Goal: Task Accomplishment & Management: Complete application form

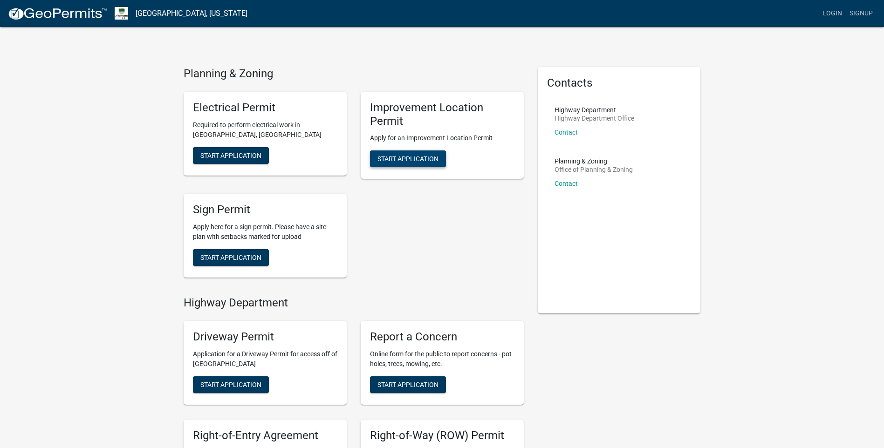
click at [426, 156] on span "Start Application" at bounding box center [407, 158] width 61 height 7
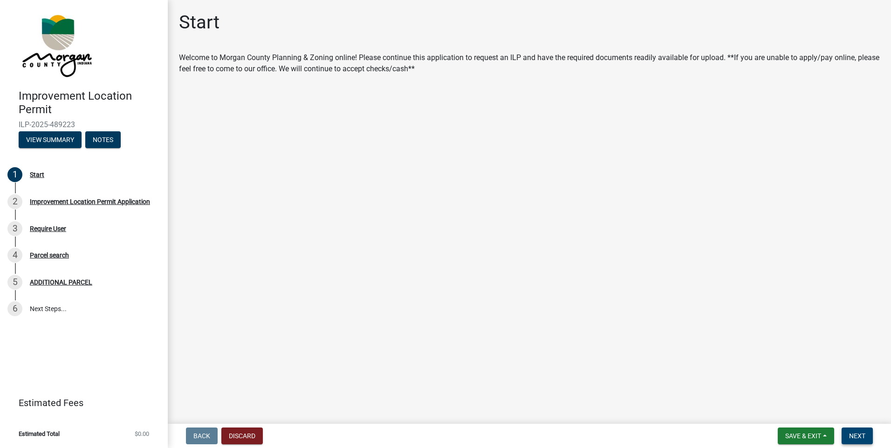
click at [856, 438] on span "Next" at bounding box center [857, 435] width 16 height 7
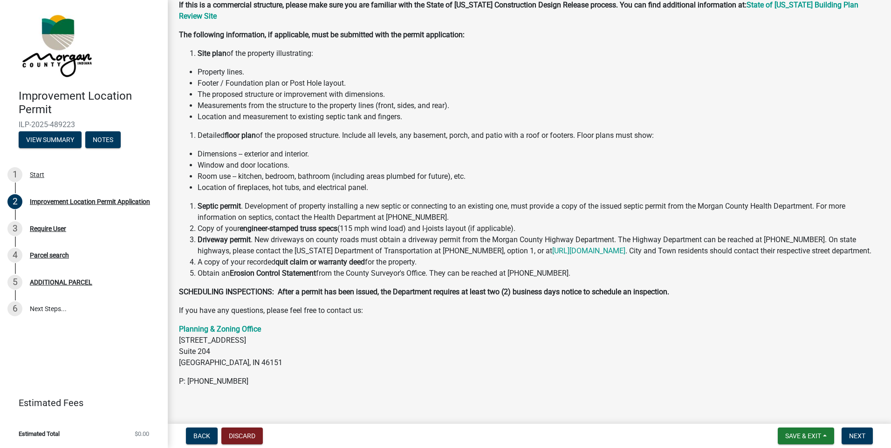
scroll to position [92, 0]
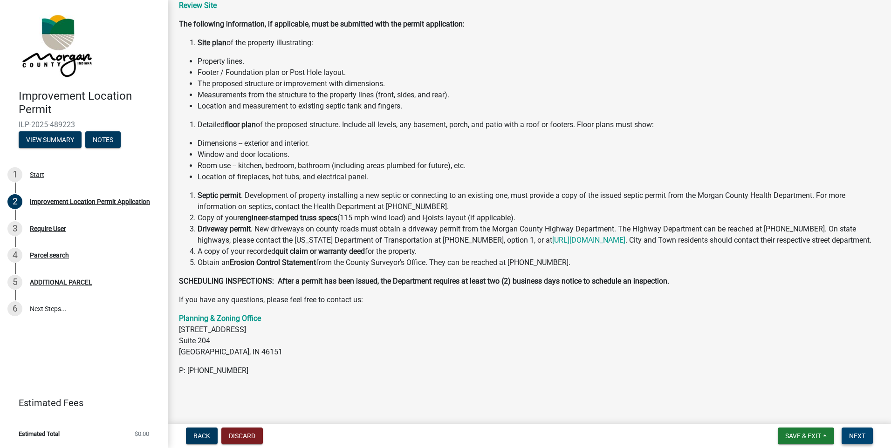
click at [863, 437] on span "Next" at bounding box center [857, 435] width 16 height 7
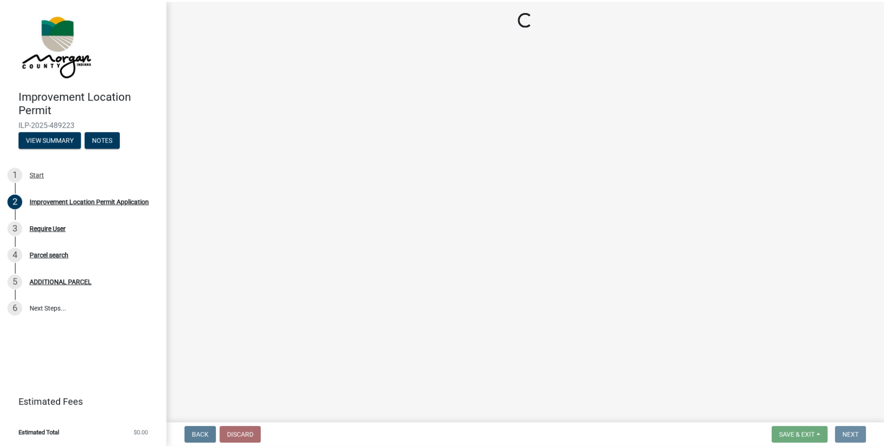
scroll to position [0, 0]
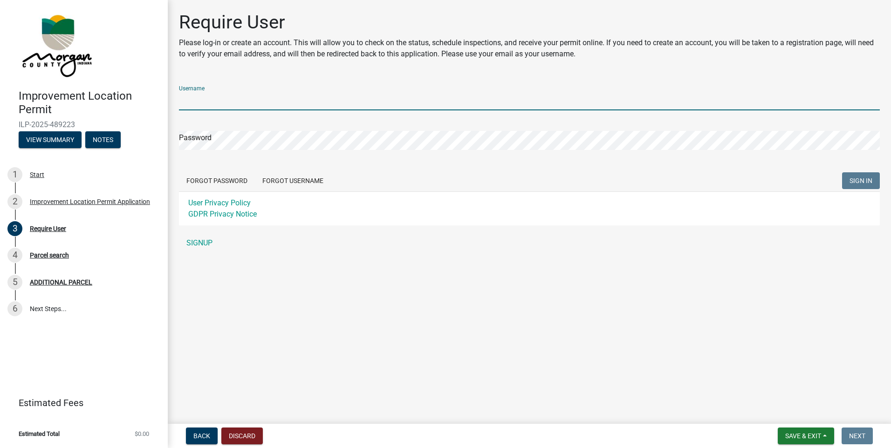
click at [218, 99] on input "Username" at bounding box center [529, 100] width 701 height 19
type input "[PERSON_NAME][EMAIL_ADDRESS][DOMAIN_NAME]"
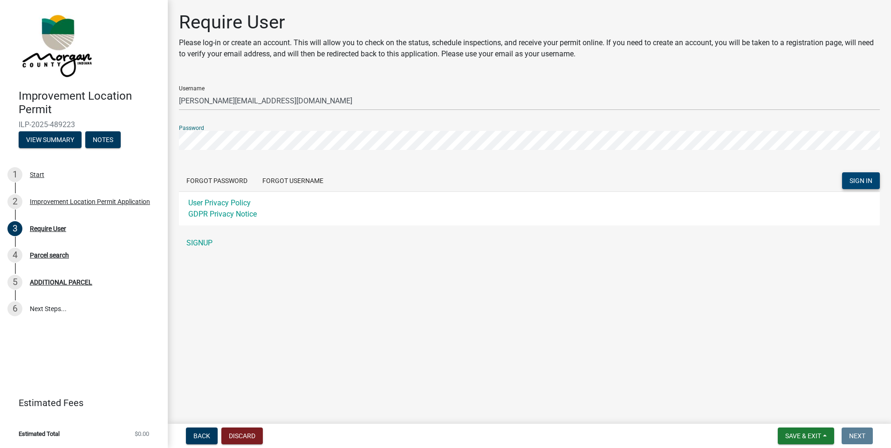
click at [861, 182] on span "SIGN IN" at bounding box center [860, 180] width 23 height 7
click at [863, 178] on span "SIGN IN" at bounding box center [860, 180] width 23 height 7
click at [205, 240] on link "SIGNUP" at bounding box center [529, 243] width 701 height 19
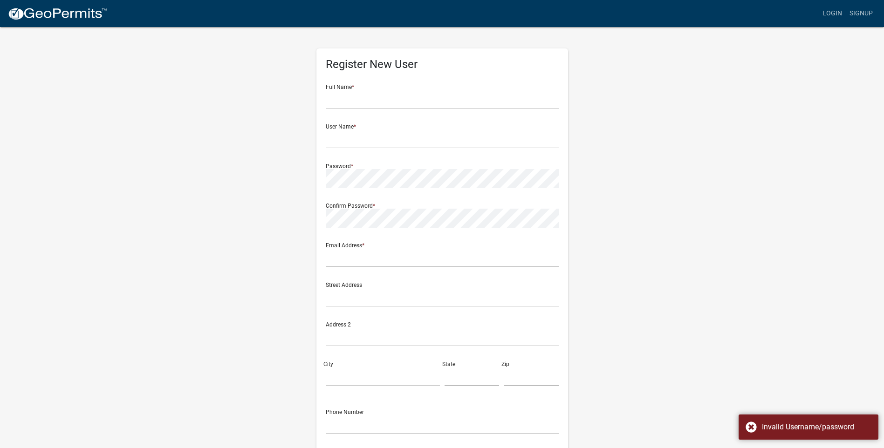
click at [347, 89] on div "Full Name *" at bounding box center [442, 93] width 233 height 32
click at [354, 96] on input "text" at bounding box center [442, 99] width 233 height 19
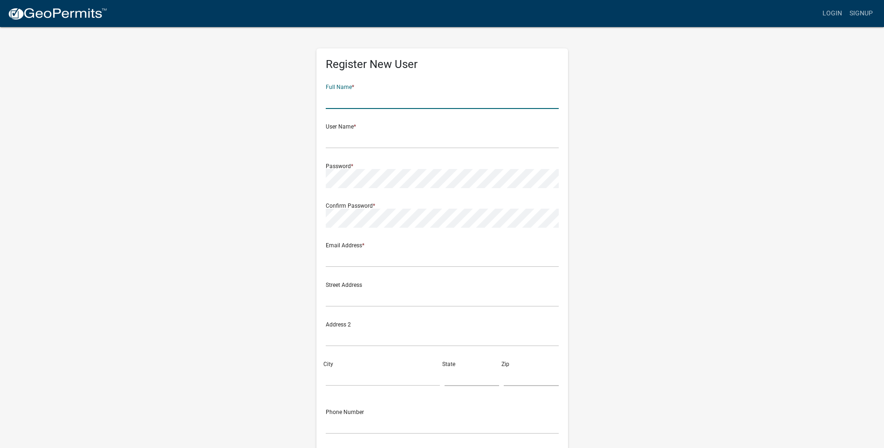
click at [338, 96] on input "text" at bounding box center [442, 99] width 233 height 19
type input "[PERSON_NAME] [PERSON_NAME]"
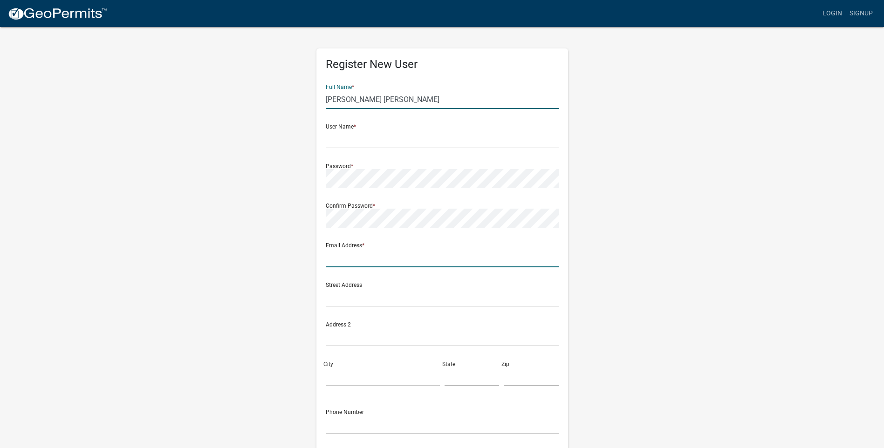
type input "[PERSON_NAME][EMAIL_ADDRESS][DOMAIN_NAME]"
type input "[STREET_ADDRESS]"
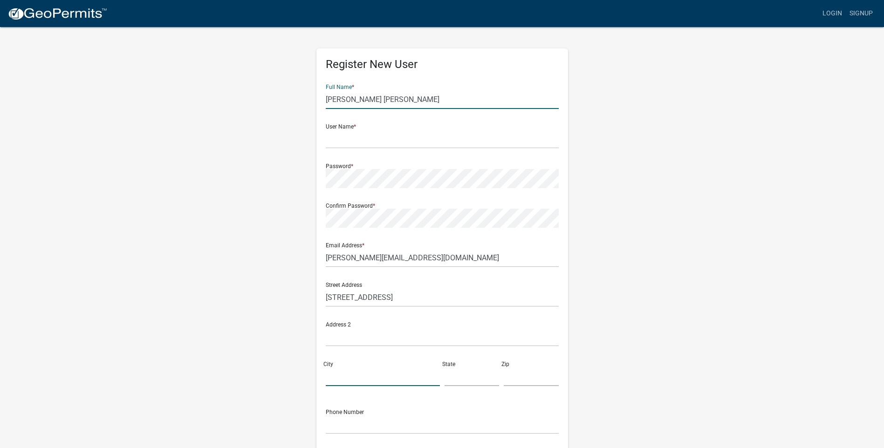
type input "CLOVERDALE"
type input "IN"
type input "46120"
type input "7657120330"
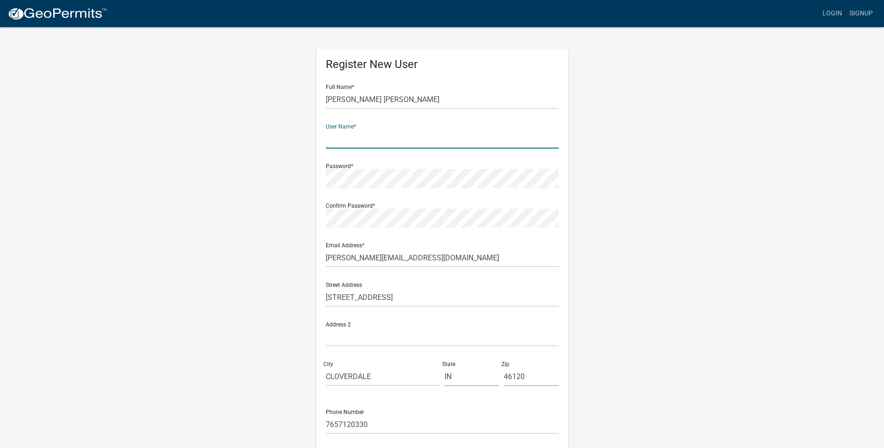
click at [397, 138] on input "text" at bounding box center [442, 139] width 233 height 19
type input "D"
type input "[PERSON_NAME][EMAIL_ADDRESS][DOMAIN_NAME]"
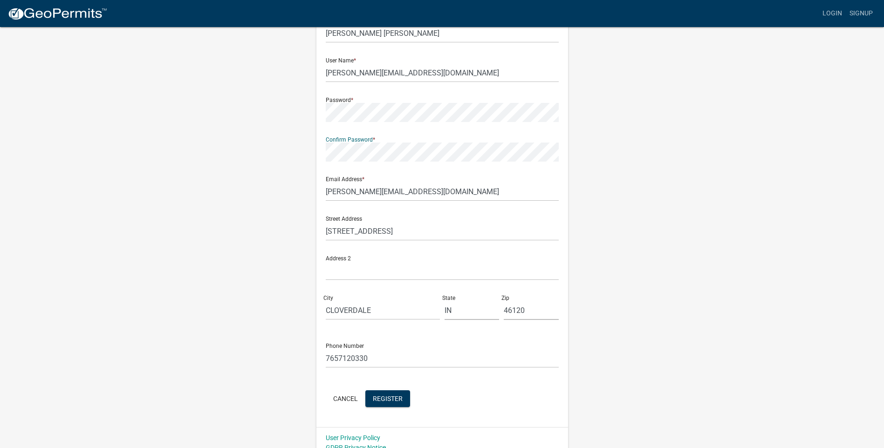
scroll to position [76, 0]
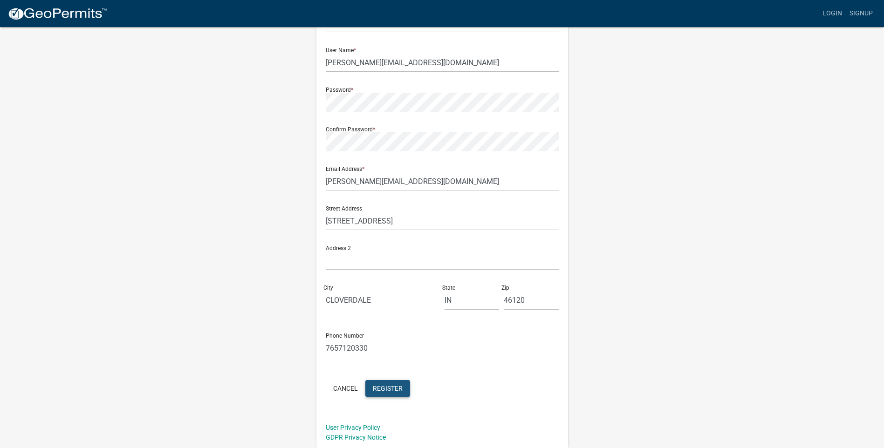
click at [390, 384] on span "Register" at bounding box center [388, 387] width 30 height 7
click at [349, 389] on button "Cancel" at bounding box center [346, 388] width 40 height 17
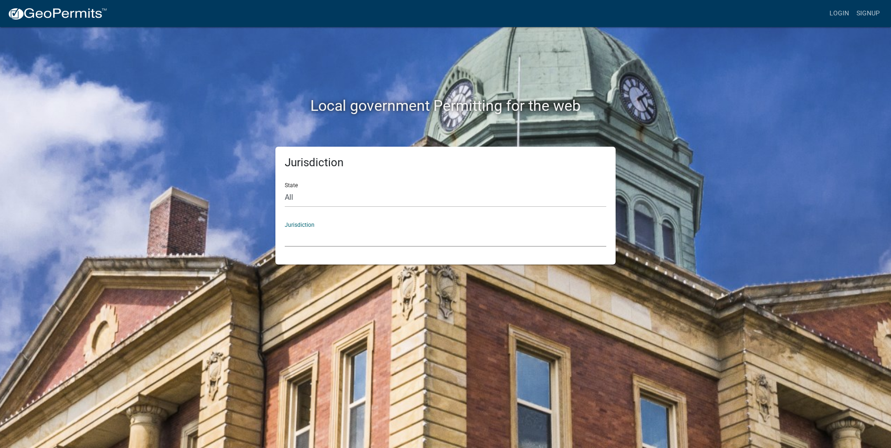
click at [308, 229] on select "[GEOGRAPHIC_DATA], [US_STATE] [GEOGRAPHIC_DATA], [US_STATE][PERSON_NAME][GEOGRA…" at bounding box center [446, 237] width 322 height 19
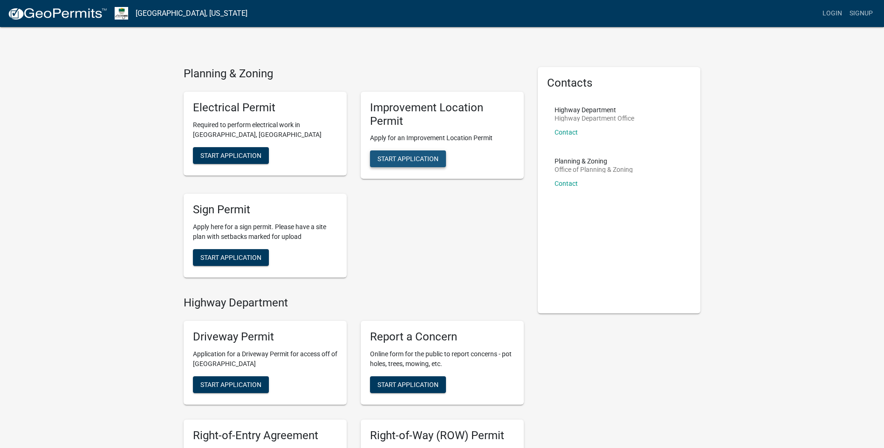
click at [422, 158] on span "Start Application" at bounding box center [407, 158] width 61 height 7
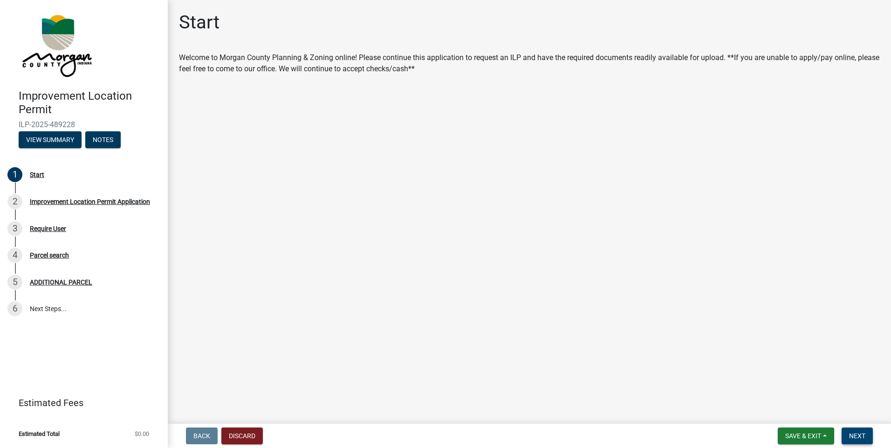
click at [858, 436] on span "Next" at bounding box center [857, 435] width 16 height 7
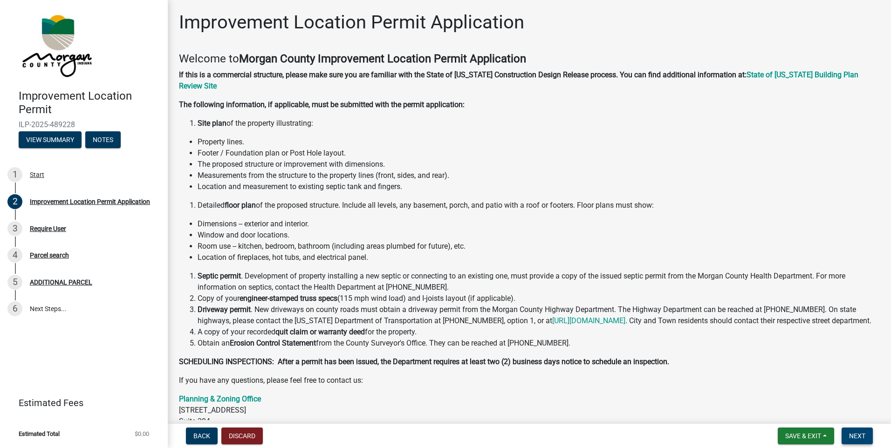
click at [858, 436] on span "Next" at bounding box center [857, 435] width 16 height 7
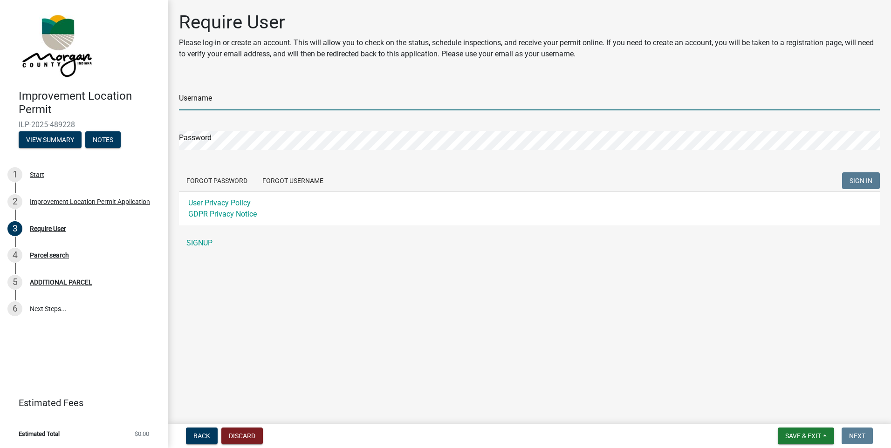
click at [233, 106] on input "Username" at bounding box center [529, 100] width 701 height 19
type input "[PERSON_NAME][EMAIL_ADDRESS][DOMAIN_NAME]"
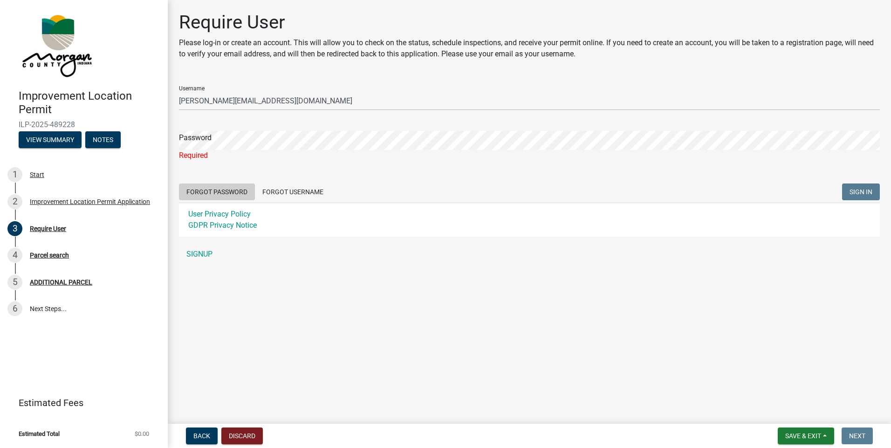
click at [222, 179] on form "Username [PERSON_NAME][EMAIL_ADDRESS][DOMAIN_NAME] Password Required Forgot Pas…" at bounding box center [529, 157] width 701 height 158
click at [217, 188] on button "Forgot Password" at bounding box center [217, 192] width 76 height 17
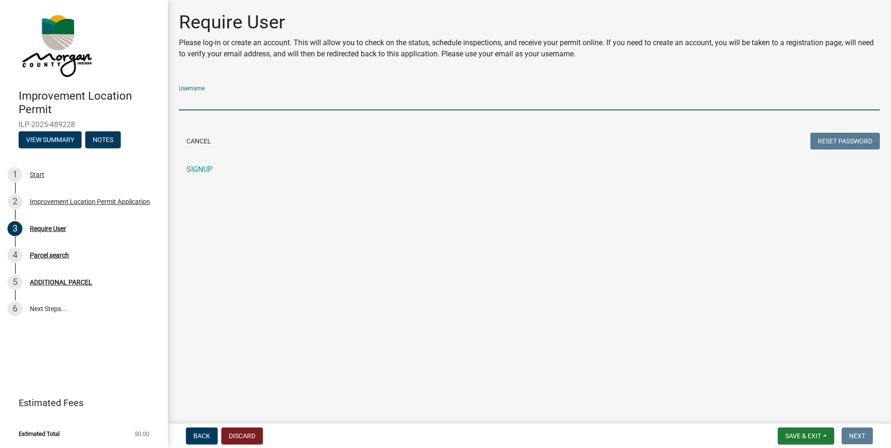
click at [226, 99] on input "Username" at bounding box center [529, 100] width 701 height 19
type input "[EMAIL_ADDRESS][DOMAIN_NAME]"
click at [856, 142] on button "Reset Password" at bounding box center [844, 141] width 69 height 17
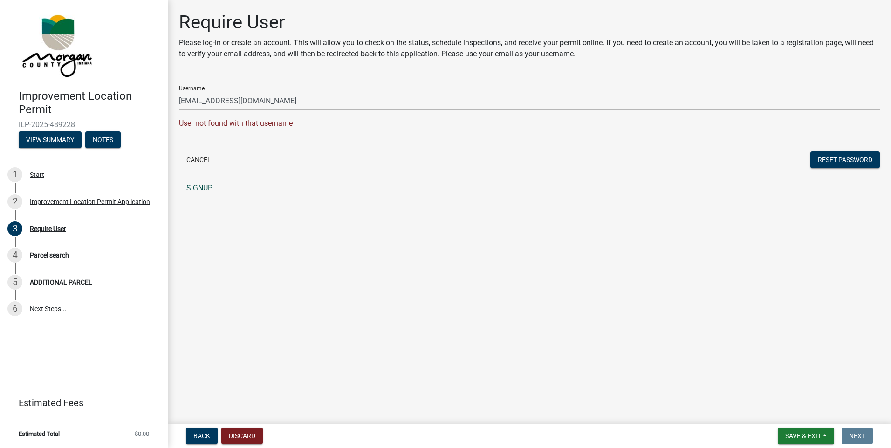
click at [199, 187] on link "SIGNUP" at bounding box center [529, 188] width 701 height 19
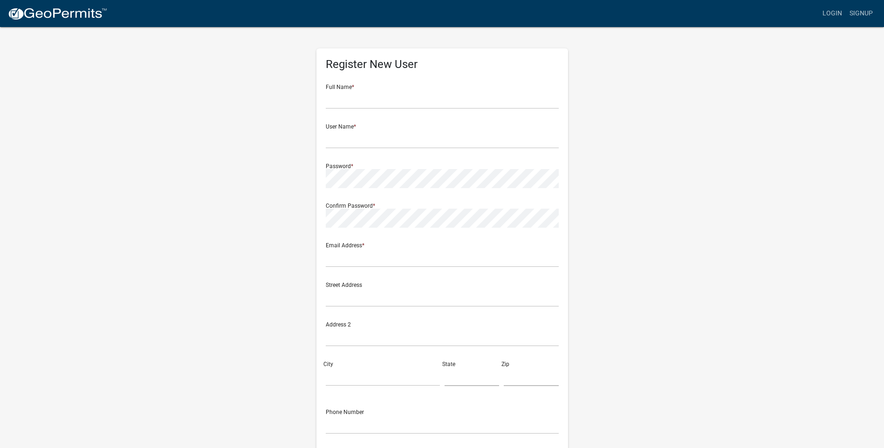
click at [354, 87] on div "Full Name *" at bounding box center [442, 93] width 233 height 32
click at [355, 95] on input "text" at bounding box center [442, 99] width 233 height 19
type input "[PERSON_NAME]"
click at [370, 135] on input "text" at bounding box center [442, 139] width 233 height 19
type input "[PERSON_NAME][EMAIL_ADDRESS][DOMAIN_NAME]"
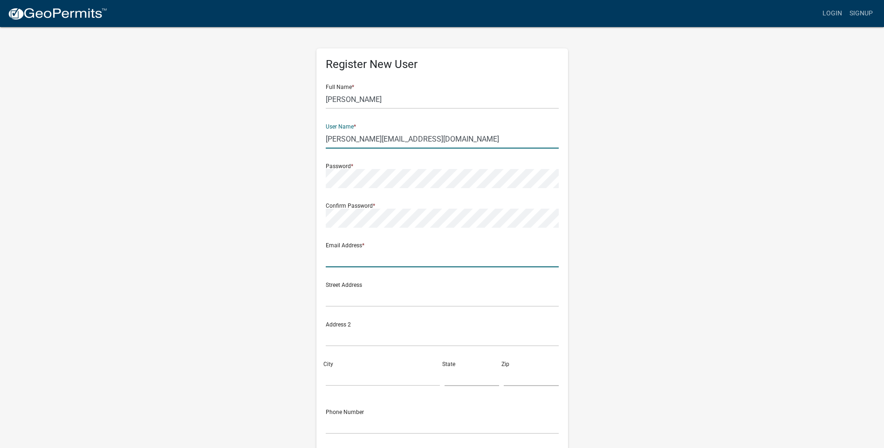
type input "[PERSON_NAME][EMAIL_ADDRESS][DOMAIN_NAME]"
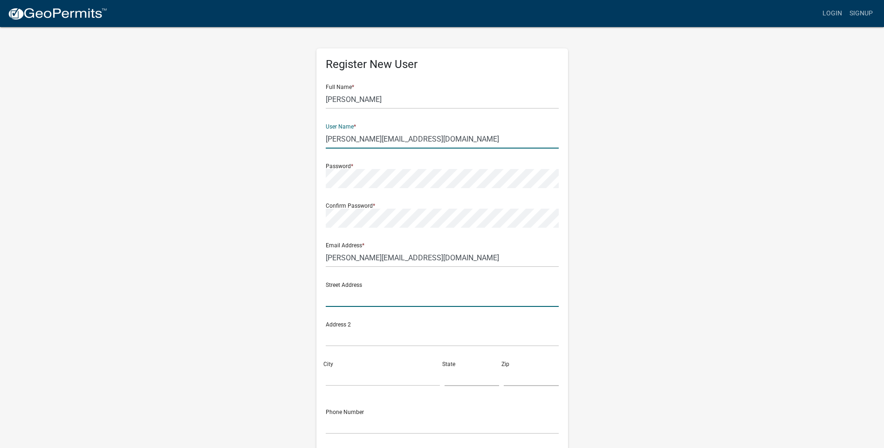
type input "[STREET_ADDRESS]"
type input "CLOVERDALE"
type input "IN"
type input "46120"
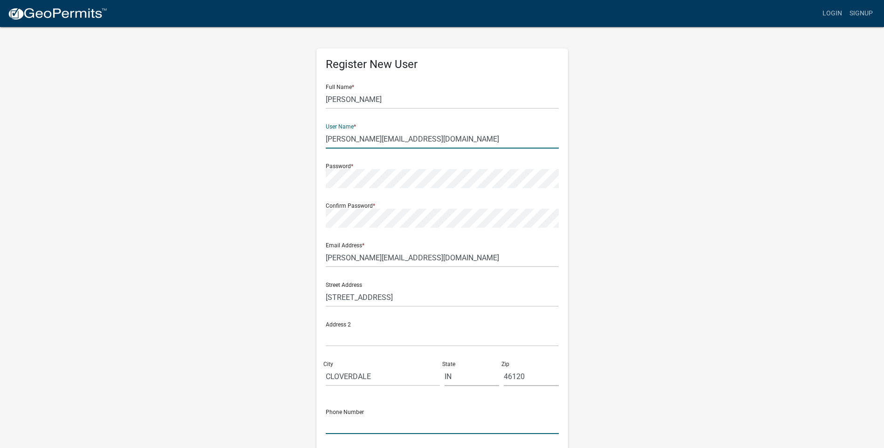
type input "7657120330"
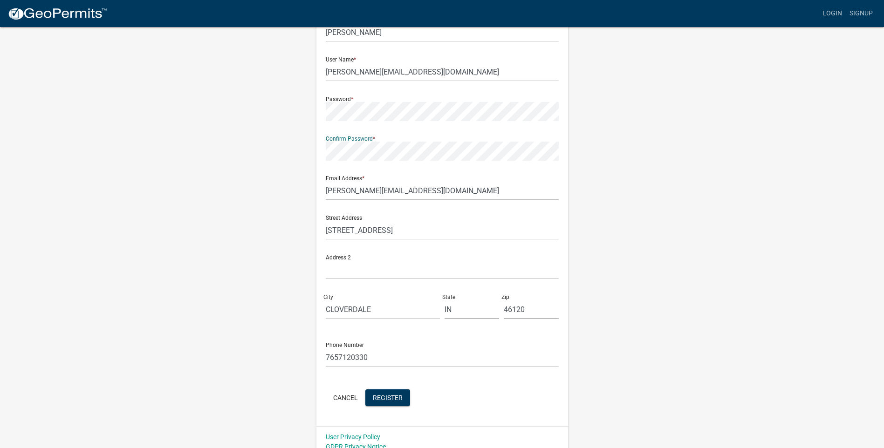
scroll to position [76, 0]
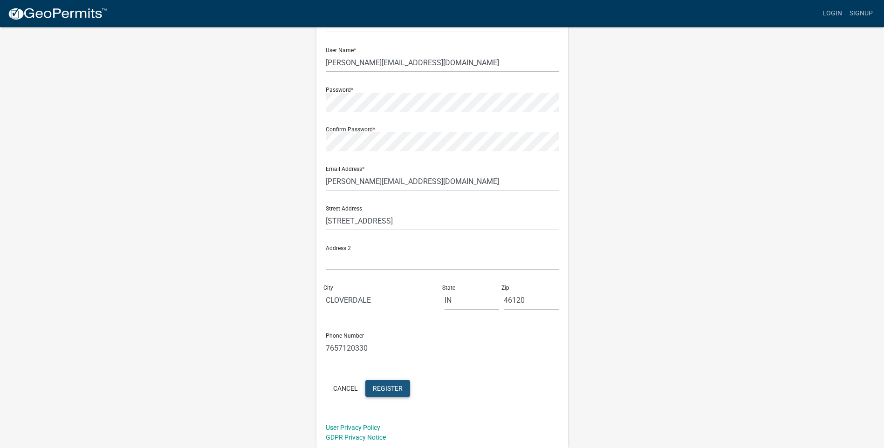
click at [392, 391] on span "Register" at bounding box center [388, 387] width 30 height 7
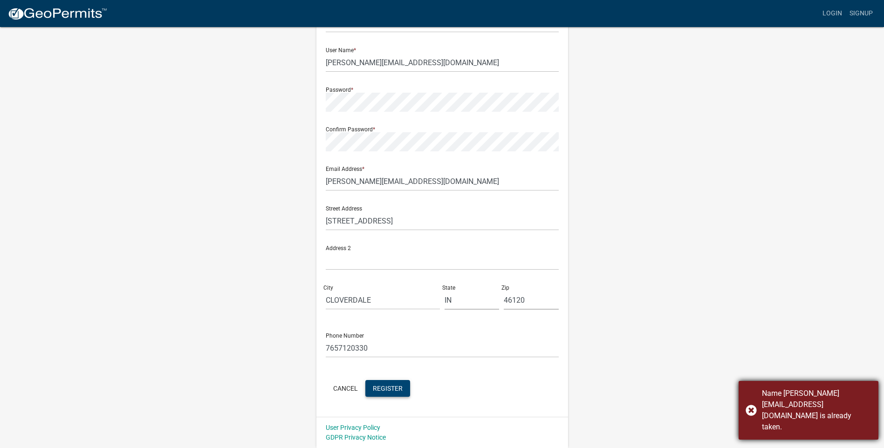
click at [810, 415] on div "Name [PERSON_NAME][EMAIL_ADDRESS][DOMAIN_NAME] is already taken." at bounding box center [817, 410] width 110 height 45
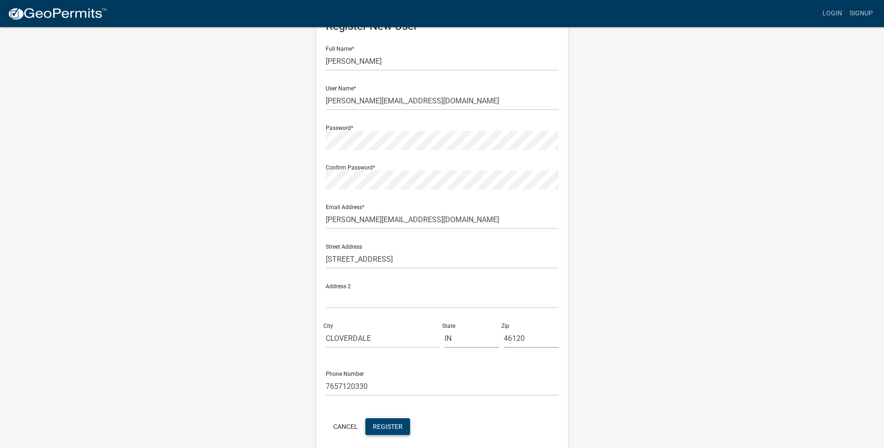
scroll to position [0, 0]
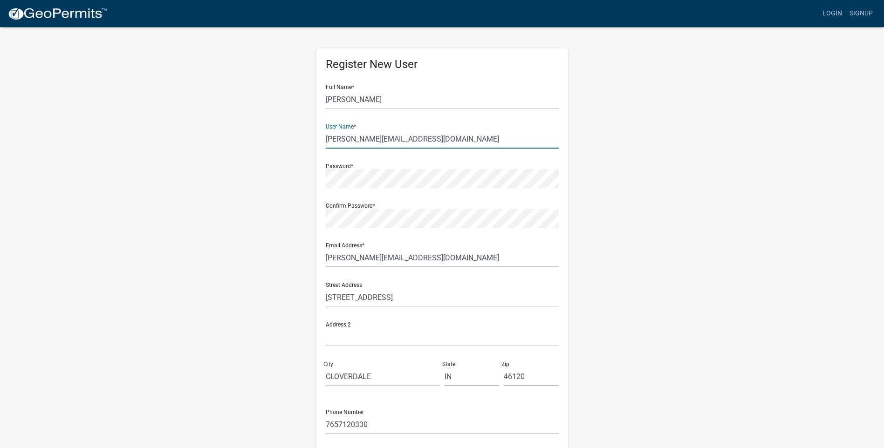
drag, startPoint x: 337, startPoint y: 138, endPoint x: 322, endPoint y: 138, distance: 14.9
click at [322, 138] on div "Register New User Full Name * [PERSON_NAME] User Name * [PERSON_NAME][EMAIL_ADD…" at bounding box center [442, 270] width 252 height 445
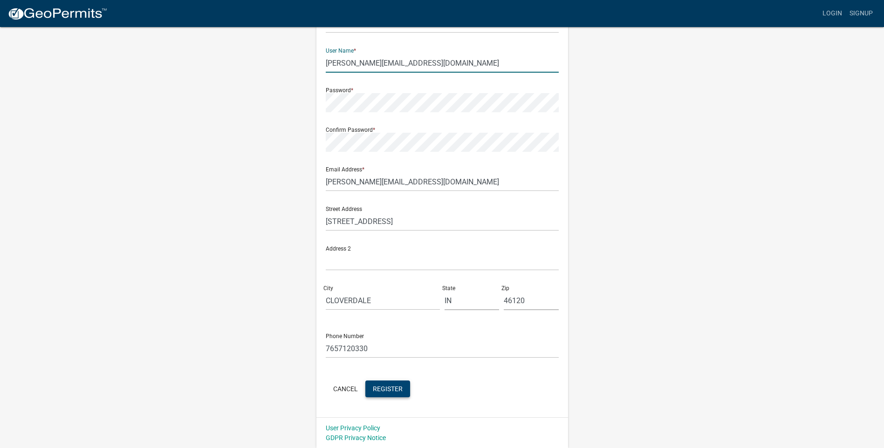
scroll to position [76, 0]
click at [404, 391] on button "Register" at bounding box center [387, 388] width 45 height 17
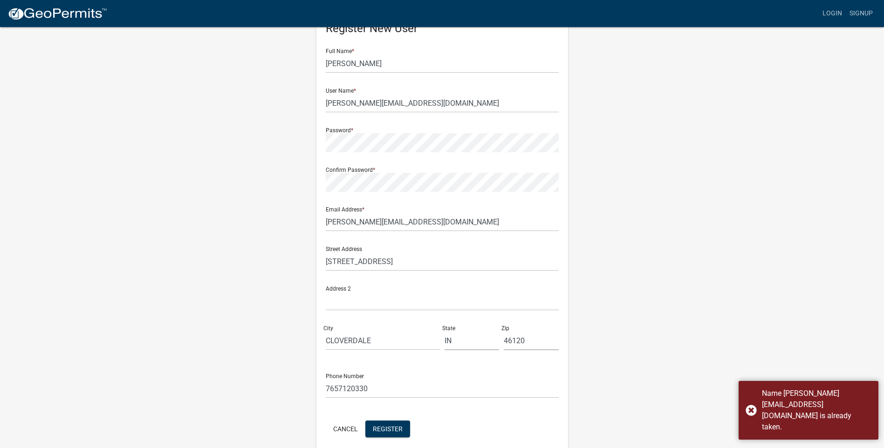
scroll to position [0, 0]
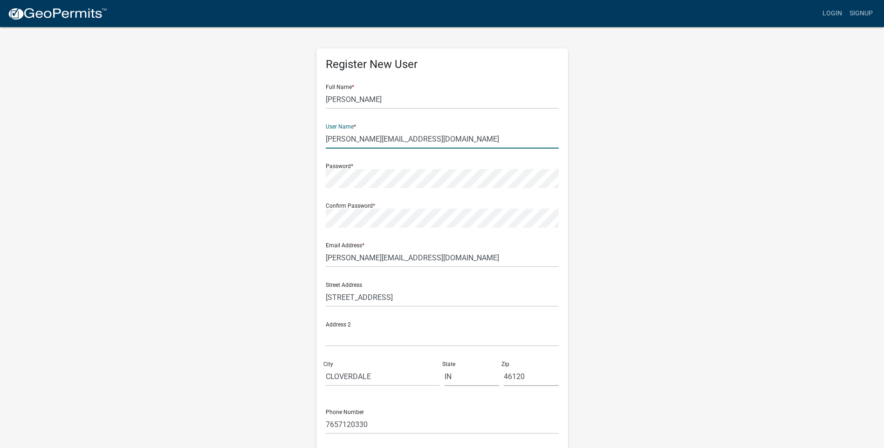
drag, startPoint x: 425, startPoint y: 141, endPoint x: 310, endPoint y: 131, distance: 115.1
click at [310, 131] on div "Register New User Full Name * [PERSON_NAME] User Name * [PERSON_NAME][EMAIL_ADD…" at bounding box center [442, 275] width 266 height 499
drag, startPoint x: 362, startPoint y: 136, endPoint x: 309, endPoint y: 135, distance: 52.7
click at [309, 135] on div "Register New User Full Name * [PERSON_NAME] User Name * danbuilder Password * C…" at bounding box center [442, 275] width 266 height 499
type input "RandDBuilder"
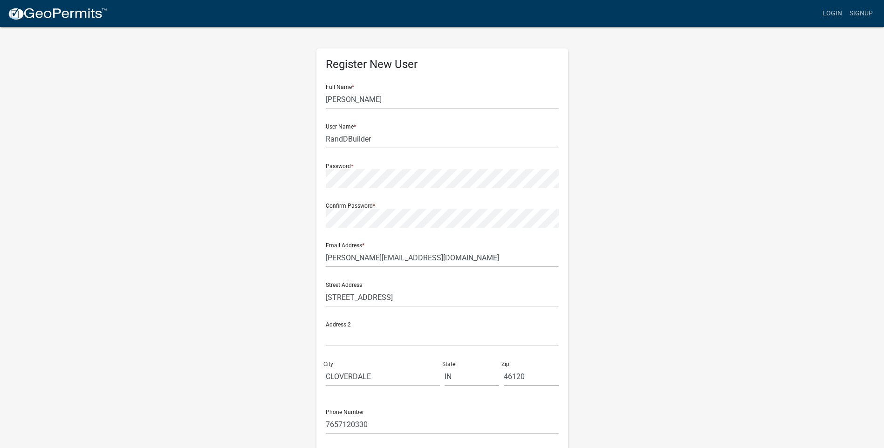
click at [683, 224] on div "Register New User Full Name * [PERSON_NAME] User Name * RandDBuilder Password *…" at bounding box center [442, 275] width 531 height 499
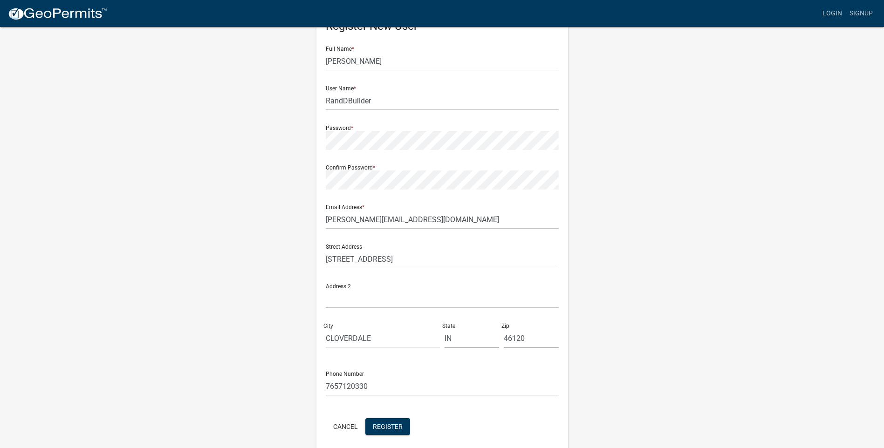
scroll to position [76, 0]
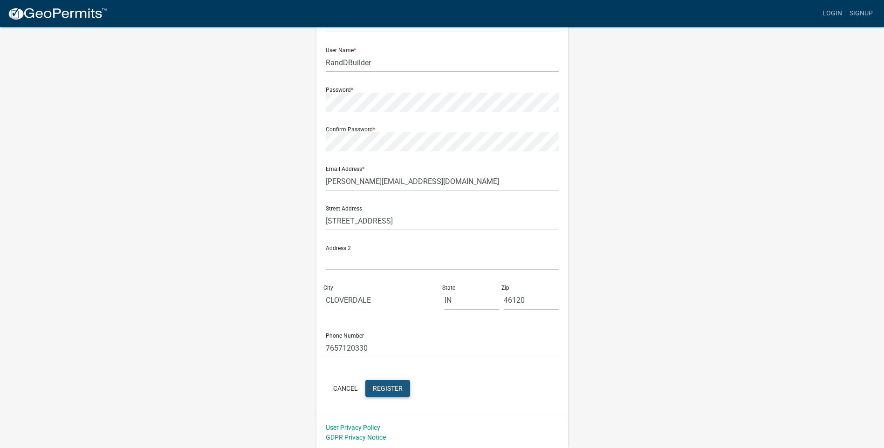
click at [392, 387] on span "Register" at bounding box center [388, 387] width 30 height 7
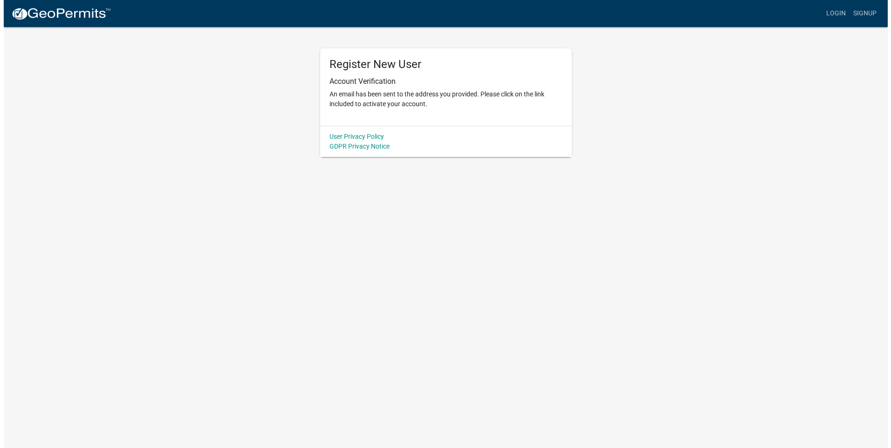
scroll to position [0, 0]
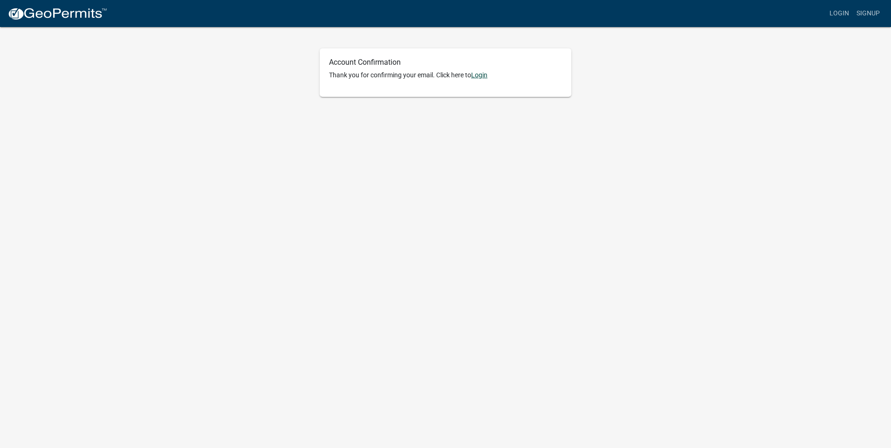
click at [478, 74] on link "Login" at bounding box center [479, 74] width 16 height 7
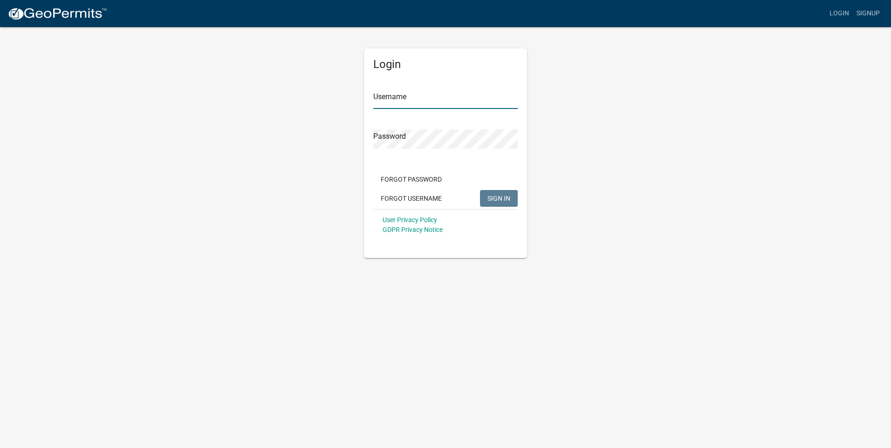
click at [404, 102] on input "Username" at bounding box center [445, 99] width 144 height 19
type input "RandDBuilder"
click at [495, 201] on span "SIGN IN" at bounding box center [498, 197] width 23 height 7
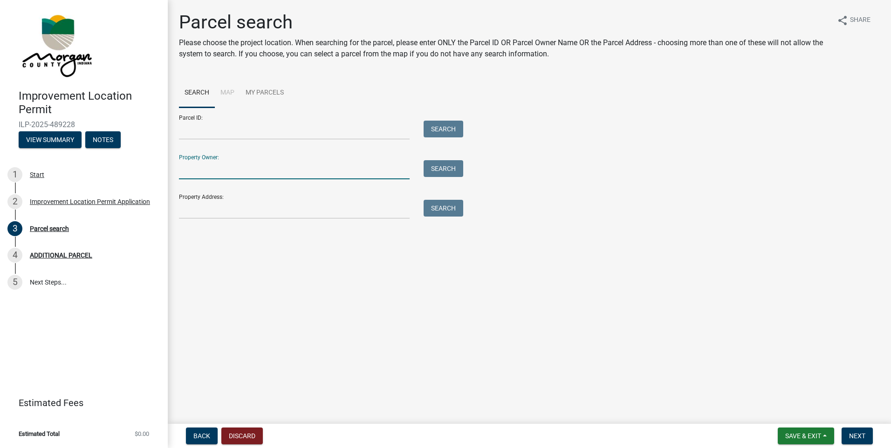
click at [225, 162] on input "Property Owner:" at bounding box center [294, 169] width 231 height 19
type input "Isaac Heyveld"
click at [447, 169] on button "Search" at bounding box center [444, 168] width 40 height 17
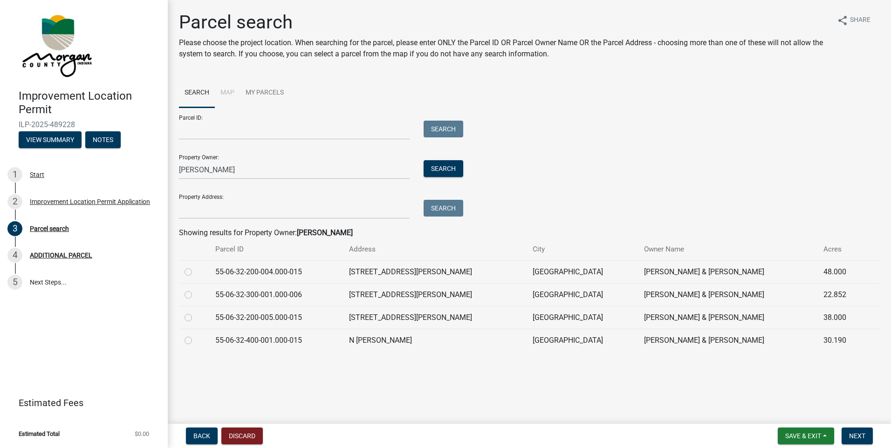
click at [196, 289] on label at bounding box center [196, 289] width 0 height 0
click at [196, 295] on input "radio" at bounding box center [199, 292] width 6 height 6
radio input "true"
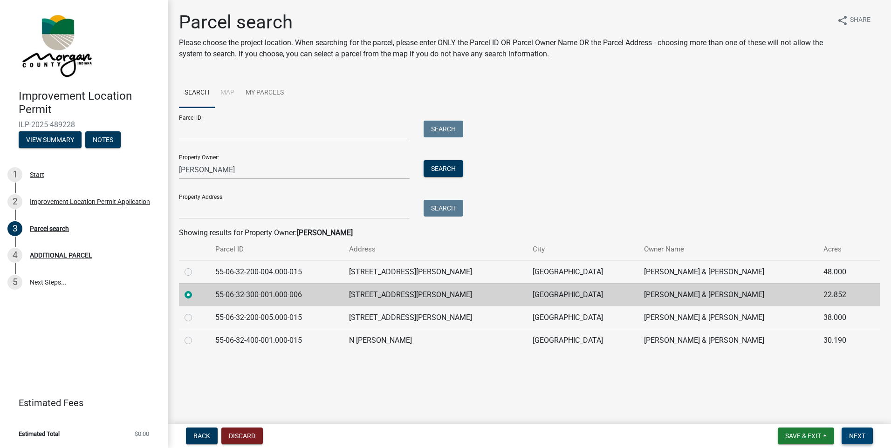
click at [860, 435] on span "Next" at bounding box center [857, 435] width 16 height 7
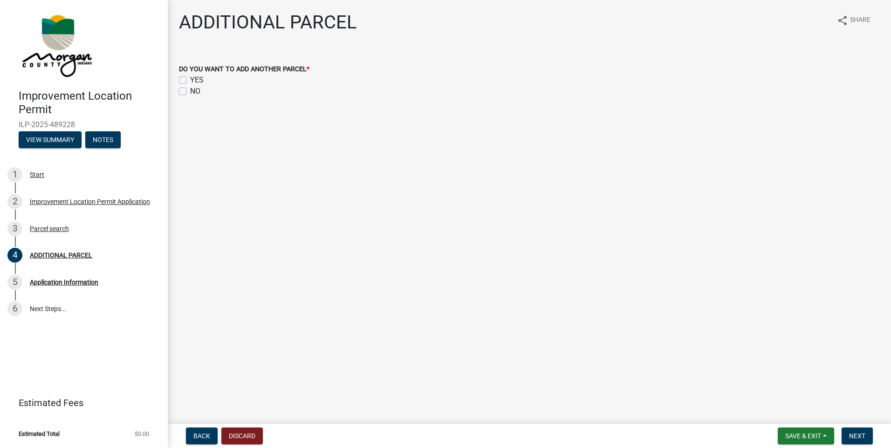
click at [190, 90] on label "NO" at bounding box center [195, 91] width 10 height 11
click at [190, 90] on input "NO" at bounding box center [193, 89] width 6 height 6
checkbox input "true"
checkbox input "false"
checkbox input "true"
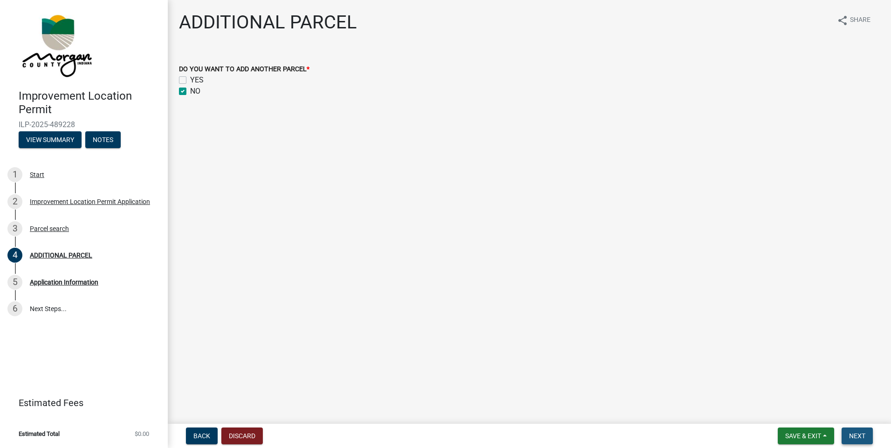
click at [866, 438] on button "Next" at bounding box center [857, 436] width 31 height 17
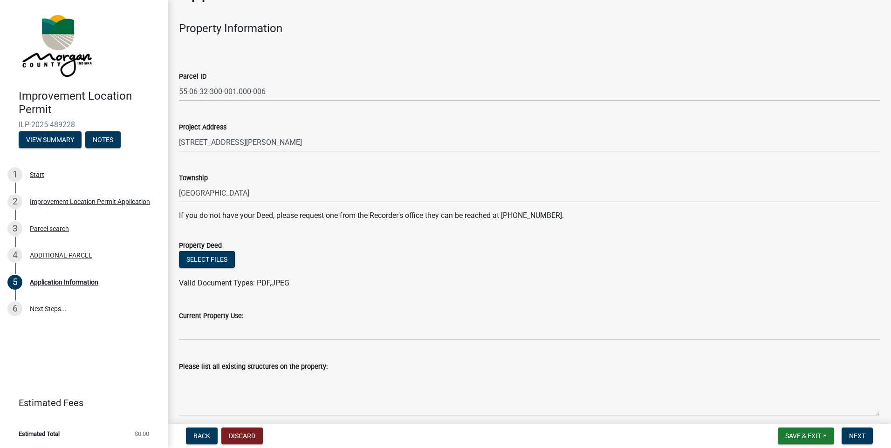
scroll to position [47, 0]
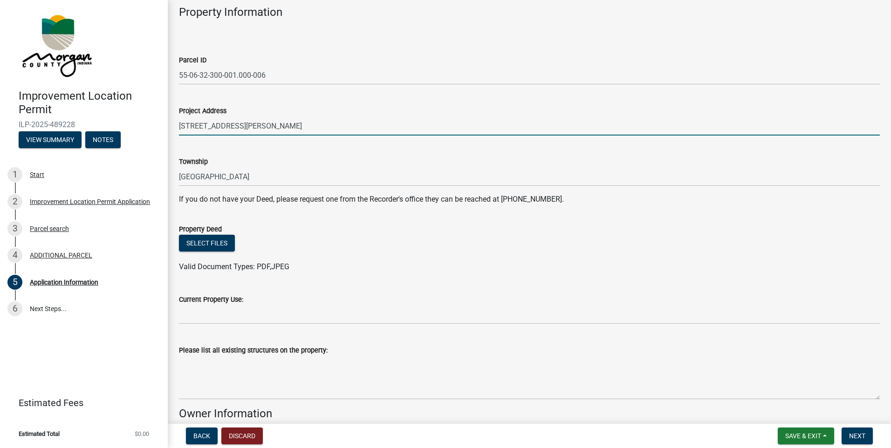
click at [191, 123] on input "6551 N GRAY RD" at bounding box center [529, 125] width 701 height 19
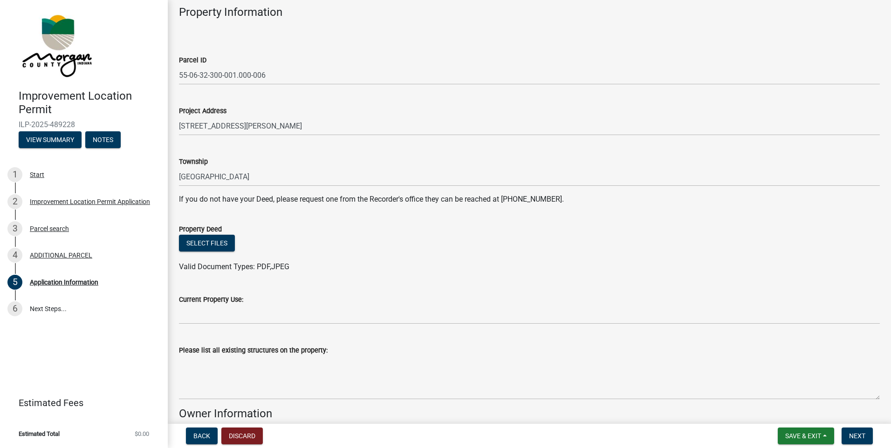
click at [334, 244] on div "Select files" at bounding box center [529, 244] width 701 height 19
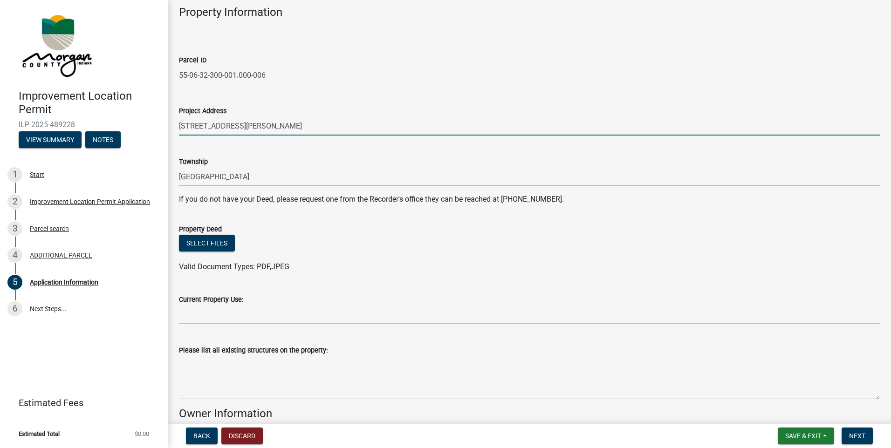
click at [190, 124] on input "6551 N GRAY RD" at bounding box center [529, 125] width 701 height 19
type input "6571 N GRAY RD"
click at [308, 234] on div "Property Deed" at bounding box center [529, 229] width 701 height 11
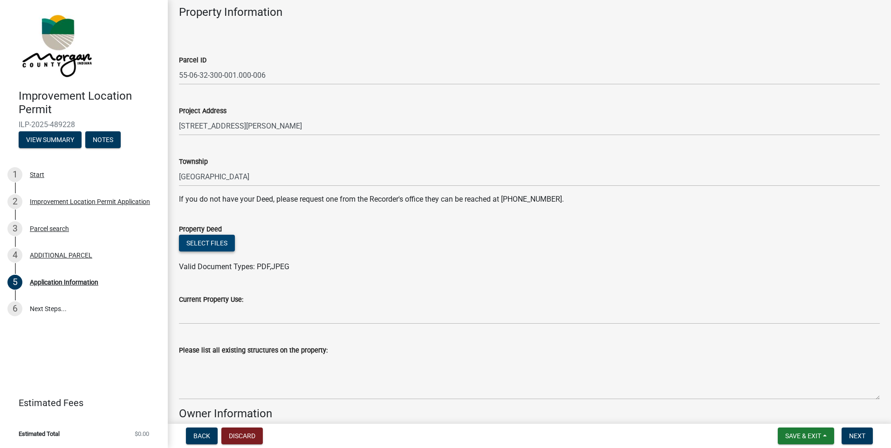
click at [216, 241] on button "Select files" at bounding box center [207, 243] width 56 height 17
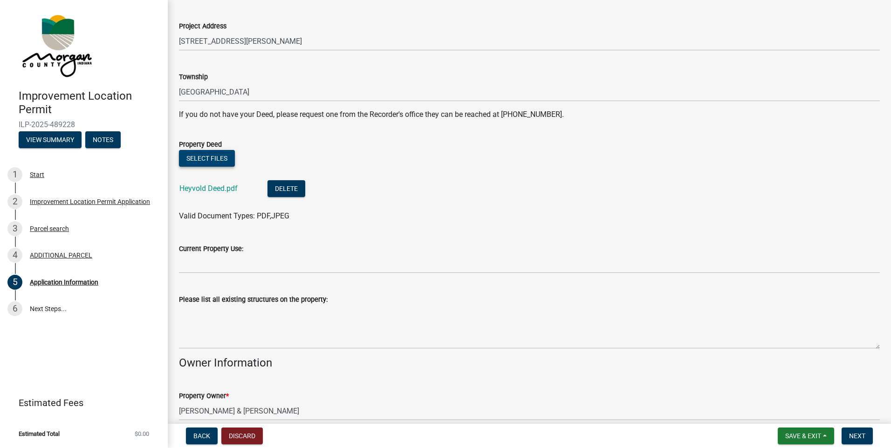
scroll to position [140, 0]
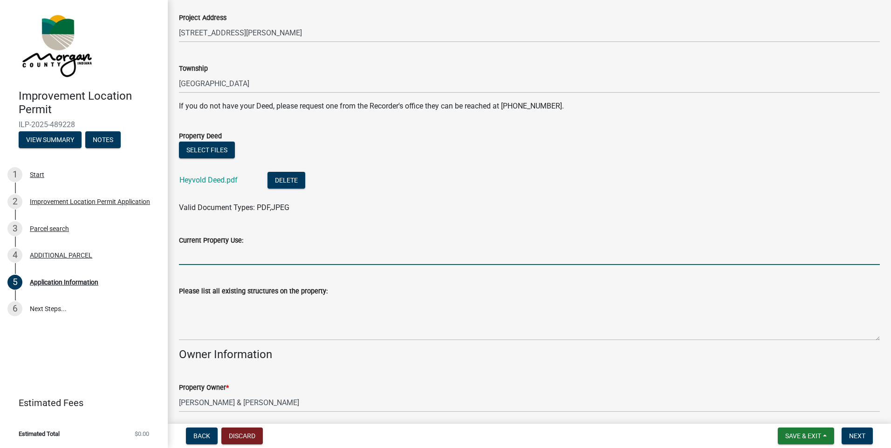
click at [213, 252] on input "Current Property Use:" at bounding box center [529, 255] width 701 height 19
type input "R"
type input "Existing Residential Home"
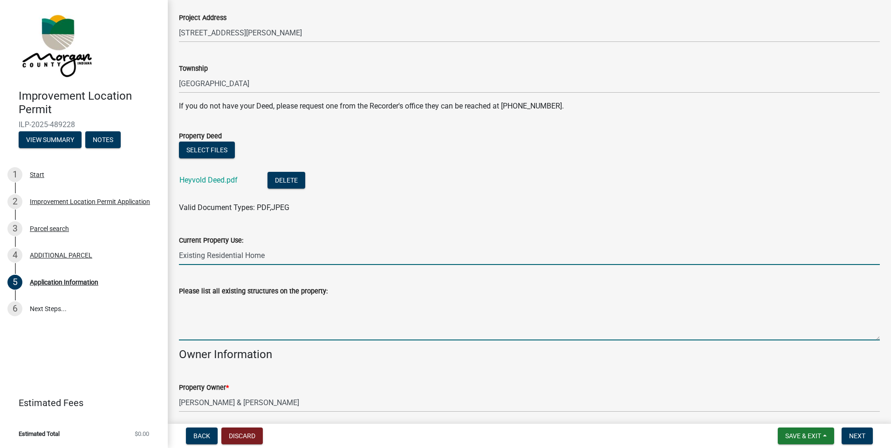
click at [221, 326] on textarea "Please list all existing structures on the property:" at bounding box center [529, 319] width 701 height 44
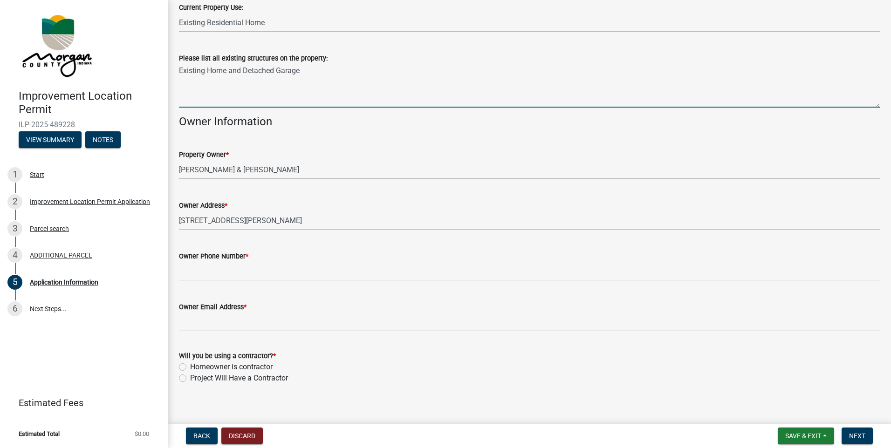
scroll to position [381, 0]
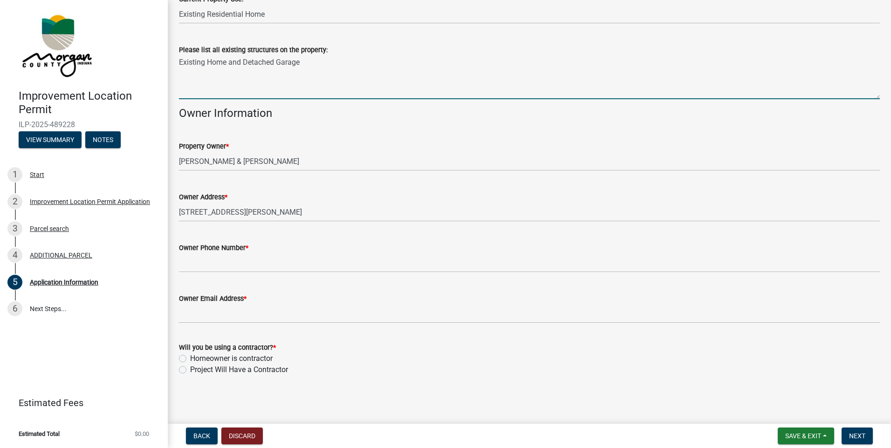
type textarea "Existing Home and Detached Garage"
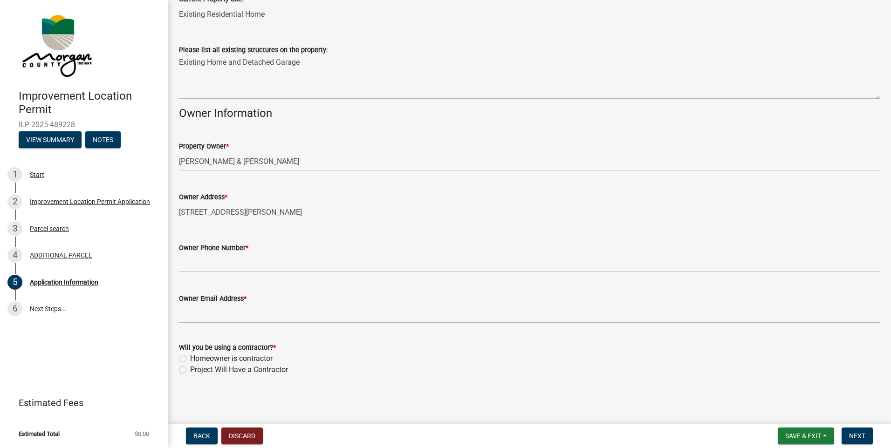
click at [190, 369] on label "Project Will Have a Contractor" at bounding box center [239, 369] width 98 height 11
click at [190, 369] on input "Project Will Have a Contractor" at bounding box center [193, 367] width 6 height 6
radio input "true"
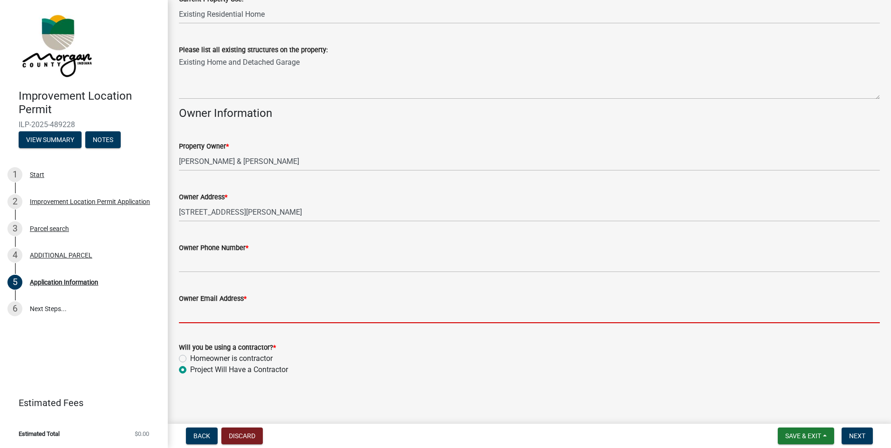
click at [216, 310] on input "Owner Email Address *" at bounding box center [529, 313] width 701 height 19
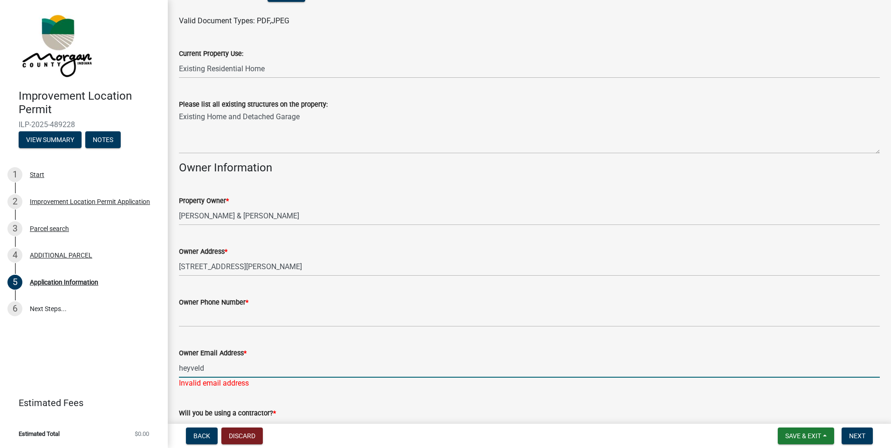
scroll to position [392, 0]
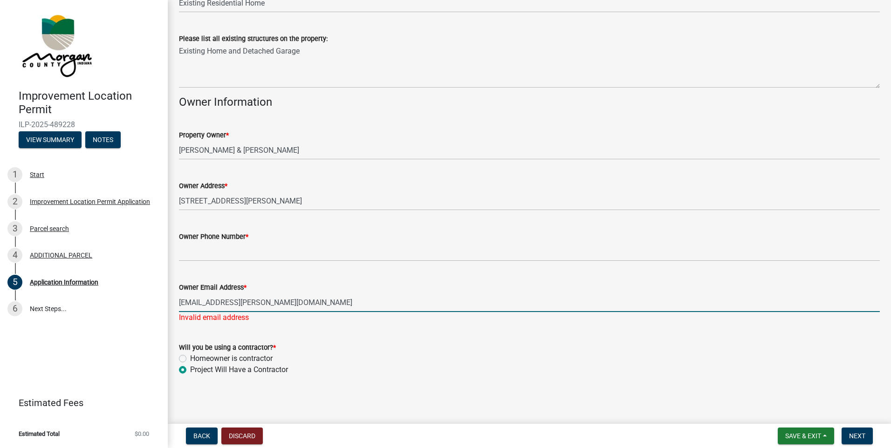
type input "heyveld.isaac@gmail.com"
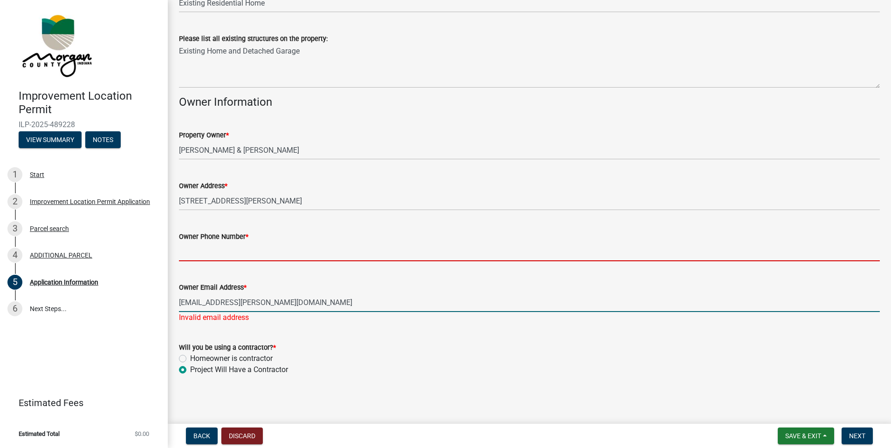
scroll to position [381, 0]
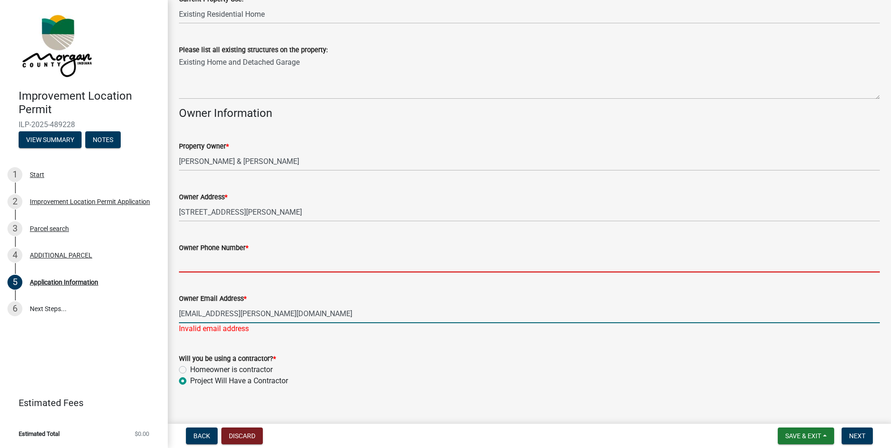
click at [235, 253] on form "Owner Phone Number *" at bounding box center [529, 257] width 701 height 30
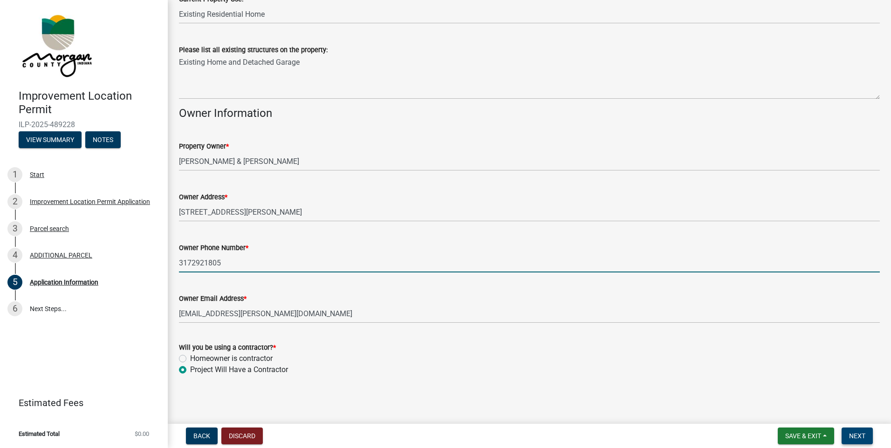
type input "3172921805"
click at [855, 437] on span "Next" at bounding box center [857, 435] width 16 height 7
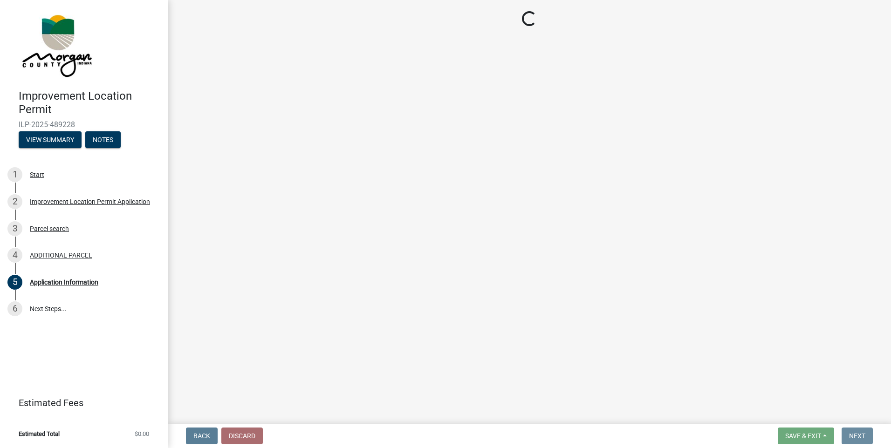
scroll to position [0, 0]
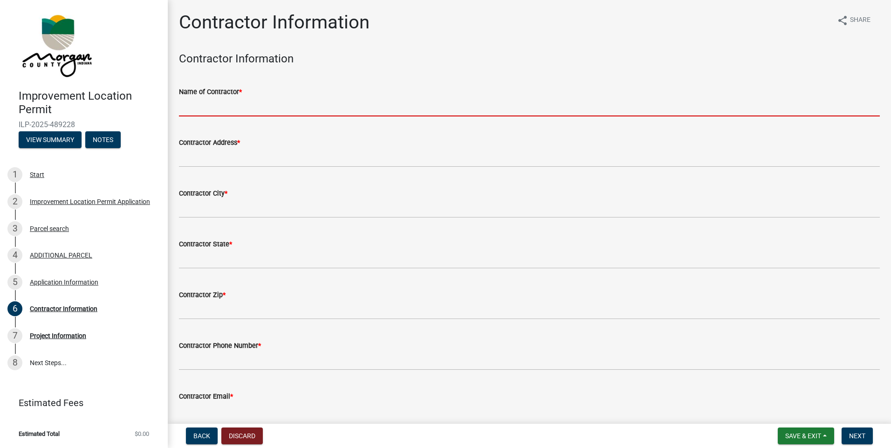
click at [256, 110] on input "Name of Contractor *" at bounding box center [529, 106] width 701 height 19
type input "R and D Builders Inc"
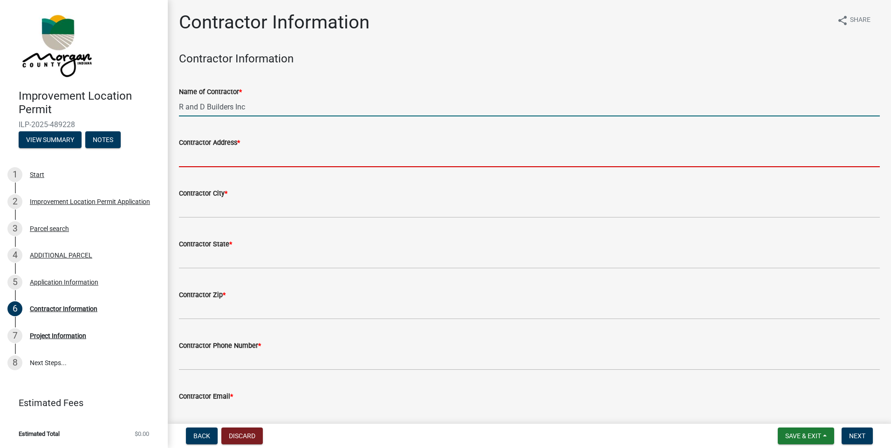
type input "[STREET_ADDRESS]"
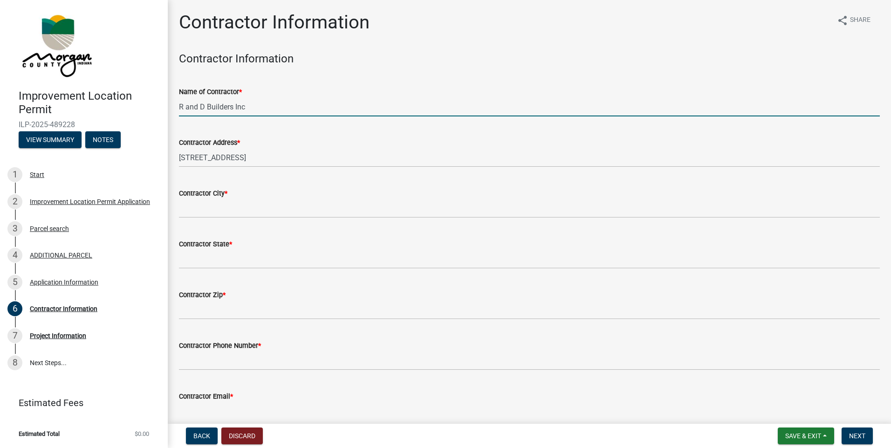
type input "CLOVERDALE"
type input "[US_STATE]"
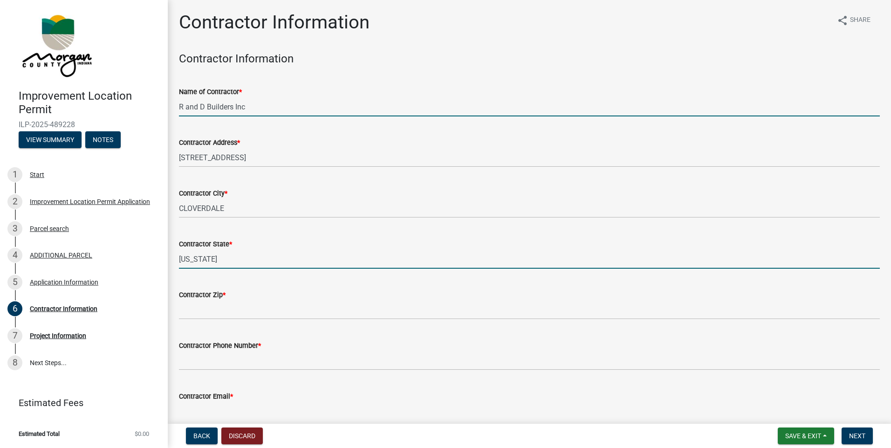
type input "46120"
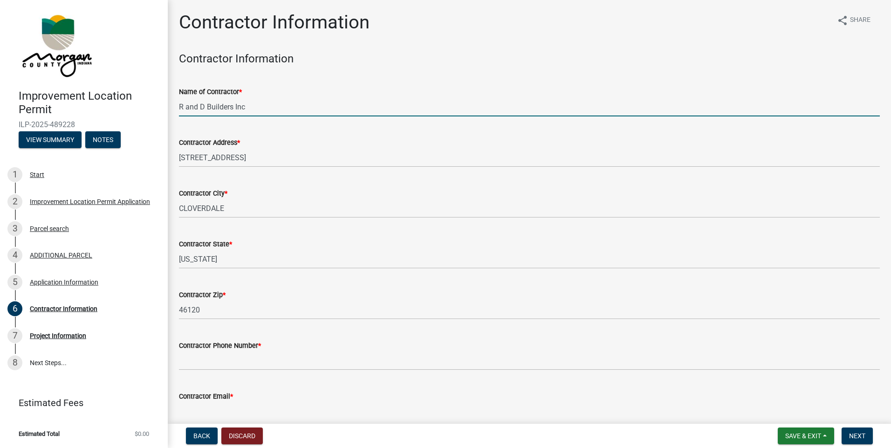
type input "7657120330"
type input "[PERSON_NAME][EMAIL_ADDRESS][DOMAIN_NAME]"
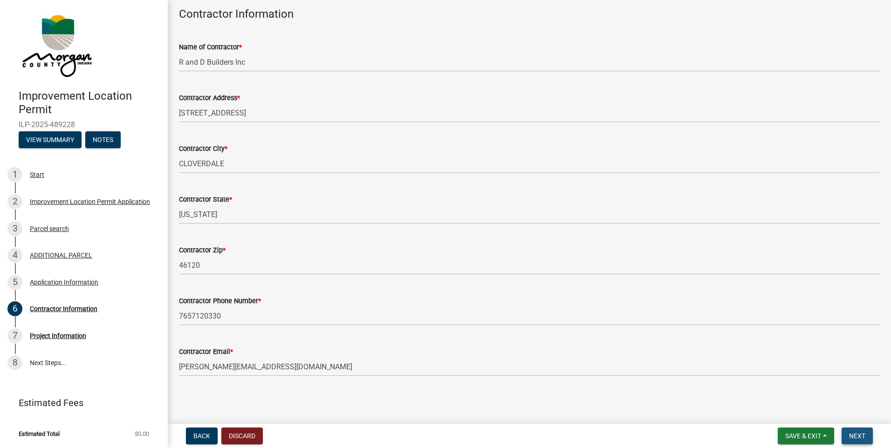
click at [856, 439] on span "Next" at bounding box center [857, 435] width 16 height 7
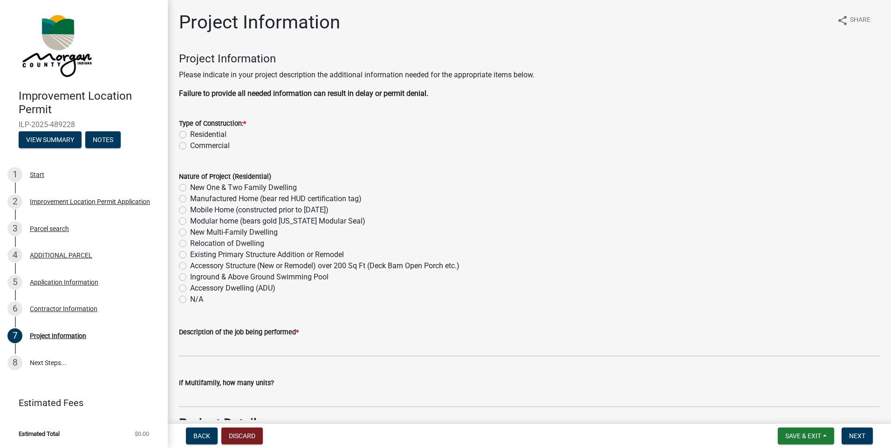
click at [190, 134] on label "Residential" at bounding box center [208, 134] width 36 height 11
click at [190, 134] on input "Residential" at bounding box center [193, 132] width 6 height 6
radio input "true"
click at [190, 254] on label "Existing Primary Structure Addition or Remodel" at bounding box center [267, 254] width 154 height 11
click at [190, 254] on input "Existing Primary Structure Addition or Remodel" at bounding box center [193, 252] width 6 height 6
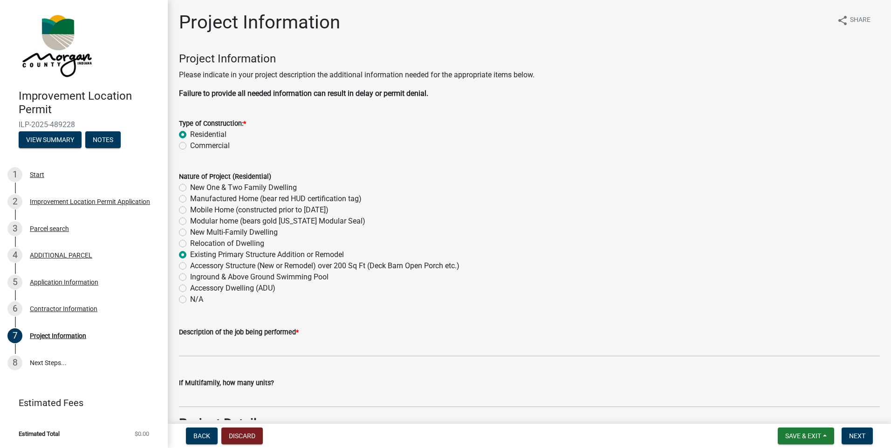
radio input "true"
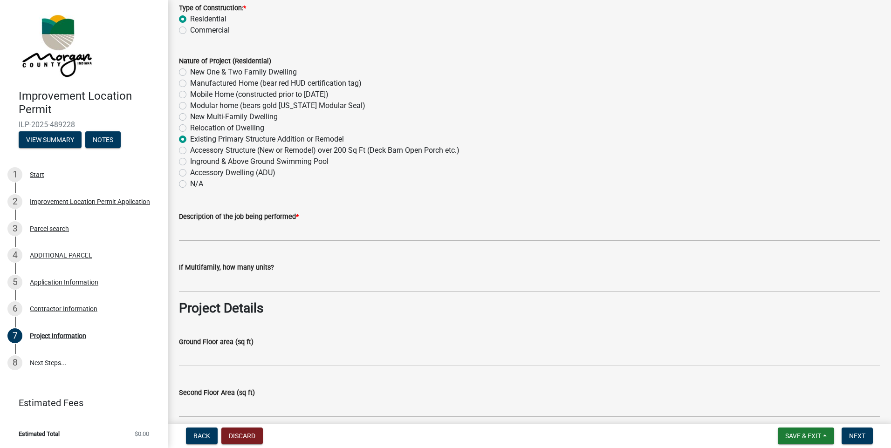
scroll to position [140, 0]
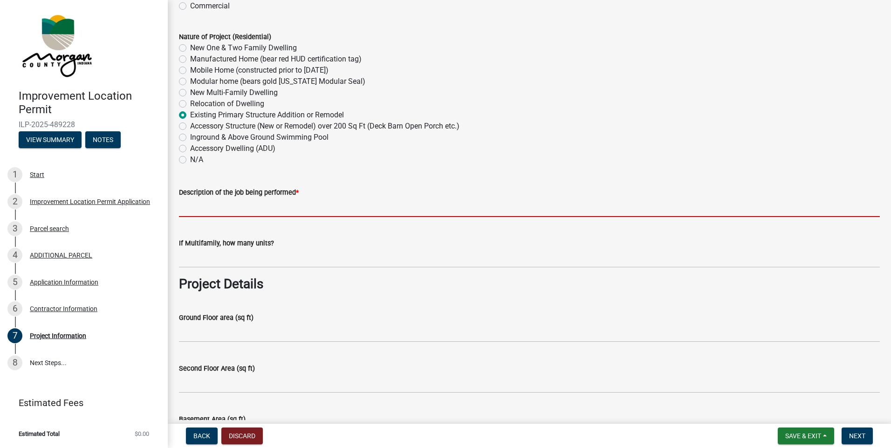
click at [215, 203] on input "Description of the job being performed *" at bounding box center [529, 207] width 701 height 19
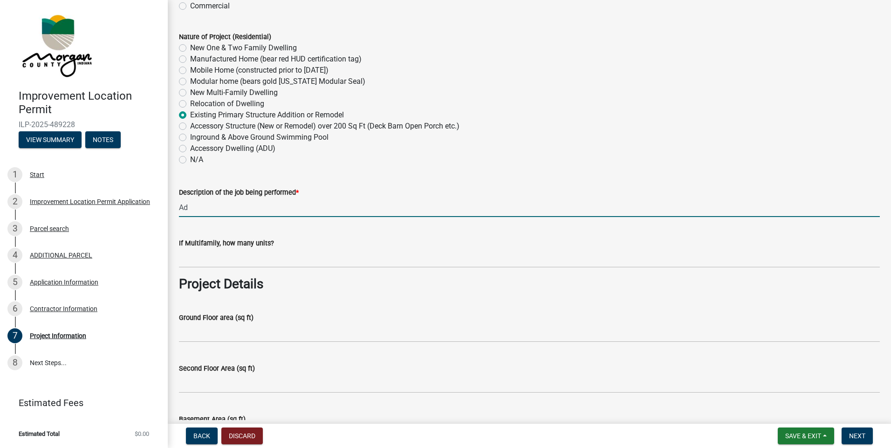
type input "A"
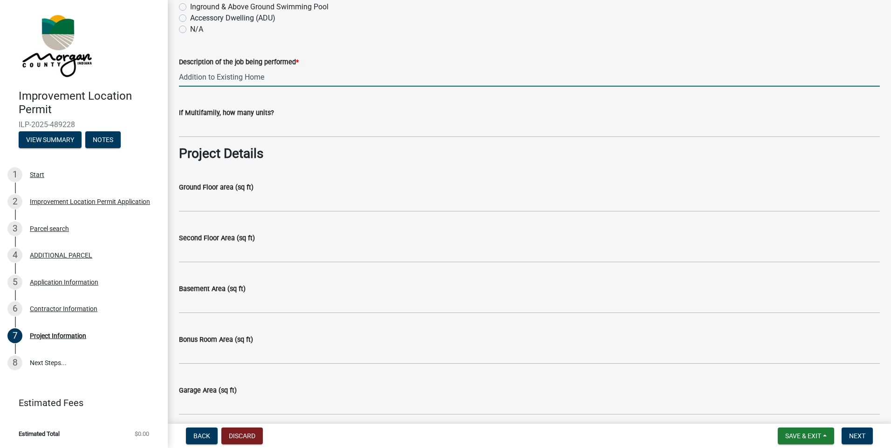
scroll to position [280, 0]
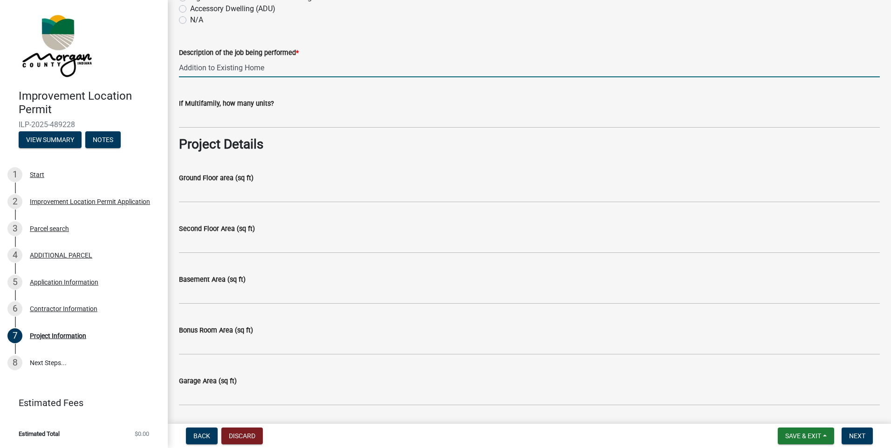
type input "Addition to Existing Home"
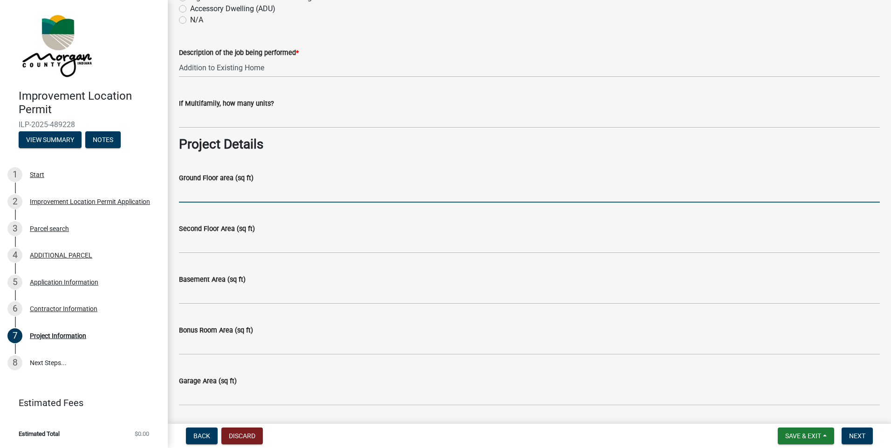
click at [239, 190] on input "Ground Floor area (sq ft)" at bounding box center [529, 193] width 701 height 19
click at [247, 186] on input "Ground Floor area (sq ft)" at bounding box center [529, 193] width 701 height 19
type input "1216"
click at [255, 233] on div "Second Floor Area (sq ft)" at bounding box center [529, 228] width 701 height 11
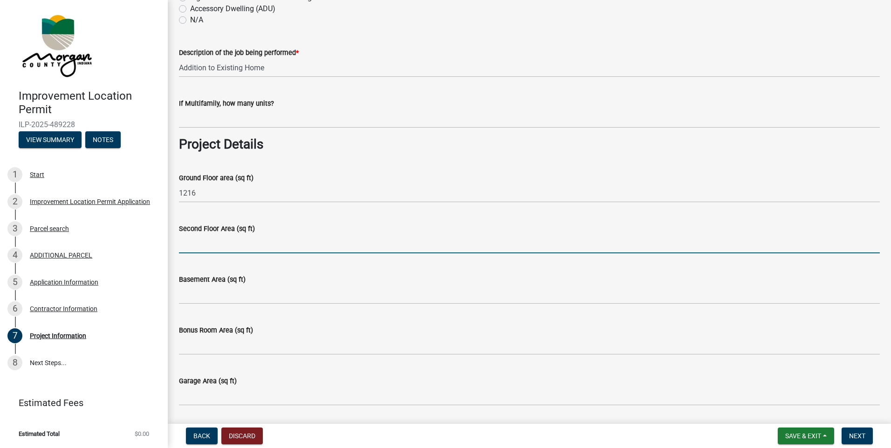
click at [247, 242] on input "Second Floor Area (sq ft)" at bounding box center [529, 243] width 701 height 19
type input "378"
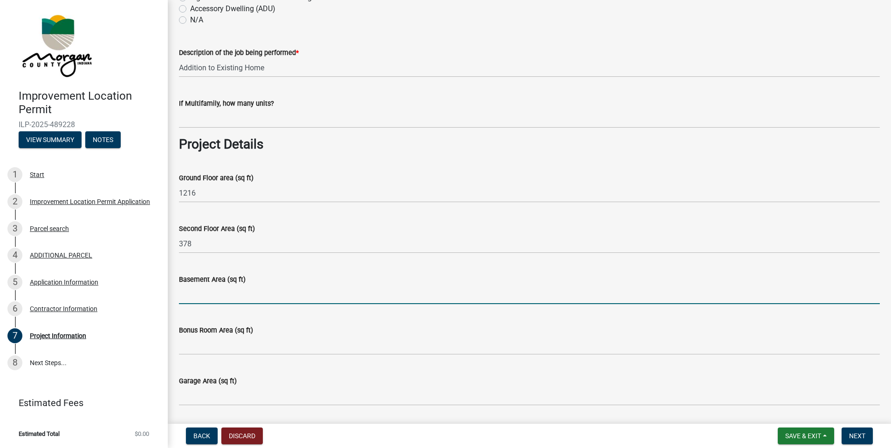
click at [277, 296] on input "Basement Area (sq ft)" at bounding box center [529, 294] width 701 height 19
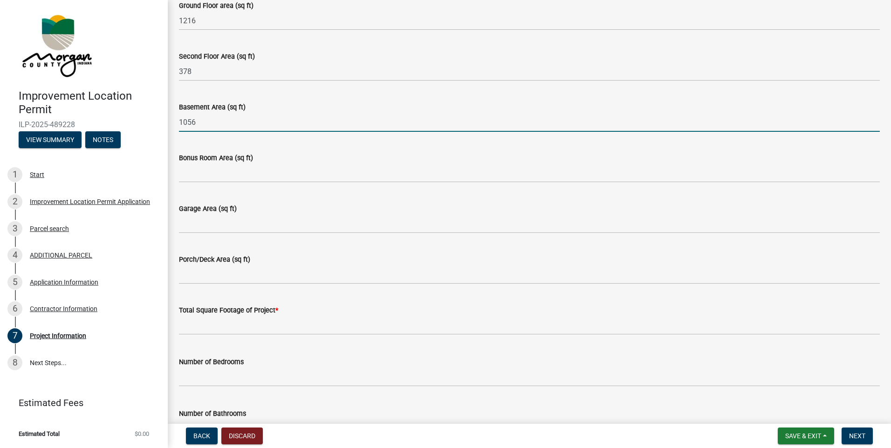
scroll to position [466, 0]
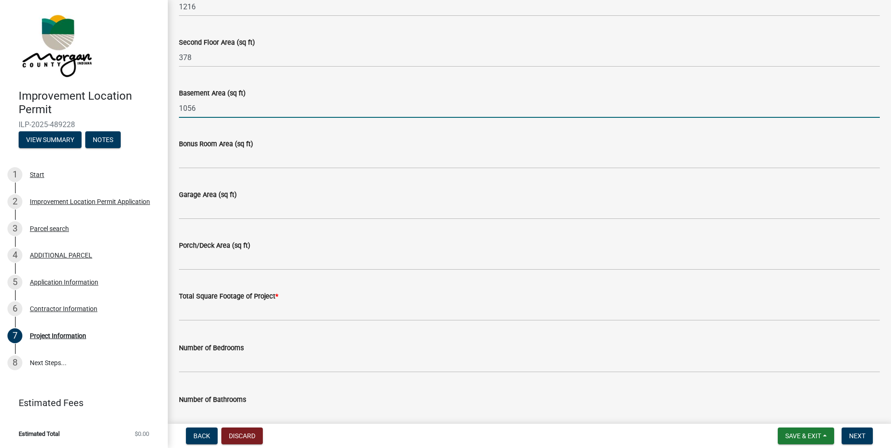
type input "1056"
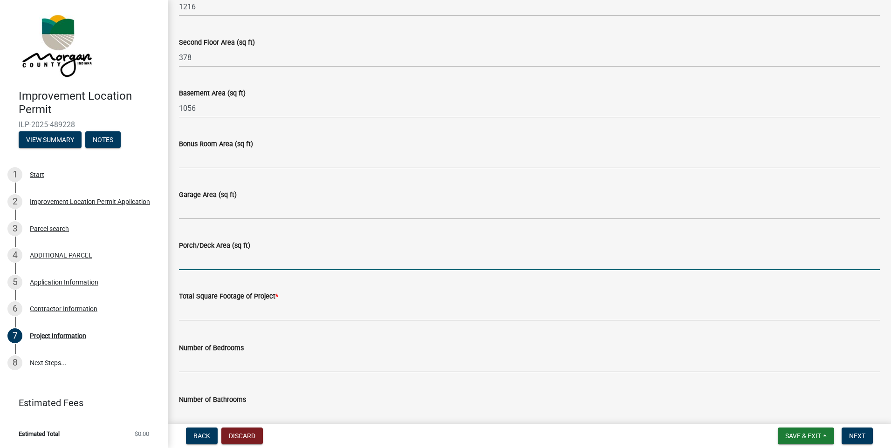
click at [226, 256] on input "Porch/Deck Area (sq ft)" at bounding box center [529, 260] width 701 height 19
click at [187, 264] on input "120" at bounding box center [529, 260] width 701 height 19
type input "100"
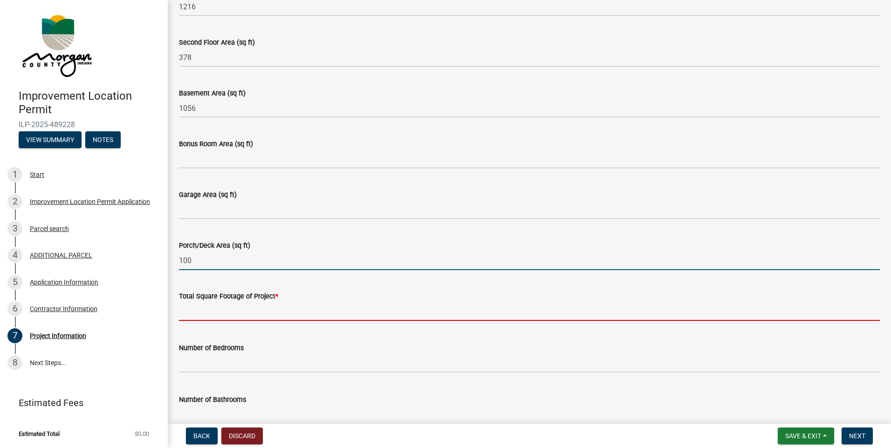
click at [212, 308] on input "text" at bounding box center [529, 311] width 701 height 19
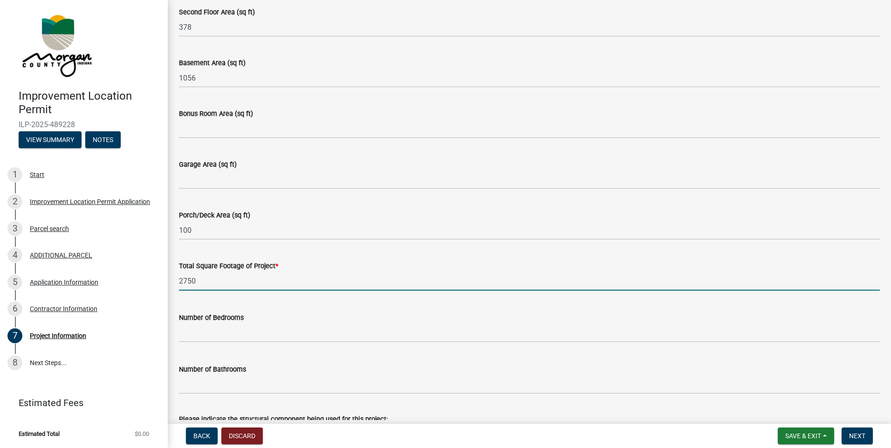
scroll to position [513, 0]
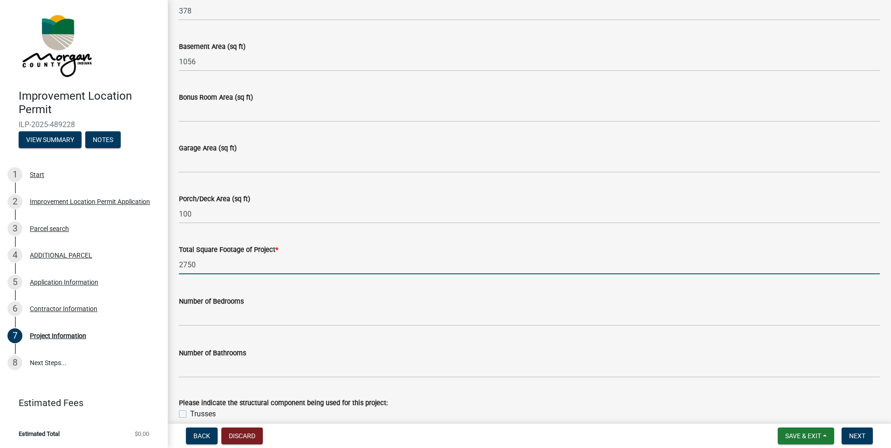
type input "2750"
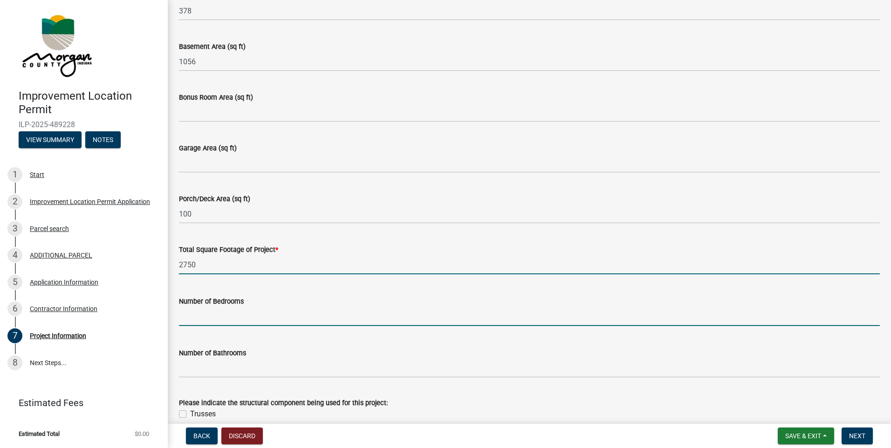
click at [235, 316] on input "text" at bounding box center [529, 316] width 701 height 19
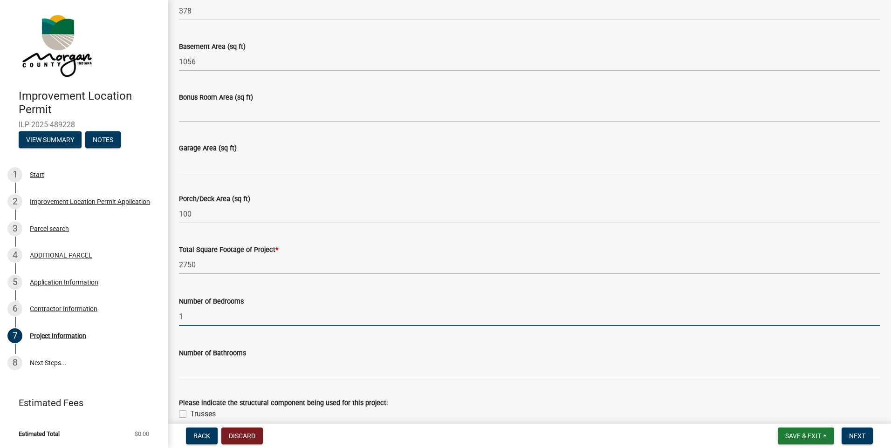
type input "1"
click at [234, 358] on div "Number of Bathrooms" at bounding box center [529, 353] width 701 height 11
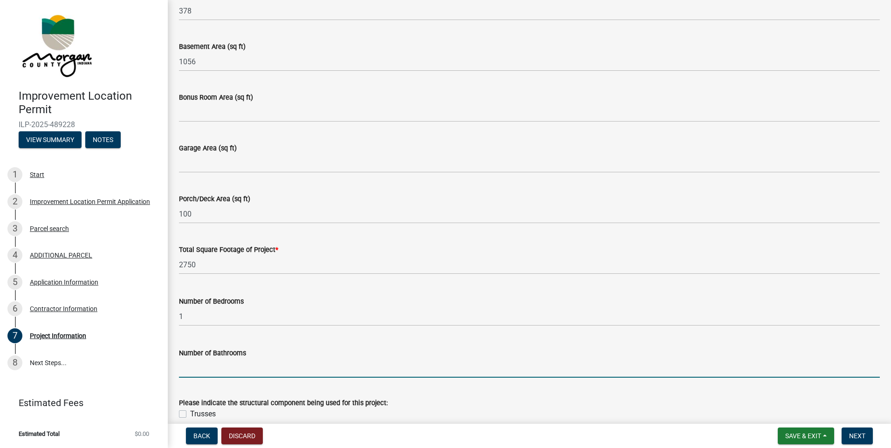
click at [230, 364] on input "text" at bounding box center [529, 368] width 701 height 19
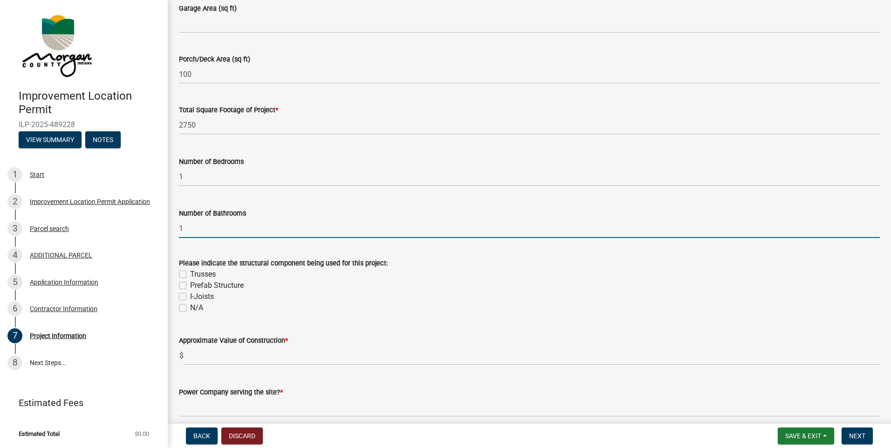
scroll to position [699, 0]
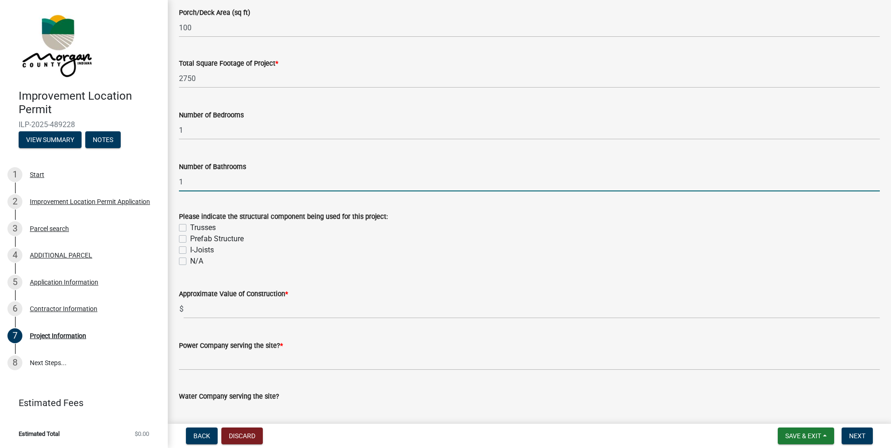
type input "1"
click at [190, 227] on label "Trusses" at bounding box center [203, 227] width 26 height 11
click at [190, 227] on input "Trusses" at bounding box center [193, 225] width 6 height 6
checkbox input "true"
checkbox input "false"
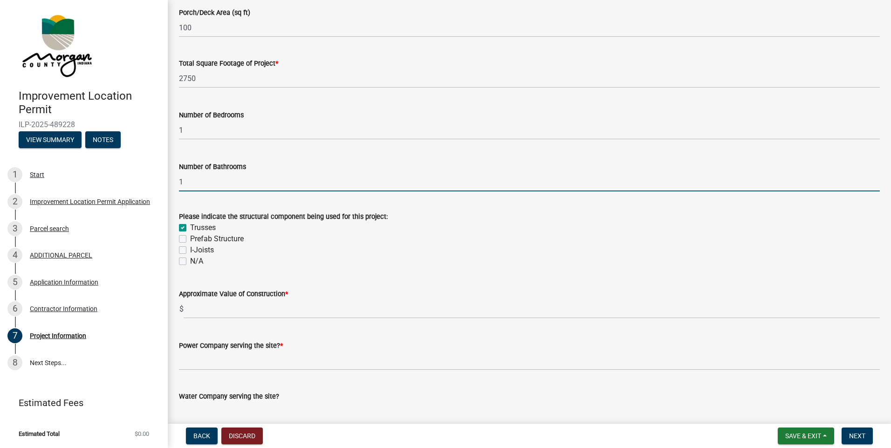
checkbox input "false"
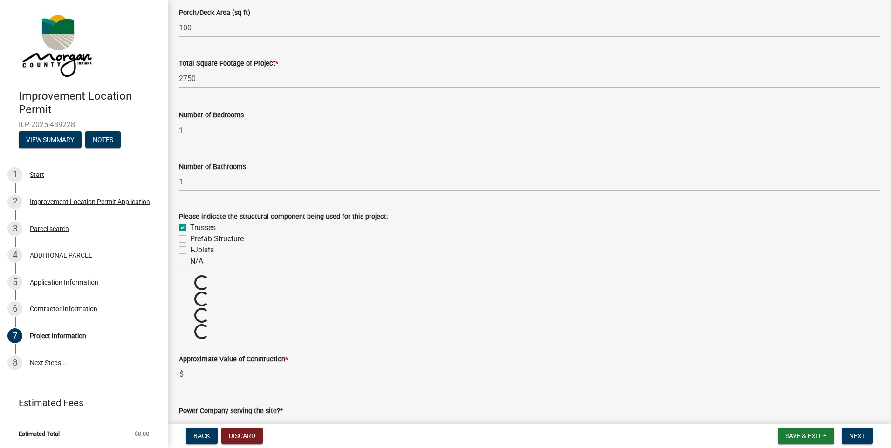
click at [190, 249] on label "I-Joists" at bounding box center [202, 250] width 24 height 11
click at [190, 249] on input "I-Joists" at bounding box center [193, 248] width 6 height 6
checkbox input "true"
checkbox input "false"
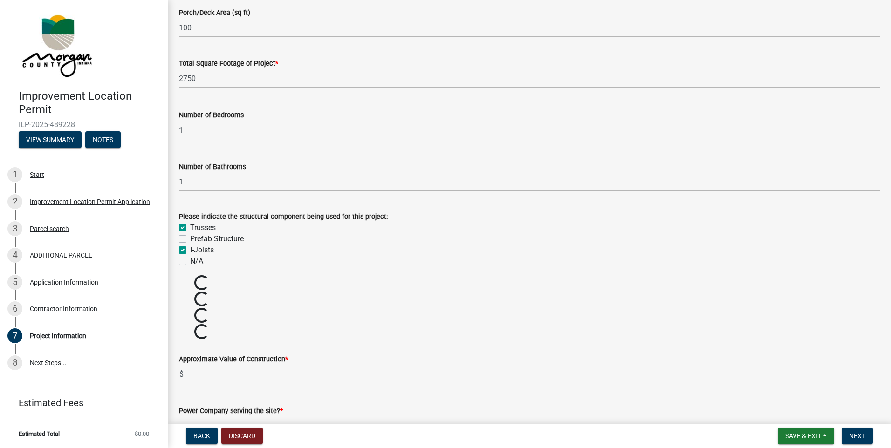
checkbox input "true"
checkbox input "false"
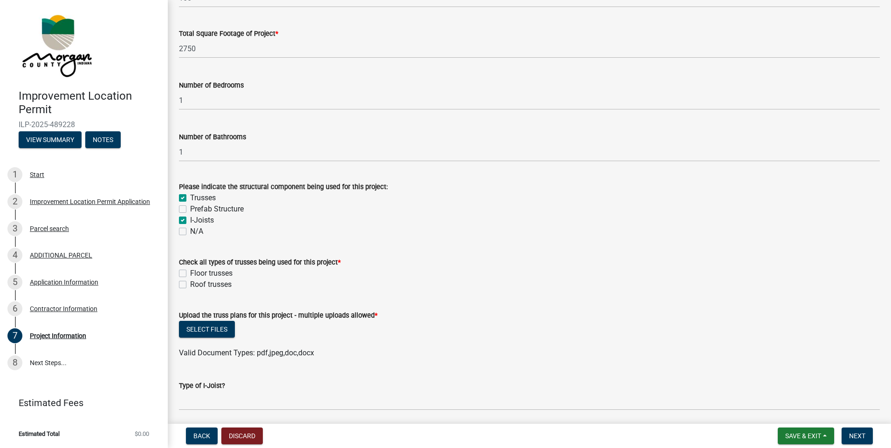
scroll to position [746, 0]
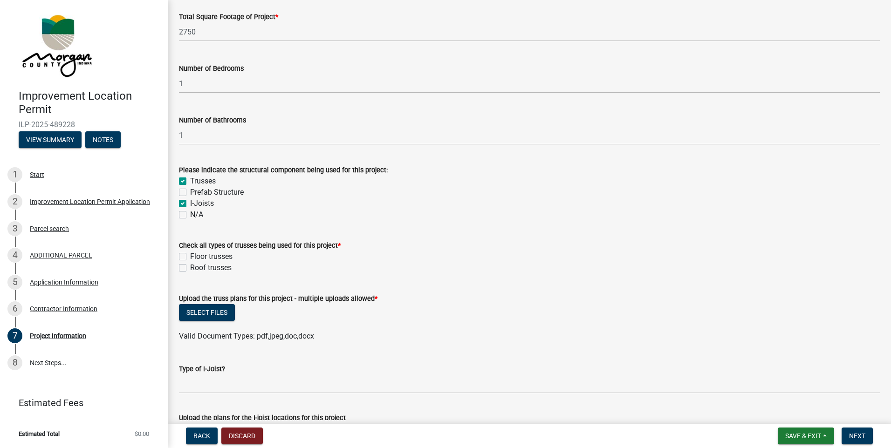
click at [190, 268] on label "Roof trusses" at bounding box center [210, 267] width 41 height 11
click at [190, 268] on input "Roof trusses" at bounding box center [193, 265] width 6 height 6
checkbox input "true"
checkbox input "false"
checkbox input "true"
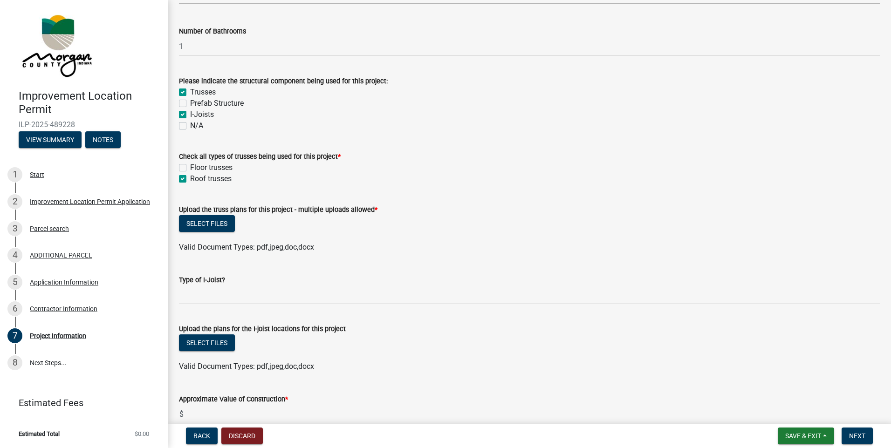
scroll to position [839, 0]
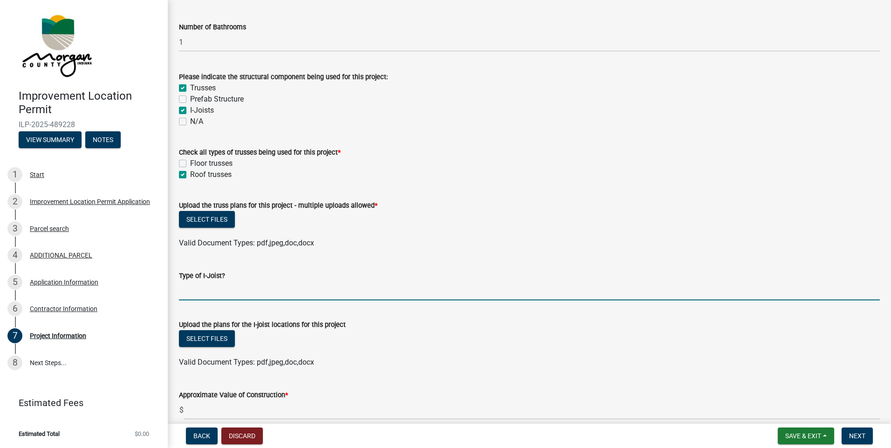
click at [205, 289] on input "Type of I-Joist?" at bounding box center [529, 290] width 701 height 19
click at [193, 290] on input "11 78"" at bounding box center [529, 290] width 701 height 19
type input "11 7/8""
click at [277, 281] on div "Type of I-Joist?" at bounding box center [529, 275] width 701 height 11
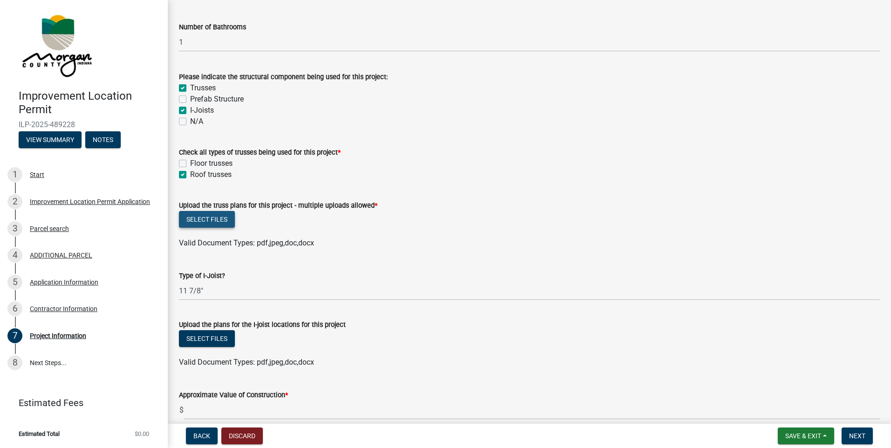
click at [215, 220] on button "Select files" at bounding box center [207, 219] width 56 height 17
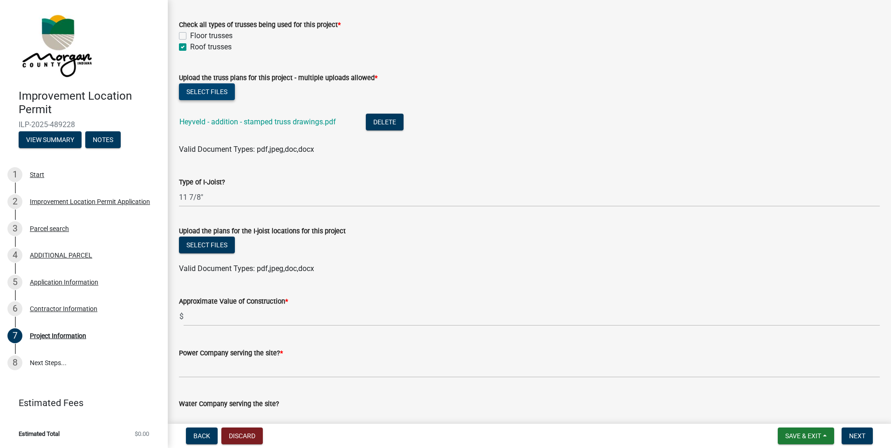
scroll to position [979, 0]
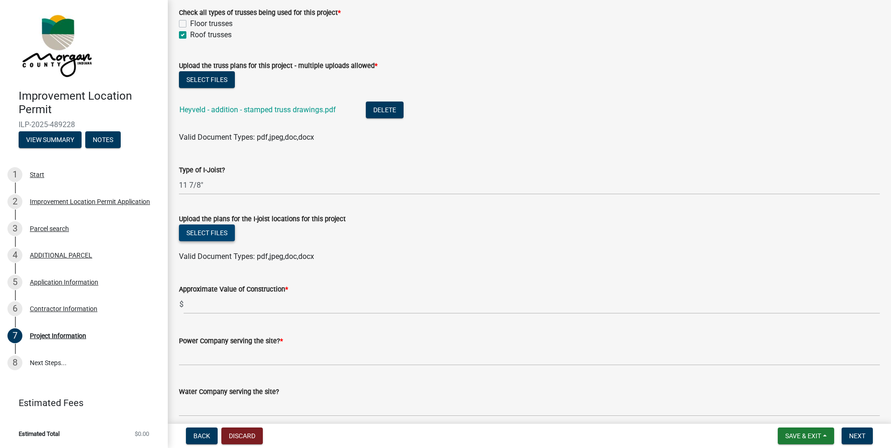
click at [212, 231] on button "Select files" at bounding box center [207, 233] width 56 height 17
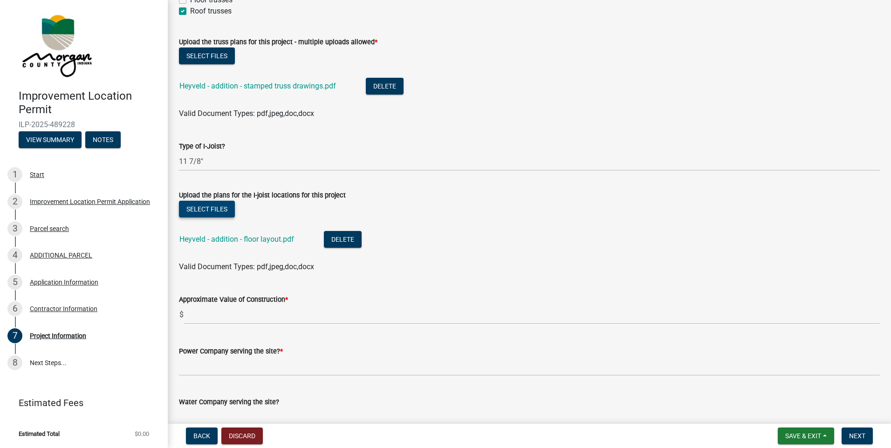
scroll to position [1025, 0]
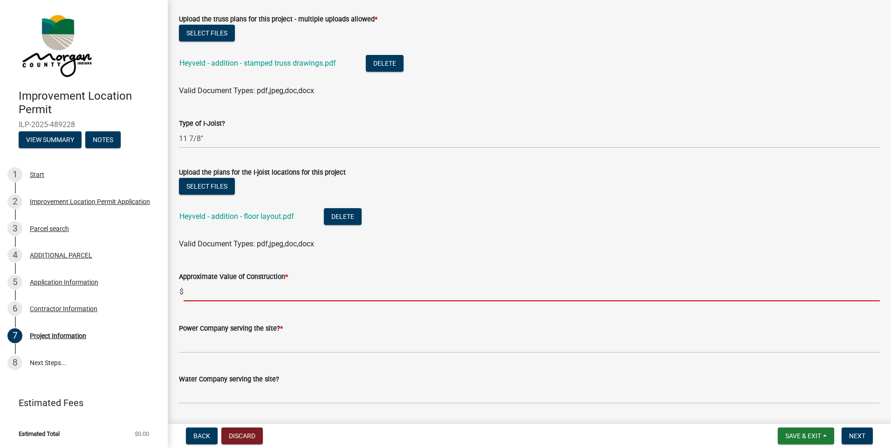
click at [204, 289] on input "text" at bounding box center [532, 291] width 696 height 19
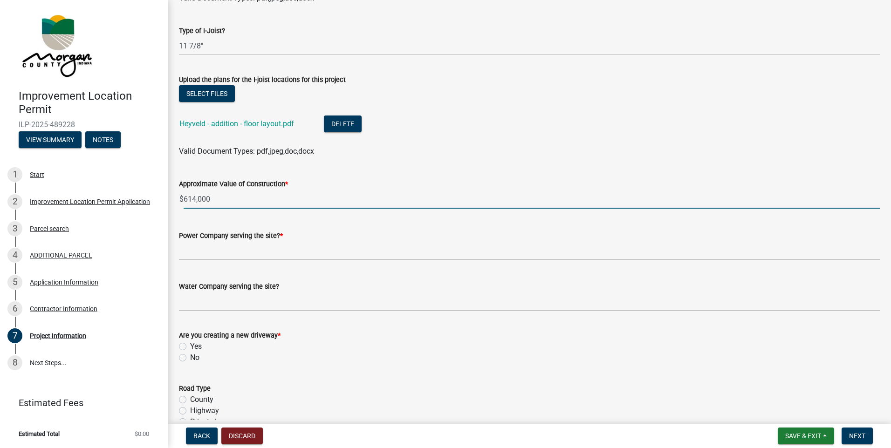
scroll to position [1118, 0]
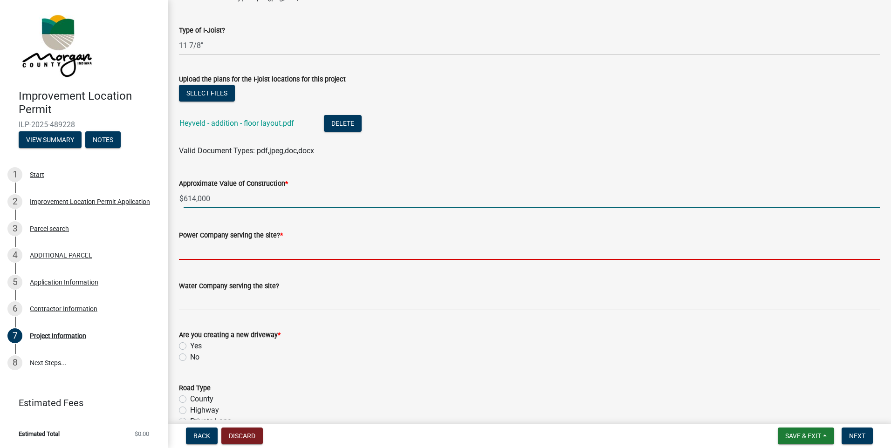
type input "614000"
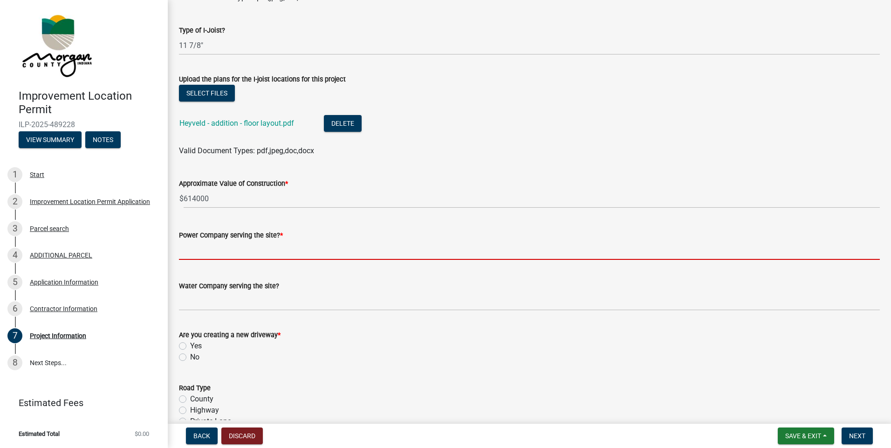
click at [210, 249] on input "Power Company serving the site? *" at bounding box center [529, 250] width 701 height 19
type input "SCI REMC"
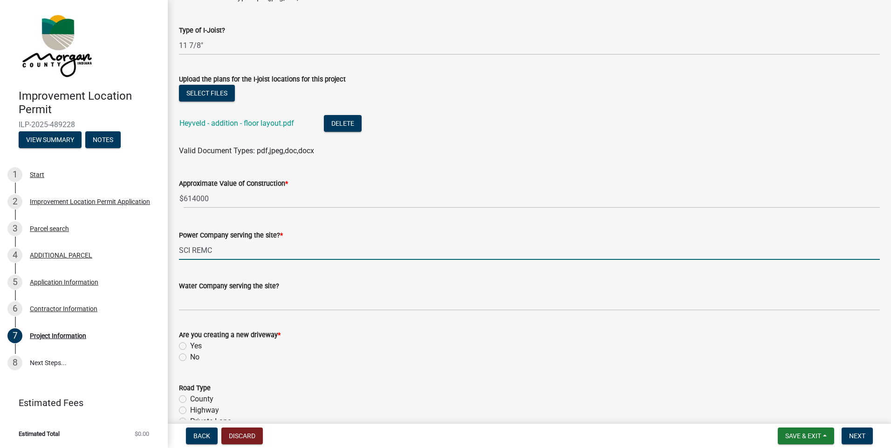
type input "0"
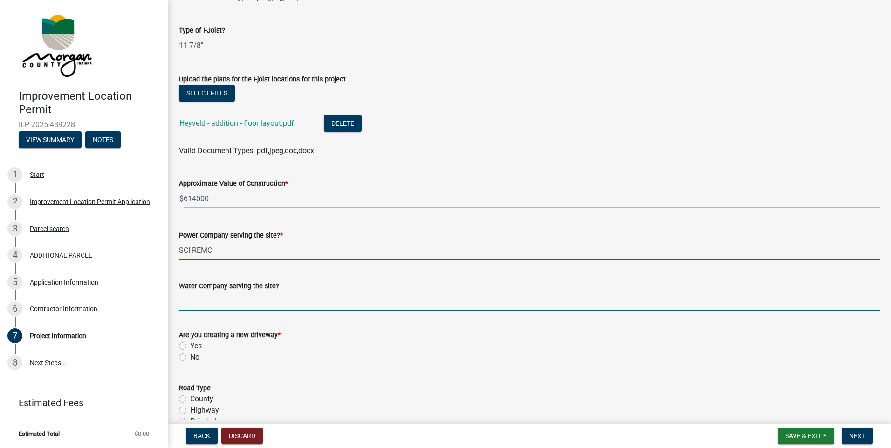
type input "Well"
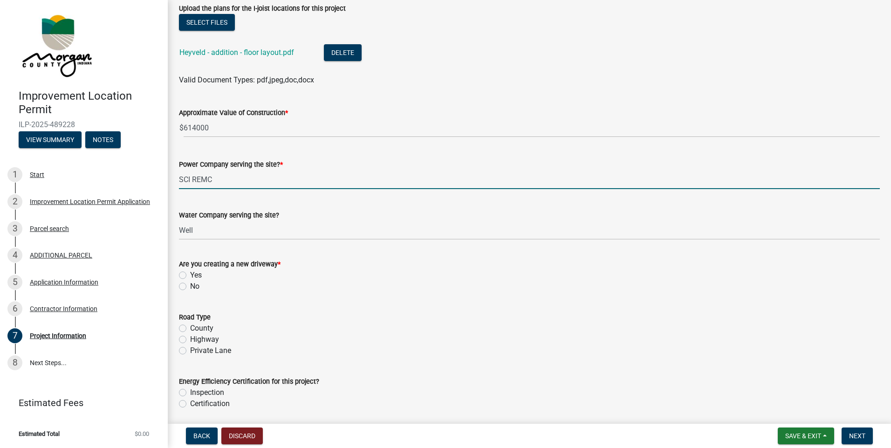
scroll to position [1258, 0]
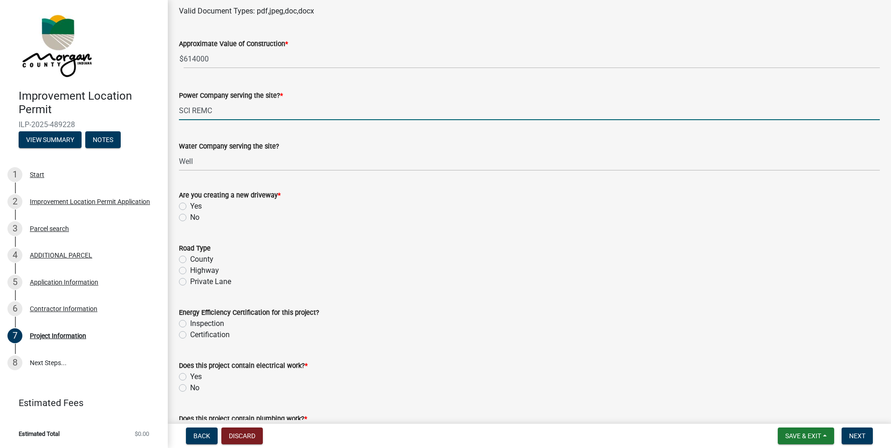
click at [190, 216] on label "No" at bounding box center [194, 217] width 9 height 11
click at [190, 216] on input "No" at bounding box center [193, 215] width 6 height 6
radio input "true"
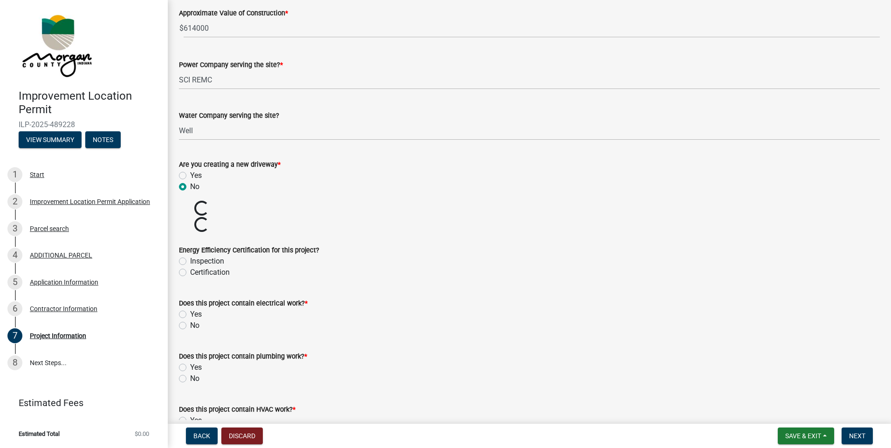
scroll to position [1305, 0]
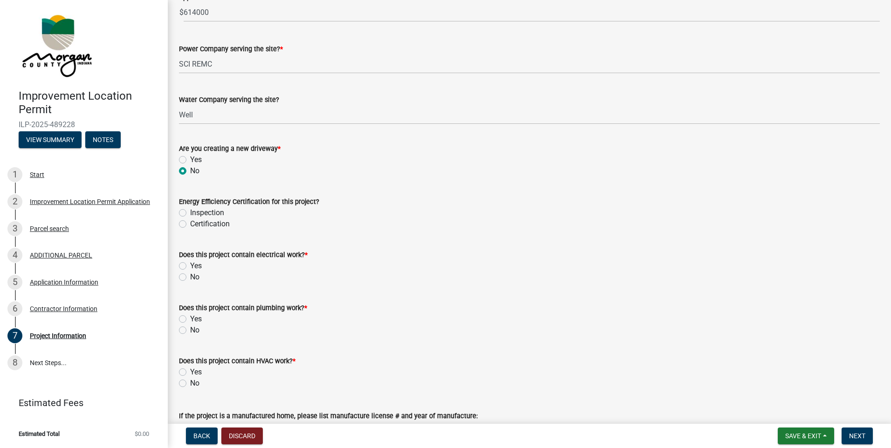
click at [190, 211] on label "Inspection" at bounding box center [207, 212] width 34 height 11
click at [190, 211] on input "Inspection" at bounding box center [193, 210] width 6 height 6
radio input "true"
click at [190, 267] on label "Yes" at bounding box center [196, 265] width 12 height 11
click at [190, 267] on input "Yes" at bounding box center [193, 263] width 6 height 6
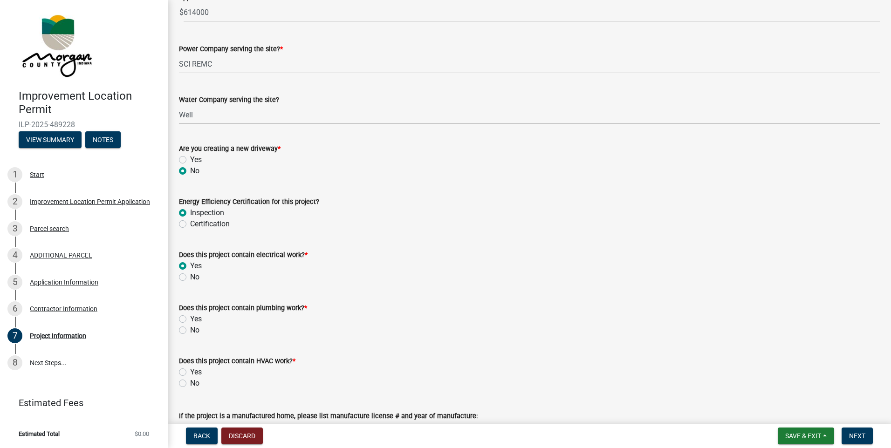
radio input "true"
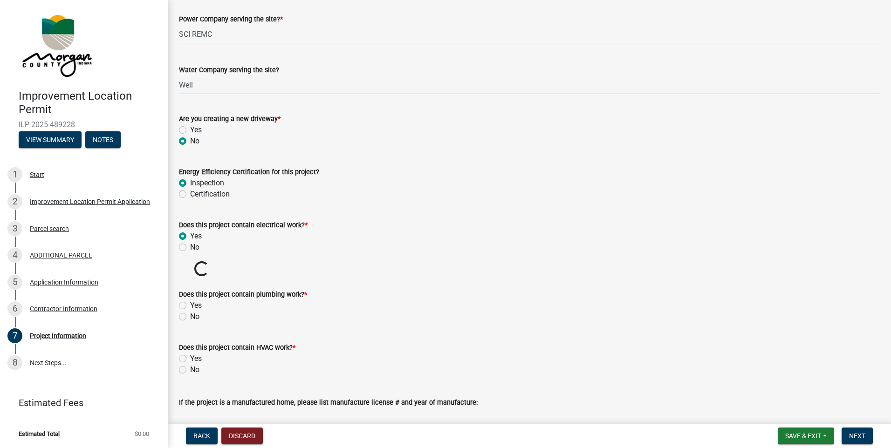
scroll to position [1351, 0]
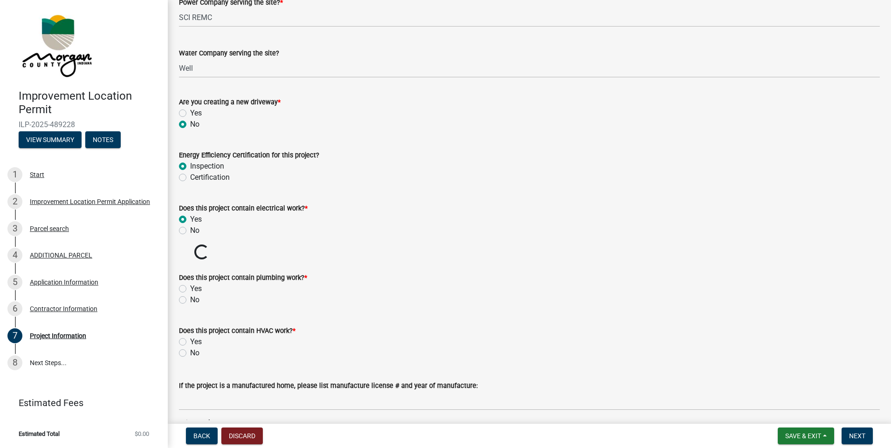
click at [0, 0] on div "2020 IRC (ARC FAULT)" at bounding box center [0, 0] width 0 height 0
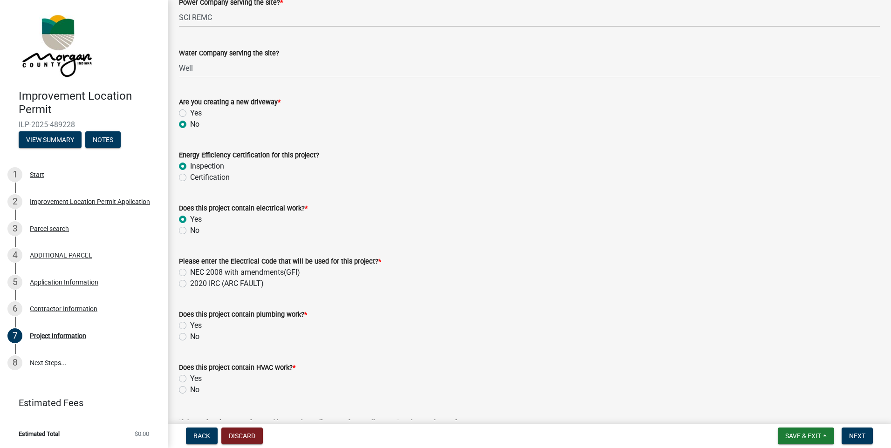
click at [190, 270] on label "NEC 2008 with amendments(GFI)" at bounding box center [245, 272] width 110 height 11
click at [190, 270] on input "NEC 2008 with amendments(GFI)" at bounding box center [193, 270] width 6 height 6
radio input "true"
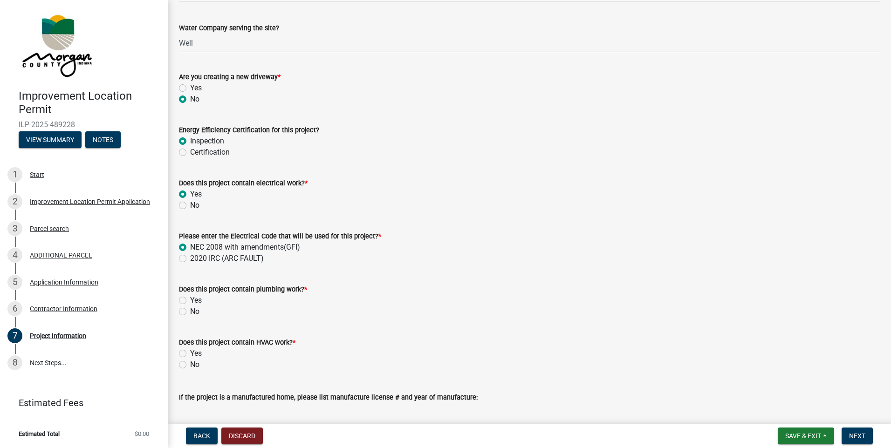
scroll to position [1398, 0]
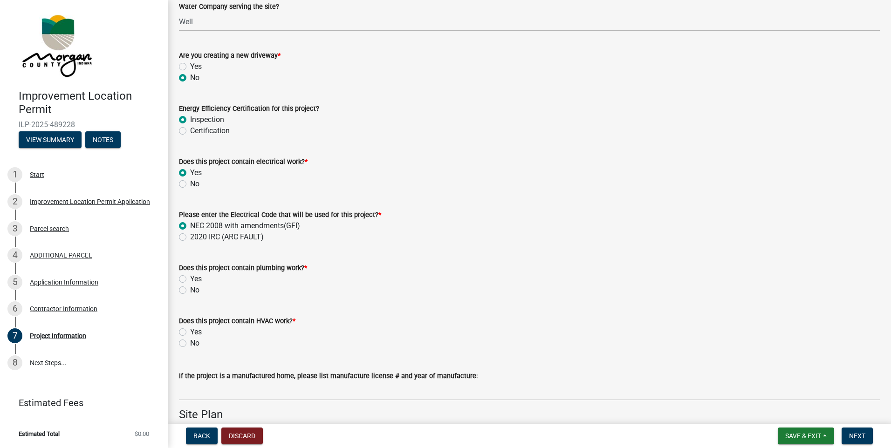
click at [190, 279] on label "Yes" at bounding box center [196, 279] width 12 height 11
click at [190, 279] on input "Yes" at bounding box center [193, 277] width 6 height 6
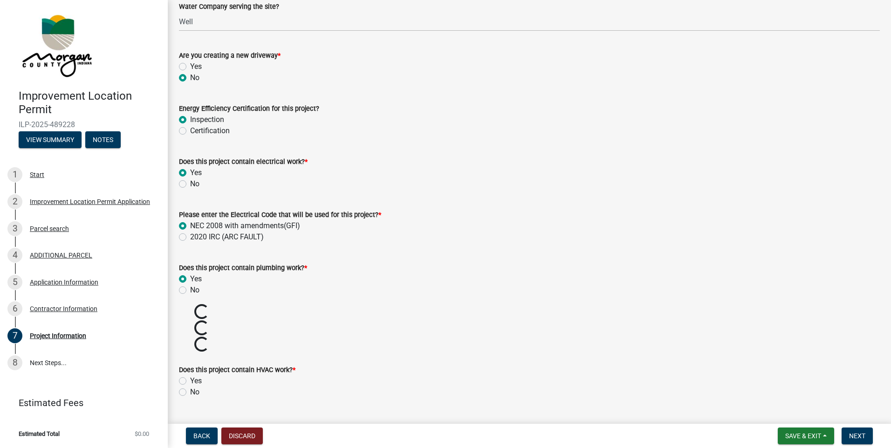
radio input "true"
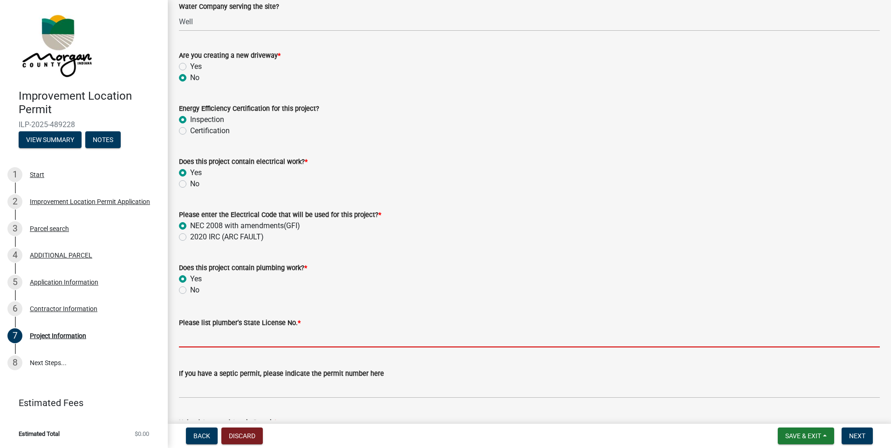
click at [288, 338] on input "Please list plumber's State License No. *" at bounding box center [529, 338] width 701 height 19
type input "21003590"
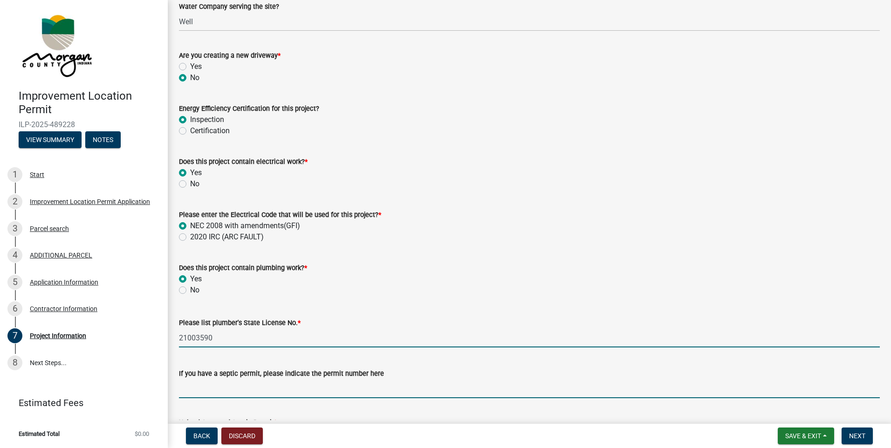
type input "25-034"
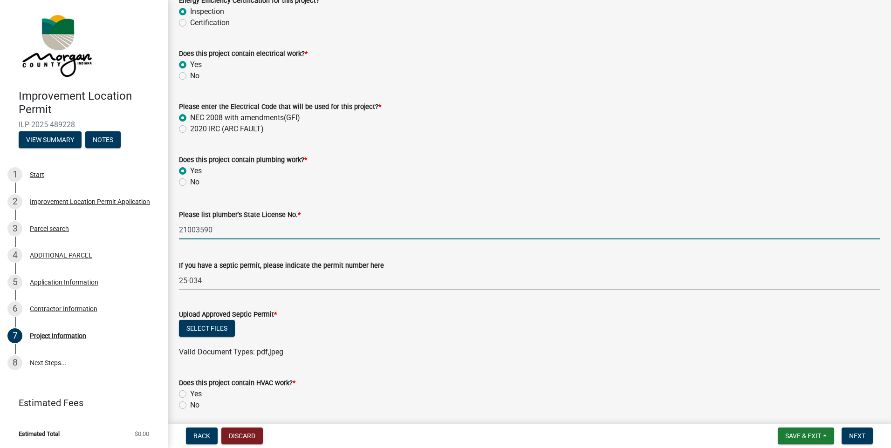
scroll to position [1538, 0]
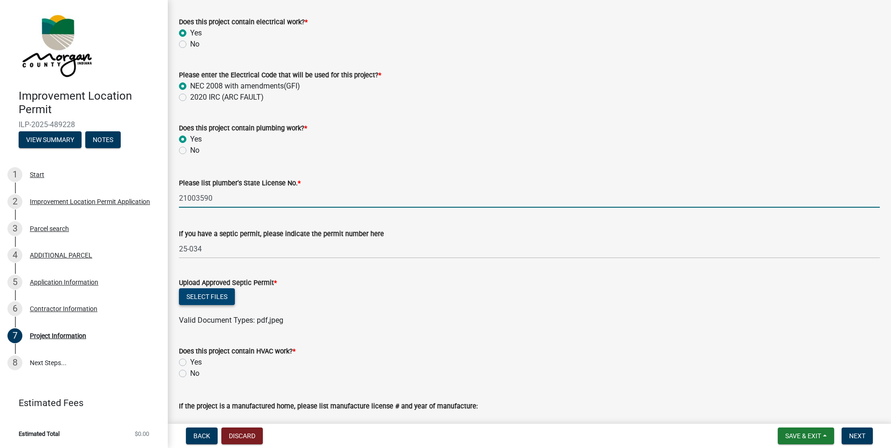
click at [212, 298] on button "Select files" at bounding box center [207, 296] width 56 height 17
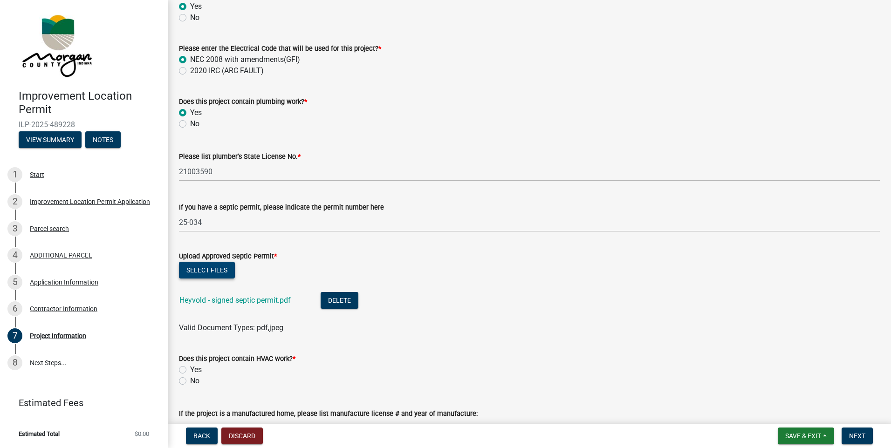
scroll to position [1584, 0]
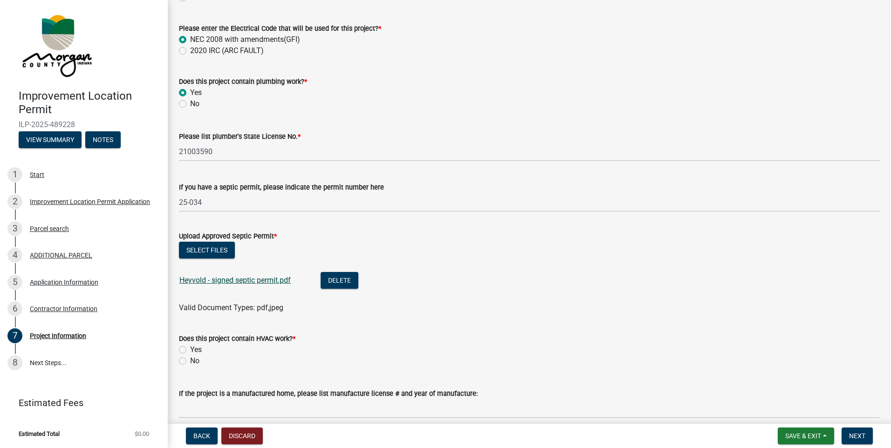
click at [277, 279] on link "Heyvold - signed septic permit.pdf" at bounding box center [234, 280] width 111 height 9
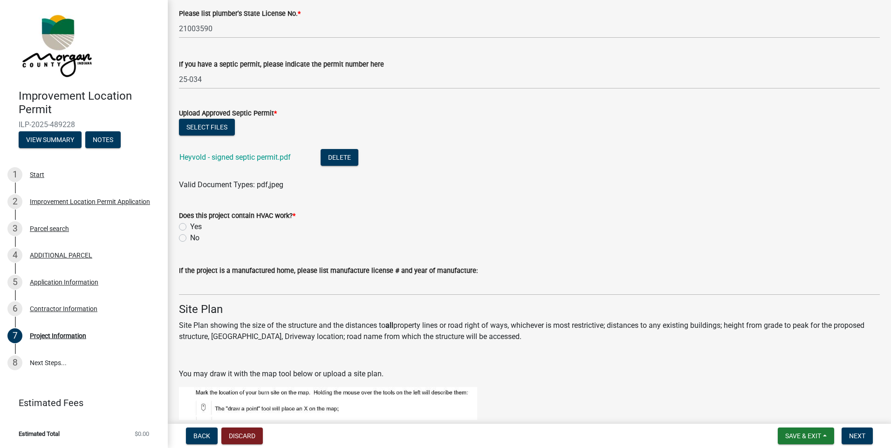
scroll to position [1724, 0]
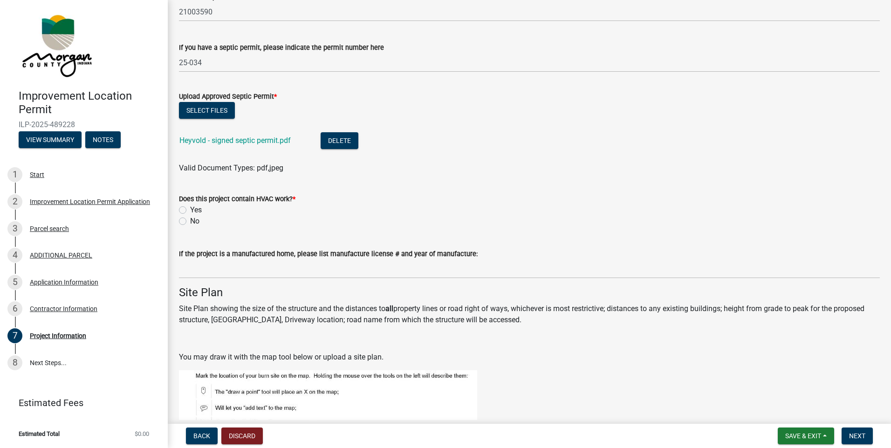
click at [190, 209] on label "Yes" at bounding box center [196, 210] width 12 height 11
click at [190, 209] on input "Yes" at bounding box center [193, 208] width 6 height 6
radio input "true"
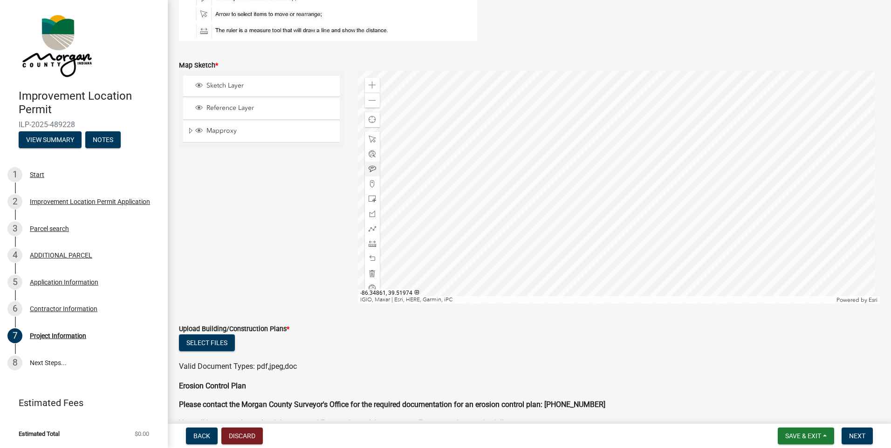
scroll to position [2144, 0]
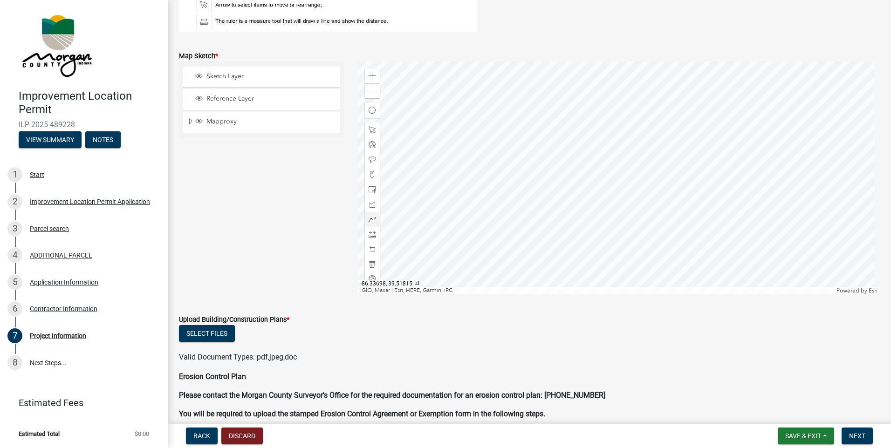
click at [641, 252] on div at bounding box center [619, 178] width 522 height 233
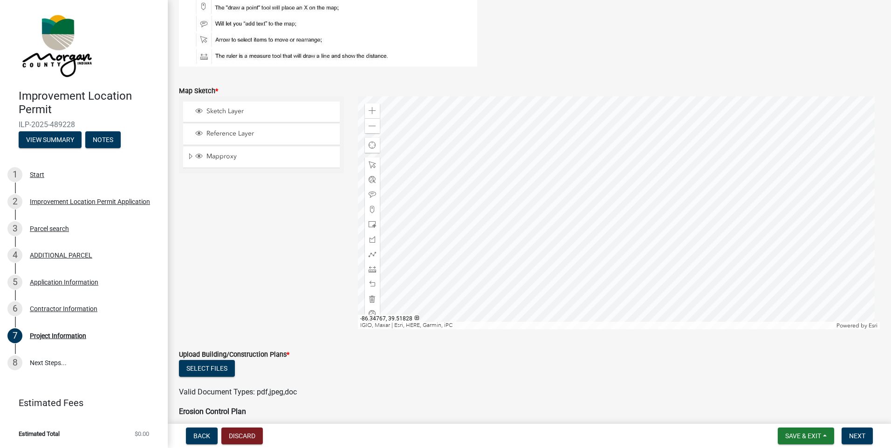
scroll to position [2097, 0]
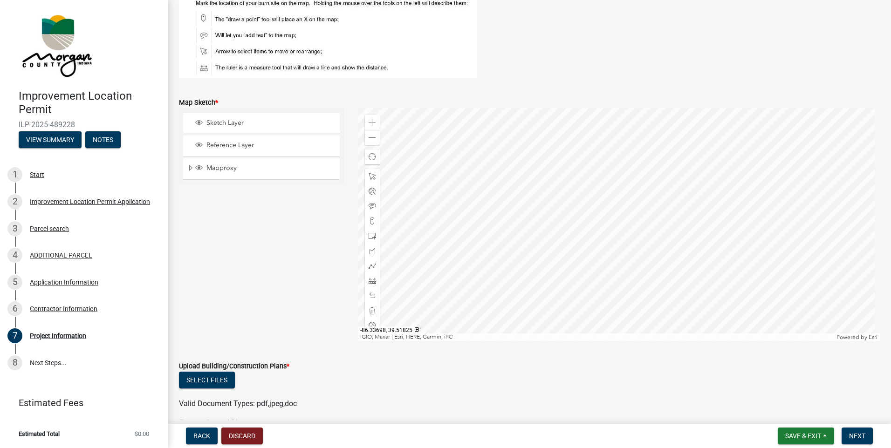
click at [641, 296] on div at bounding box center [619, 224] width 522 height 233
click at [637, 308] on div at bounding box center [619, 224] width 522 height 233
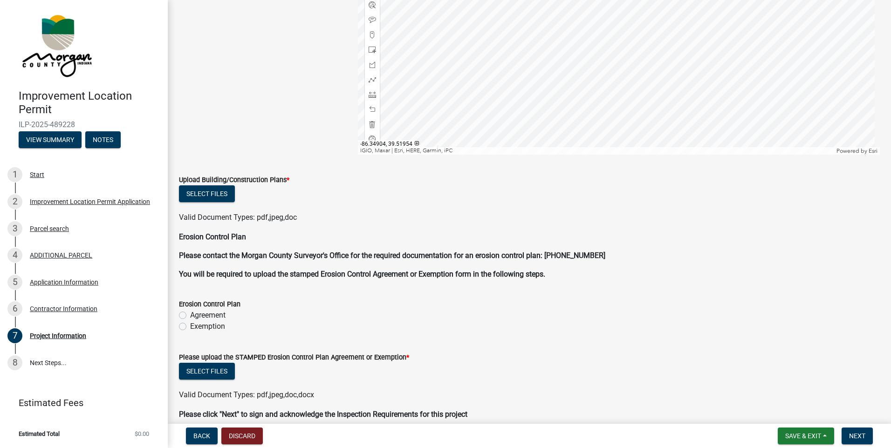
scroll to position [2190, 0]
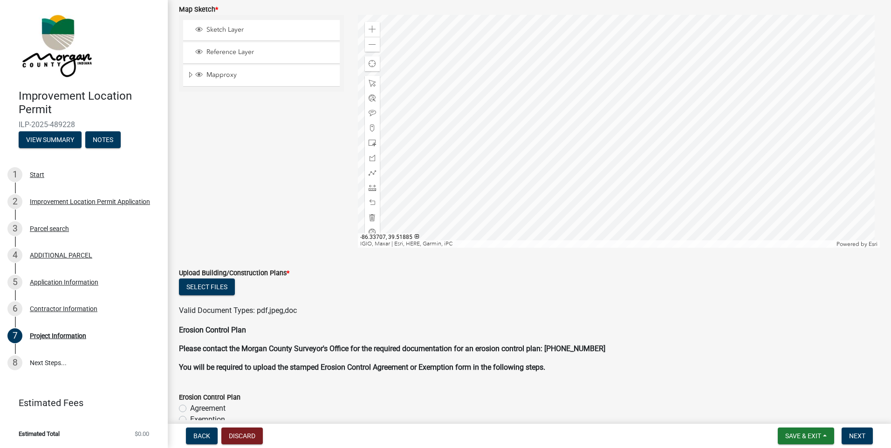
click at [653, 187] on div at bounding box center [619, 131] width 522 height 233
click at [215, 284] on button "Select files" at bounding box center [207, 287] width 56 height 17
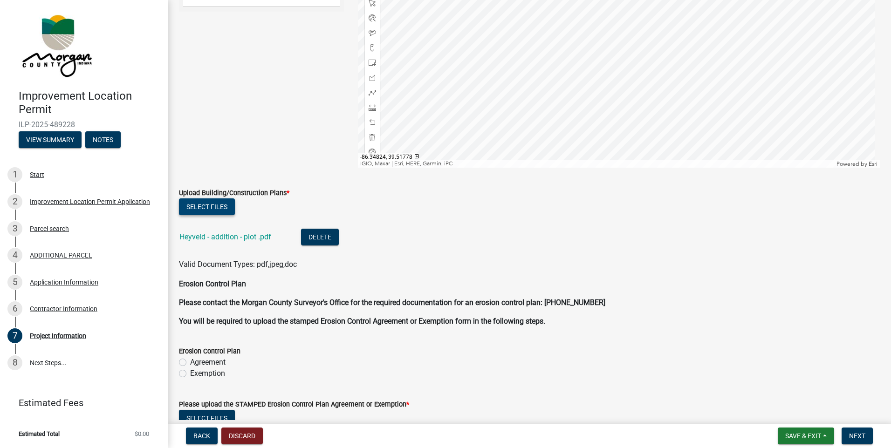
scroll to position [2283, 0]
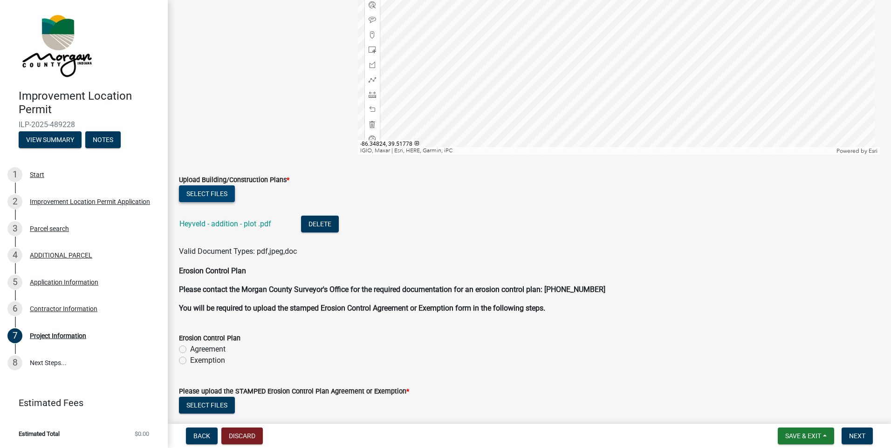
click at [202, 191] on button "Select files" at bounding box center [207, 193] width 56 height 17
click at [218, 193] on button "Select files" at bounding box center [207, 193] width 56 height 17
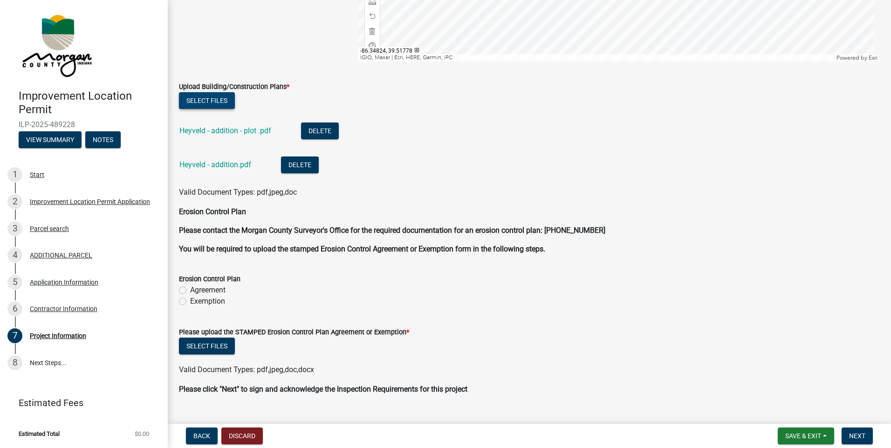
scroll to position [2395, 0]
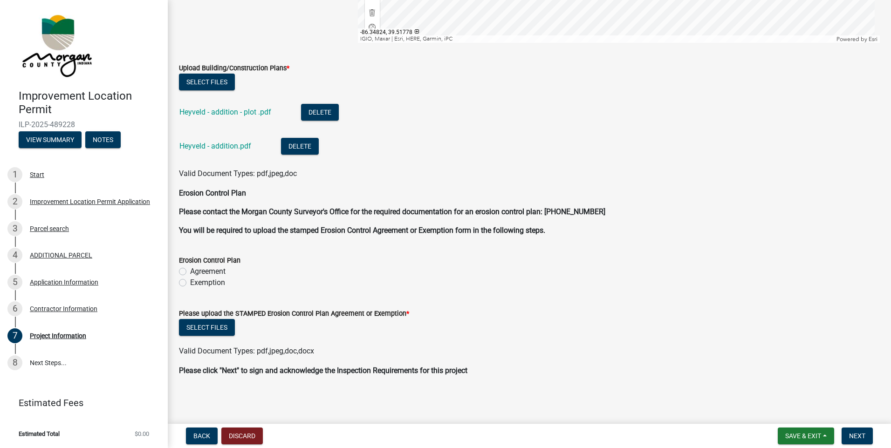
click at [190, 281] on label "Exemption" at bounding box center [207, 282] width 35 height 11
click at [190, 281] on input "Exemption" at bounding box center [193, 280] width 6 height 6
radio input "true"
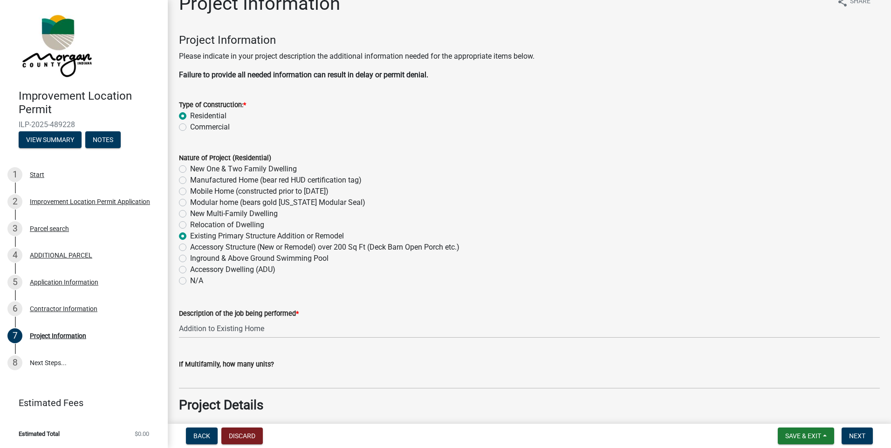
scroll to position [0, 0]
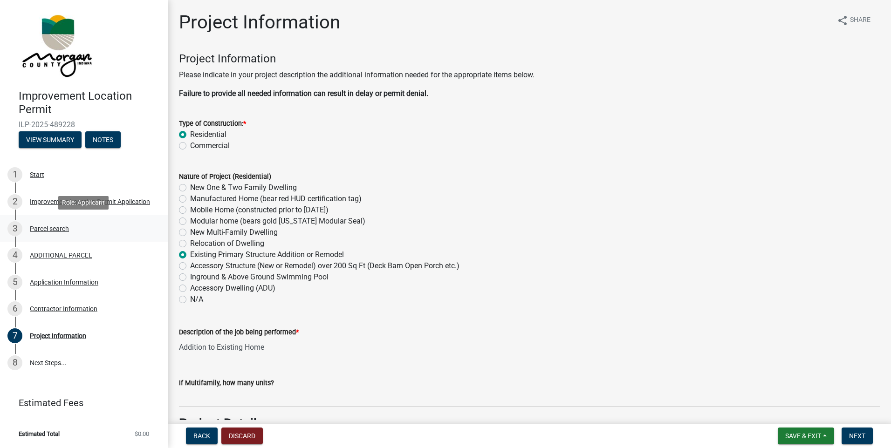
click at [58, 226] on div "Parcel search" at bounding box center [49, 229] width 39 height 7
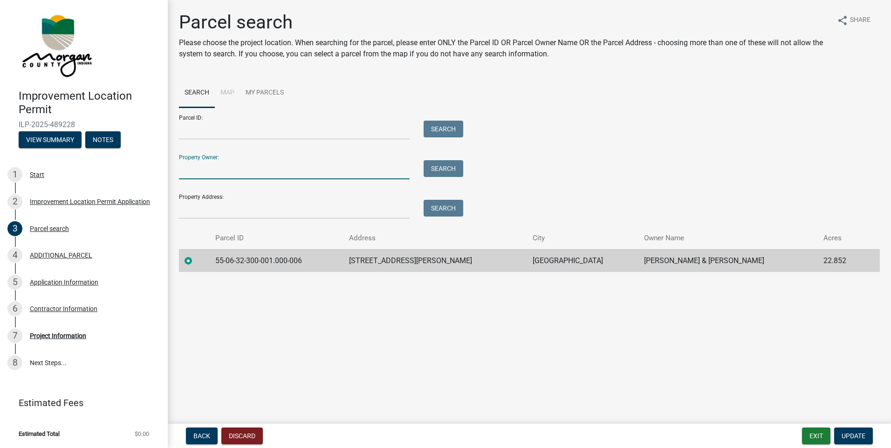
click at [242, 163] on input "Property Owner:" at bounding box center [294, 169] width 231 height 19
type input "heyveld"
click at [444, 171] on button "Search" at bounding box center [444, 168] width 40 height 17
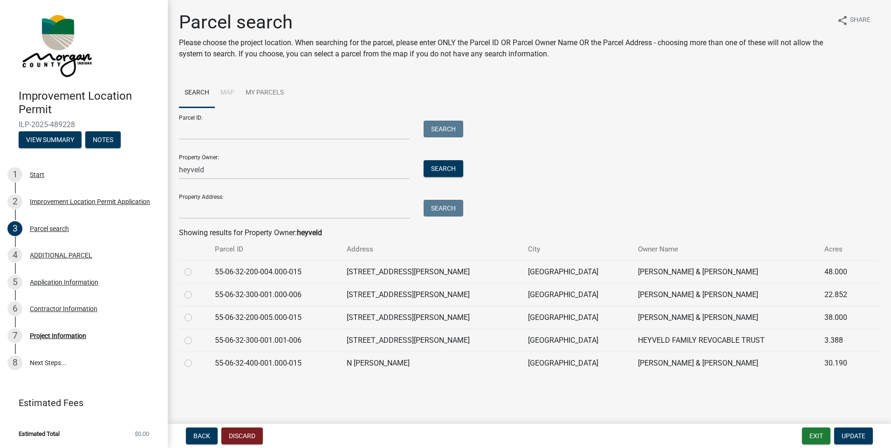
click at [196, 335] on label at bounding box center [196, 335] width 0 height 0
click at [196, 341] on input "radio" at bounding box center [199, 338] width 6 height 6
radio input "true"
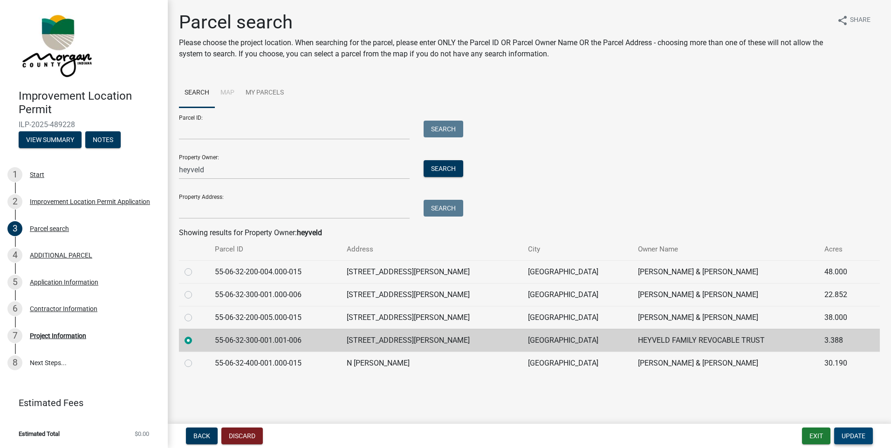
click at [850, 440] on span "Update" at bounding box center [854, 435] width 24 height 7
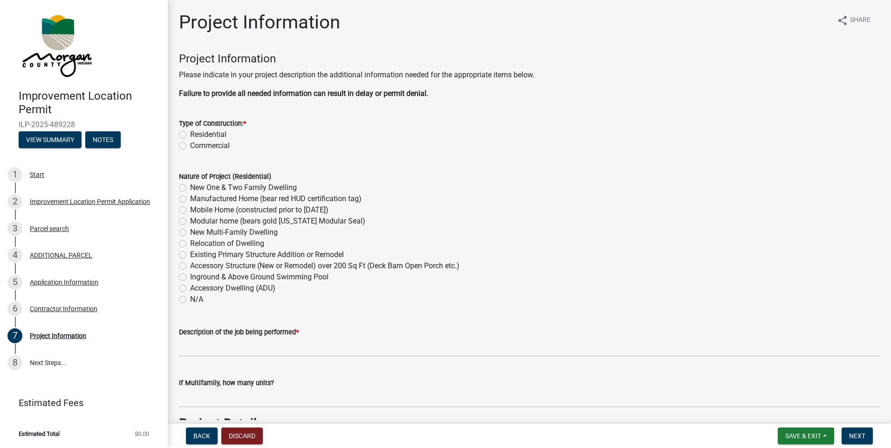
click at [190, 134] on label "Residential" at bounding box center [208, 134] width 36 height 11
click at [190, 134] on input "Residential" at bounding box center [193, 132] width 6 height 6
radio input "true"
click at [190, 254] on label "Existing Primary Structure Addition or Remodel" at bounding box center [267, 254] width 154 height 11
click at [190, 254] on input "Existing Primary Structure Addition or Remodel" at bounding box center [193, 252] width 6 height 6
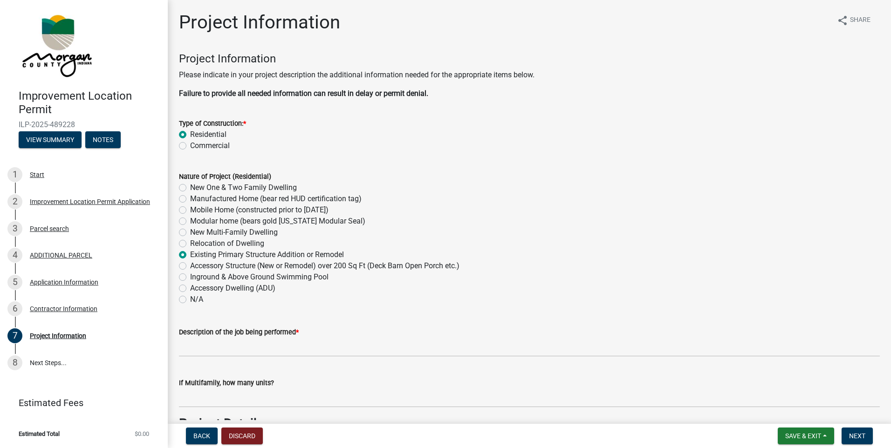
radio input "true"
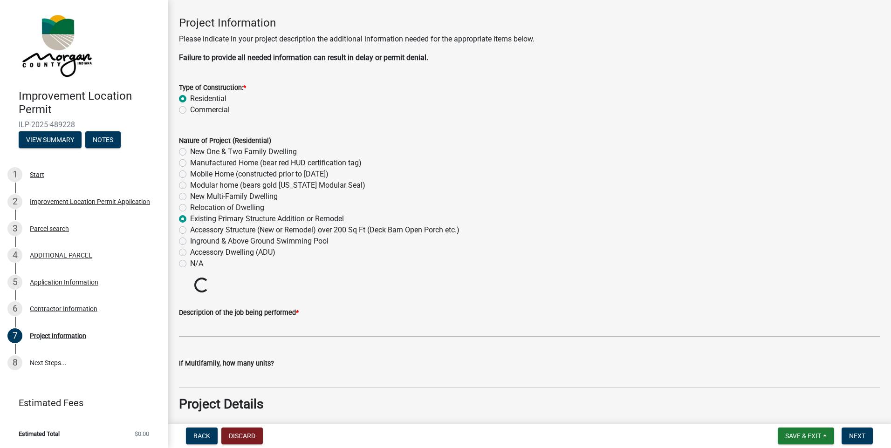
scroll to position [93, 0]
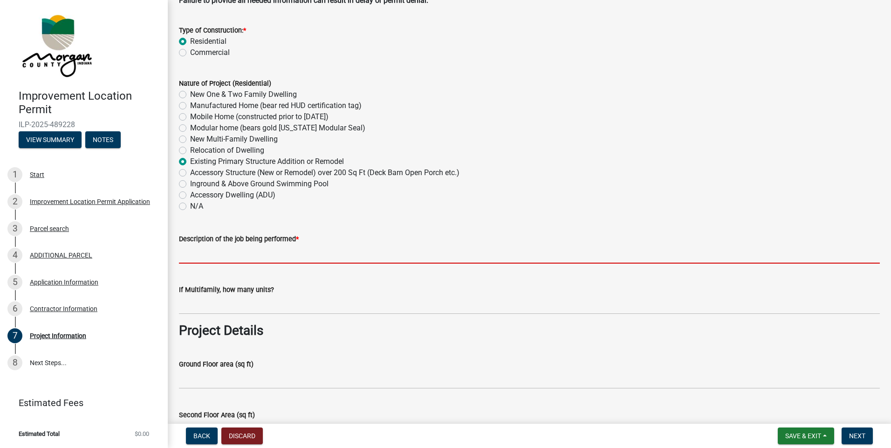
click at [249, 250] on input "Description of the job being performed *" at bounding box center [529, 254] width 701 height 19
type input "Addition to Existing Home"
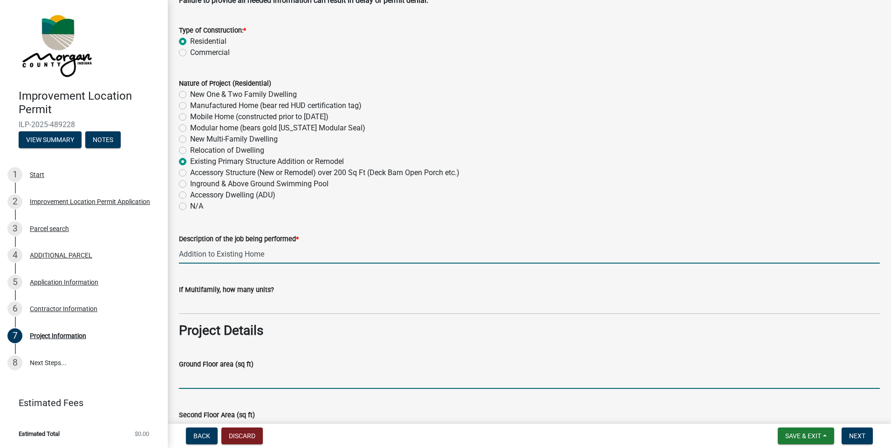
type input "1216"
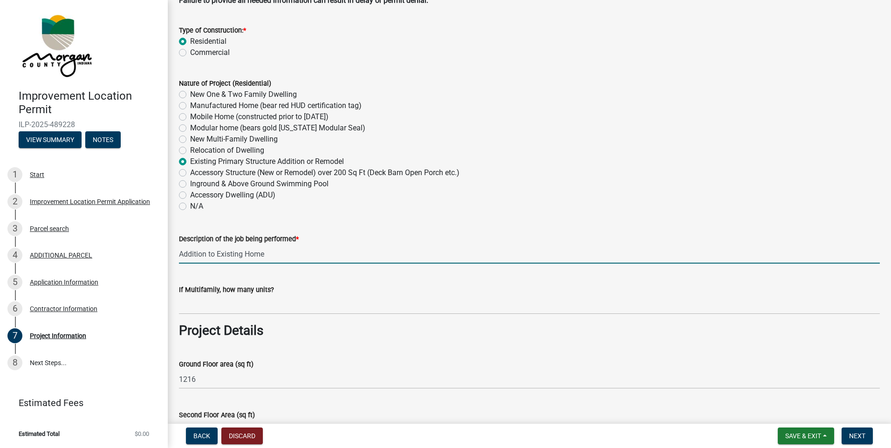
type input "378"
type input "1056"
type input "0"
type input "100"
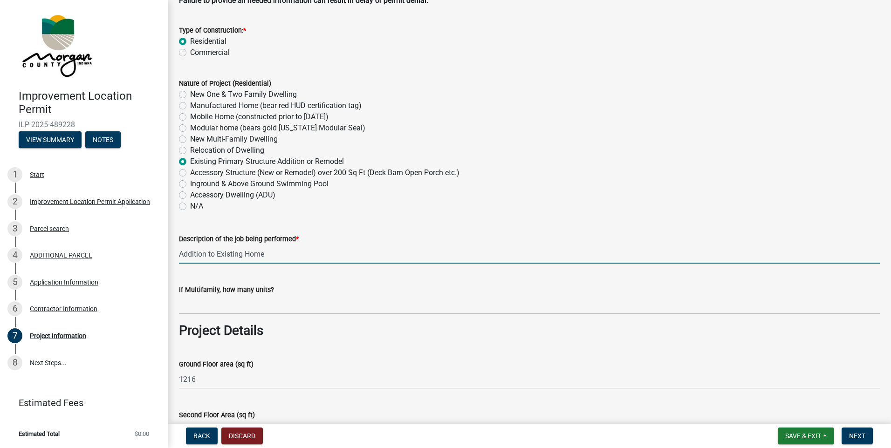
type input "2750"
type input "1"
type input "614000"
type input "SCI REMC"
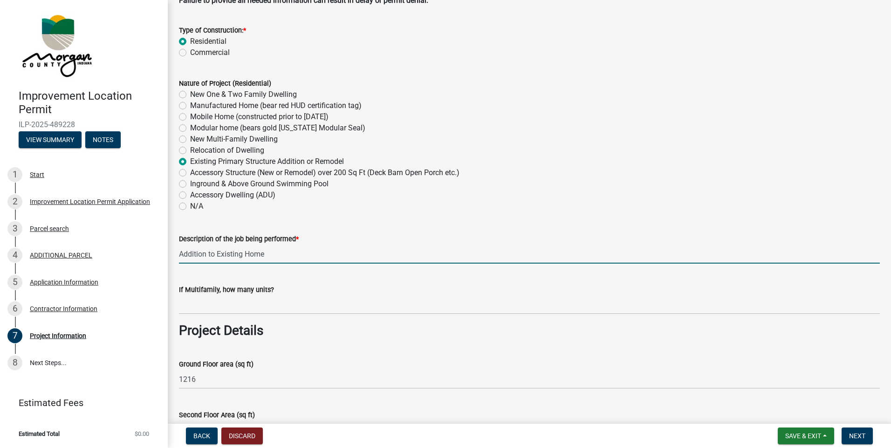
type input "Well"
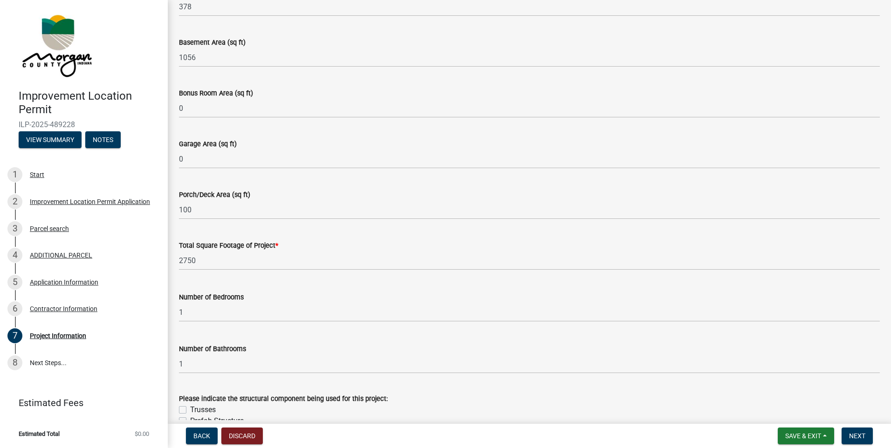
scroll to position [652, 0]
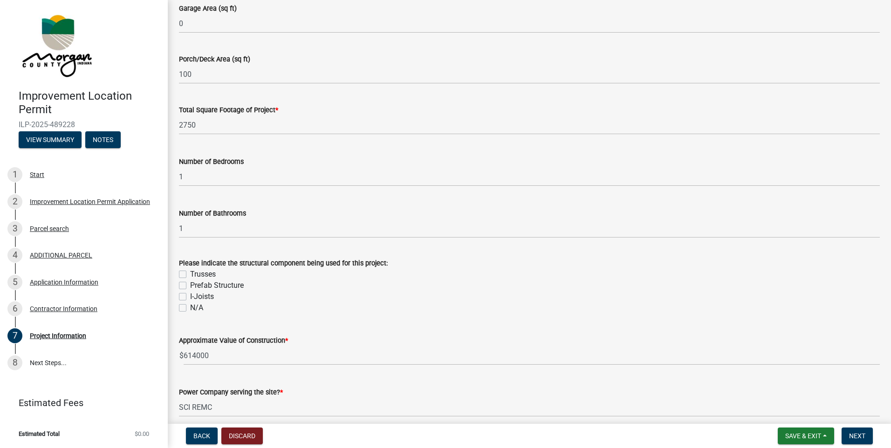
click at [190, 272] on label "Trusses" at bounding box center [203, 274] width 26 height 11
click at [190, 272] on input "Trusses" at bounding box center [193, 272] width 6 height 6
checkbox input "true"
checkbox input "false"
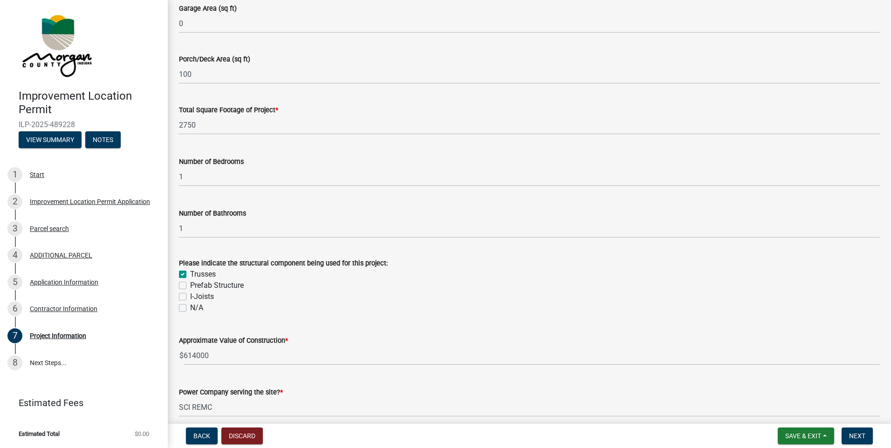
checkbox input "false"
click at [190, 296] on label "I-Joists" at bounding box center [202, 296] width 24 height 11
click at [190, 296] on input "I-Joists" at bounding box center [193, 294] width 6 height 6
checkbox input "true"
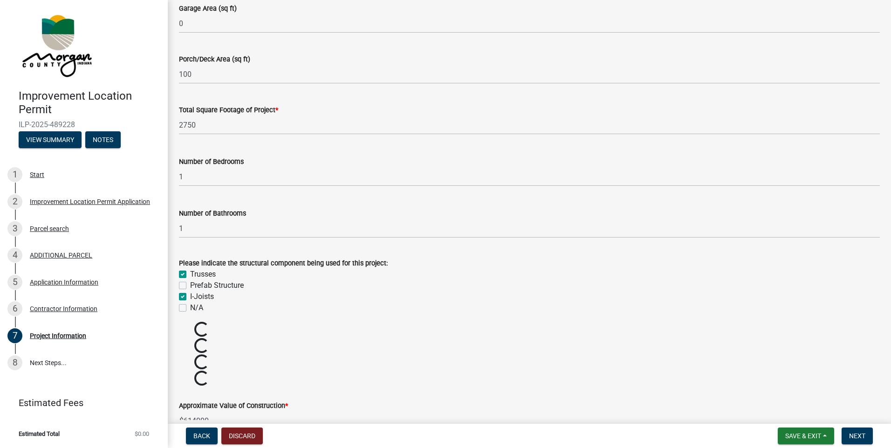
checkbox input "false"
checkbox input "true"
checkbox input "false"
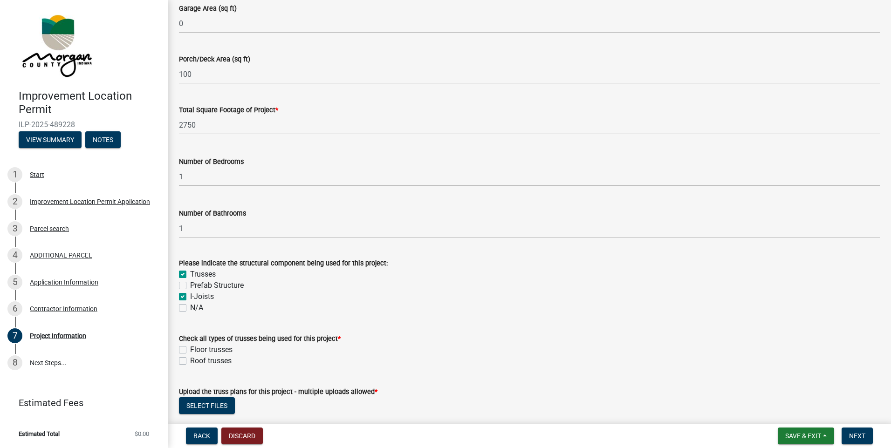
scroll to position [746, 0]
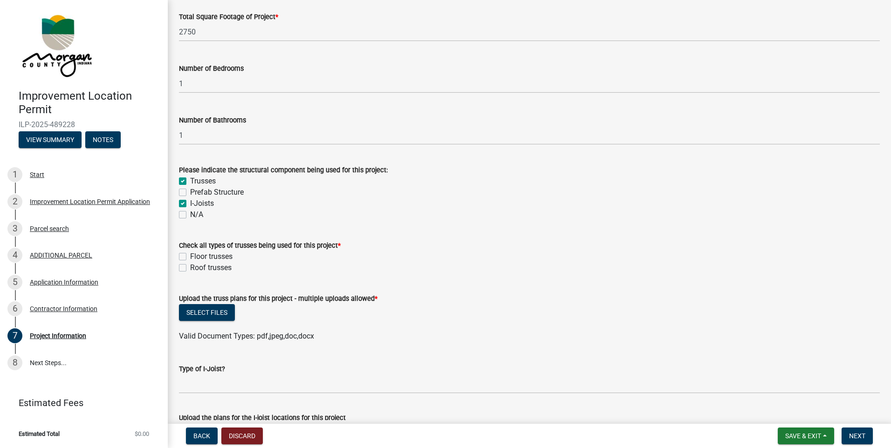
click at [190, 268] on label "Roof trusses" at bounding box center [210, 267] width 41 height 11
click at [190, 268] on input "Roof trusses" at bounding box center [193, 265] width 6 height 6
checkbox input "true"
checkbox input "false"
checkbox input "true"
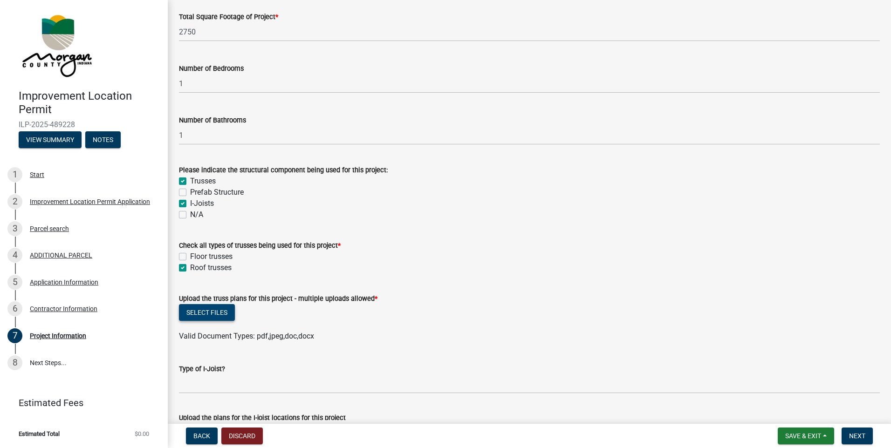
click at [215, 315] on button "Select files" at bounding box center [207, 312] width 56 height 17
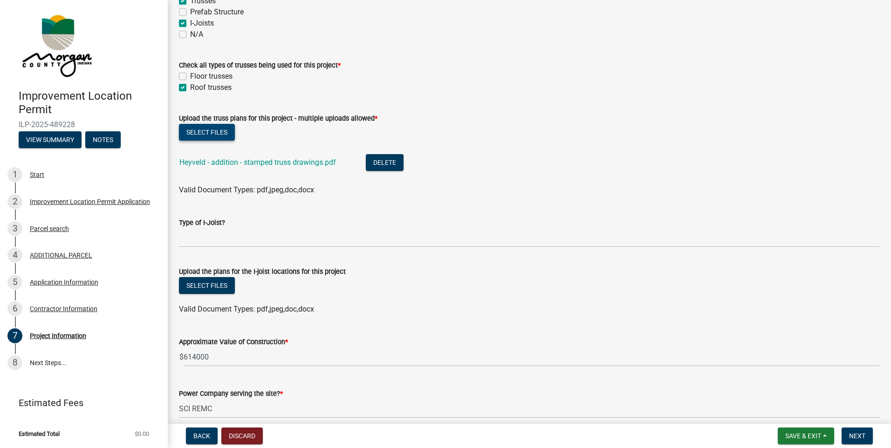
scroll to position [932, 0]
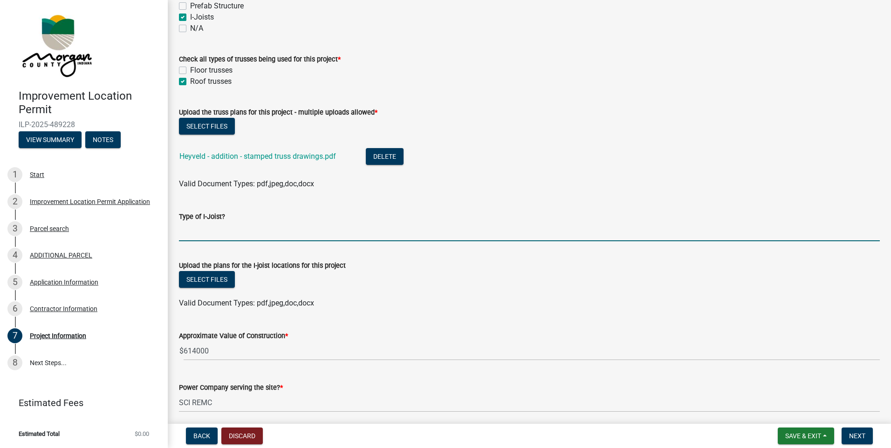
click at [217, 232] on input "Type of I-Joist?" at bounding box center [529, 231] width 701 height 19
type input "11 7/8""
click at [220, 277] on button "Select files" at bounding box center [207, 279] width 56 height 17
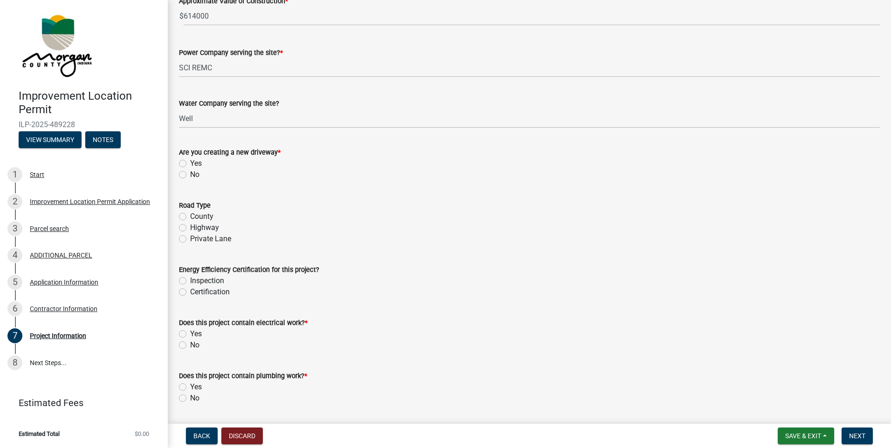
scroll to position [1305, 0]
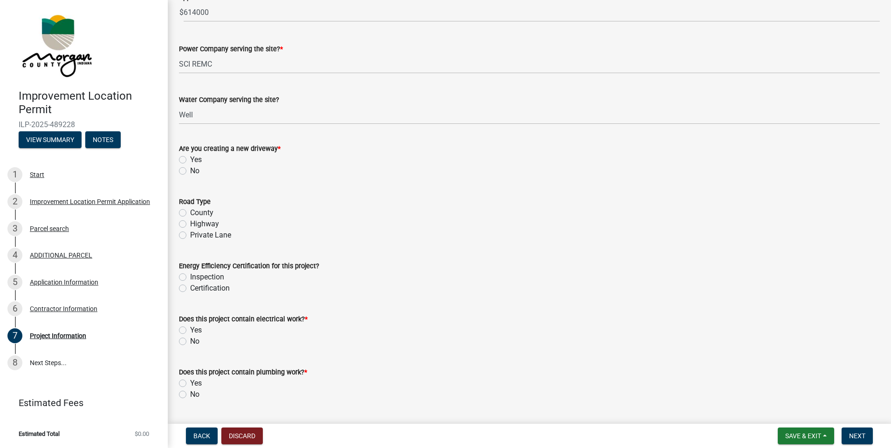
click at [190, 171] on label "No" at bounding box center [194, 170] width 9 height 11
click at [190, 171] on input "No" at bounding box center [193, 168] width 6 height 6
radio input "true"
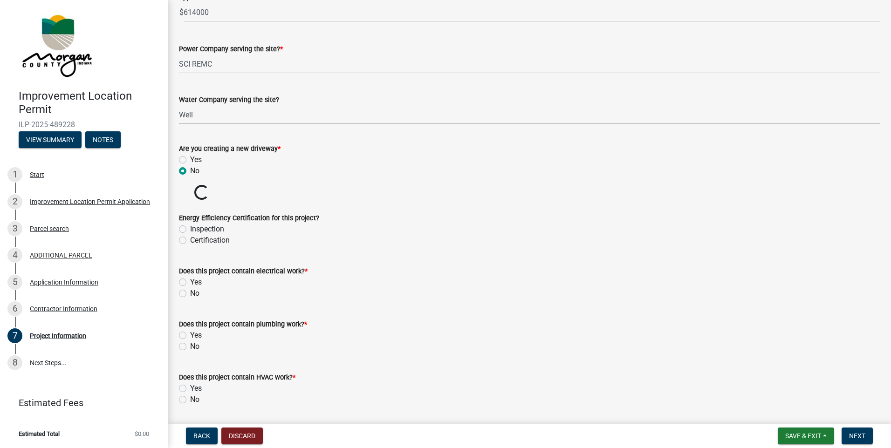
click at [190, 228] on label "Inspection" at bounding box center [207, 229] width 34 height 11
click at [190, 228] on input "Inspection" at bounding box center [193, 227] width 6 height 6
radio input "true"
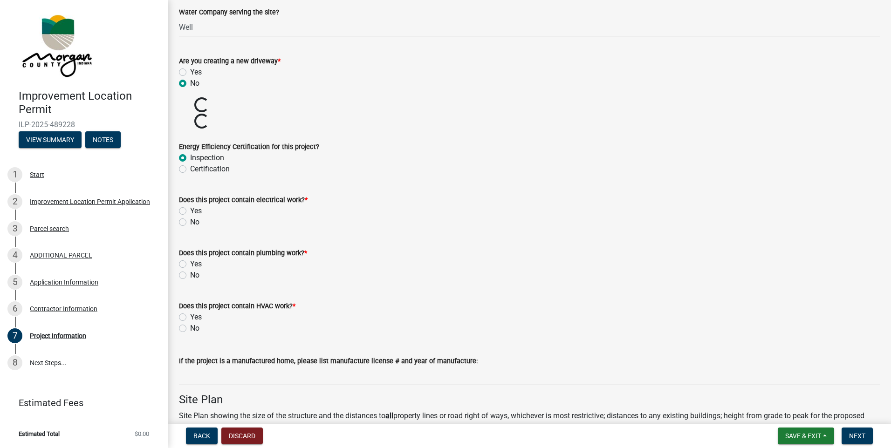
scroll to position [1398, 0]
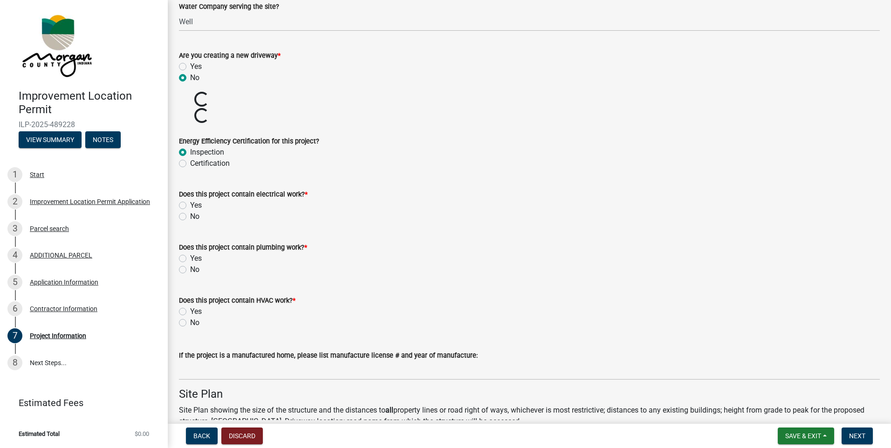
click at [190, 205] on label "Yes" at bounding box center [196, 205] width 12 height 11
click at [190, 205] on input "Yes" at bounding box center [193, 203] width 6 height 6
radio input "true"
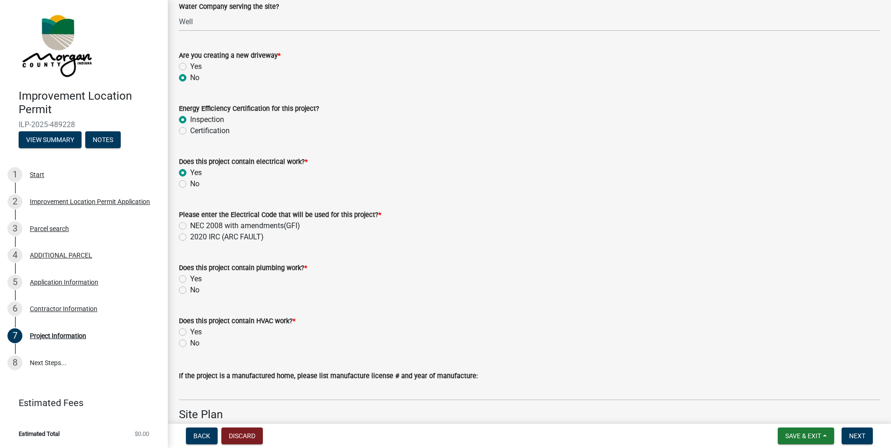
click at [190, 223] on label "NEC 2008 with amendments(GFI)" at bounding box center [245, 225] width 110 height 11
click at [190, 223] on input "NEC 2008 with amendments(GFI)" at bounding box center [193, 223] width 6 height 6
radio input "true"
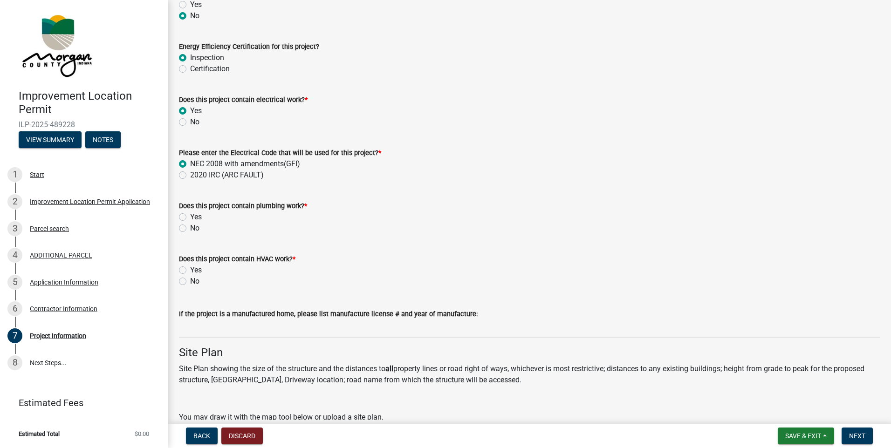
scroll to position [1491, 0]
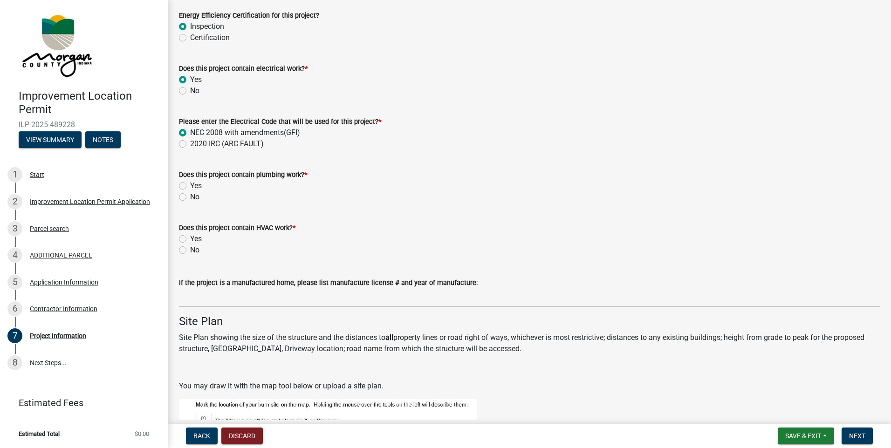
click at [190, 185] on label "Yes" at bounding box center [196, 185] width 12 height 11
click at [190, 185] on input "Yes" at bounding box center [193, 183] width 6 height 6
radio input "true"
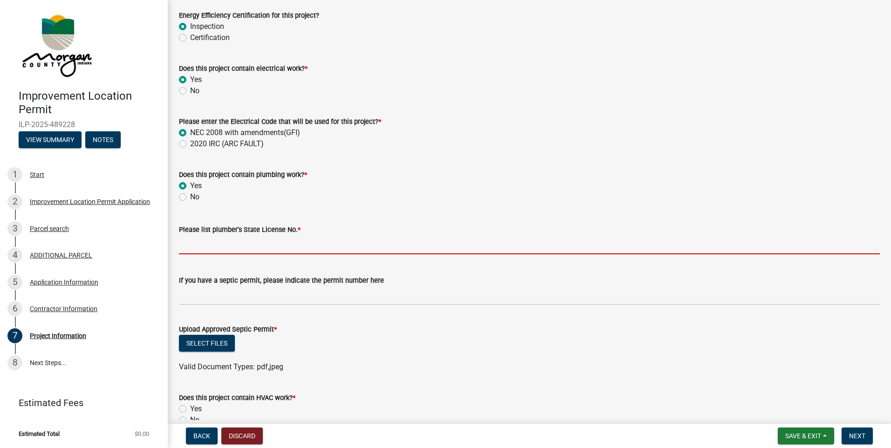
click at [227, 246] on input "Please list plumber's State License No. *" at bounding box center [529, 244] width 701 height 19
type input "21003590"
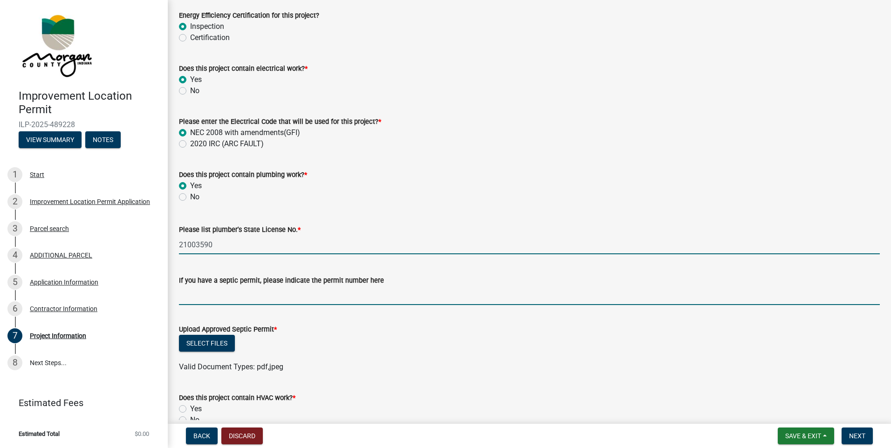
type input "25-034"
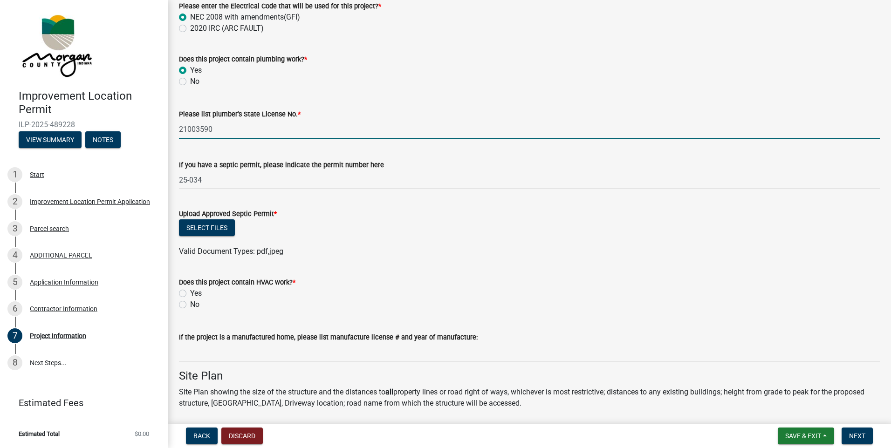
scroll to position [1631, 0]
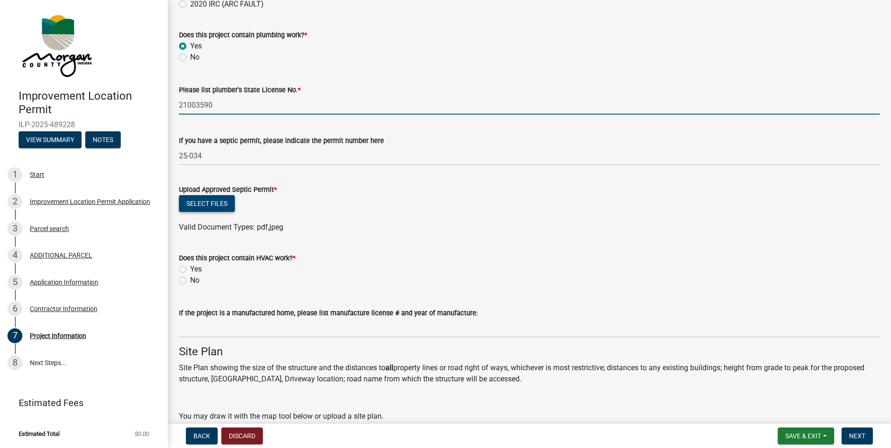
click at [221, 205] on button "Select files" at bounding box center [207, 203] width 56 height 17
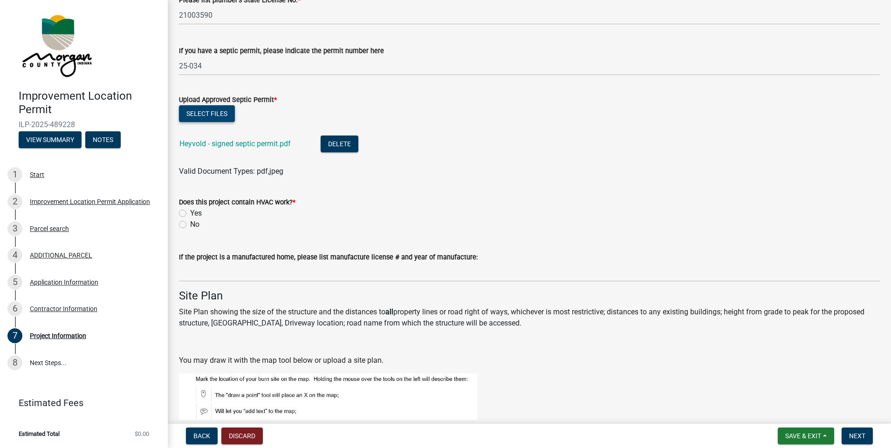
scroll to position [1724, 0]
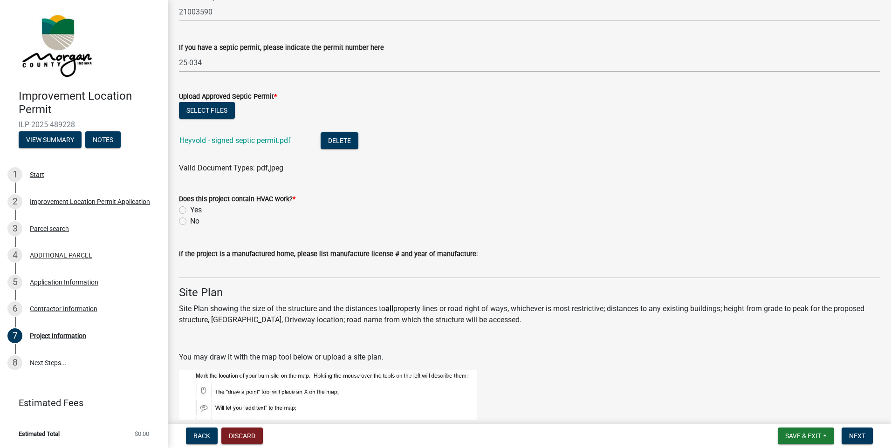
click at [190, 208] on label "Yes" at bounding box center [196, 210] width 12 height 11
click at [190, 208] on input "Yes" at bounding box center [193, 208] width 6 height 6
radio input "true"
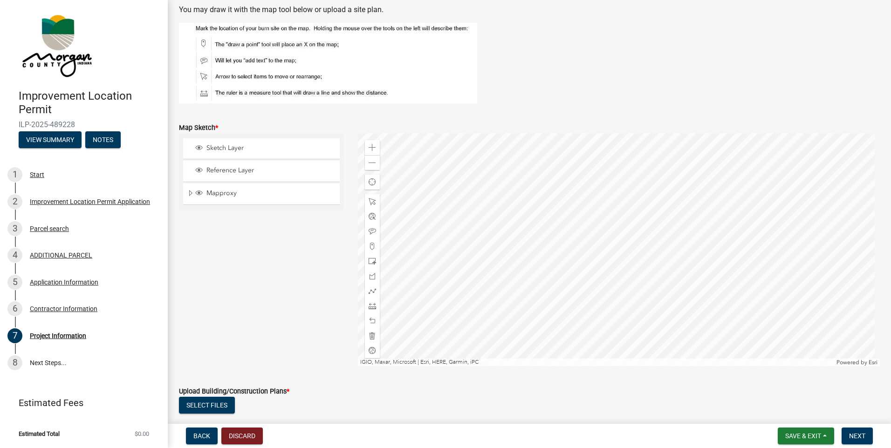
scroll to position [2050, 0]
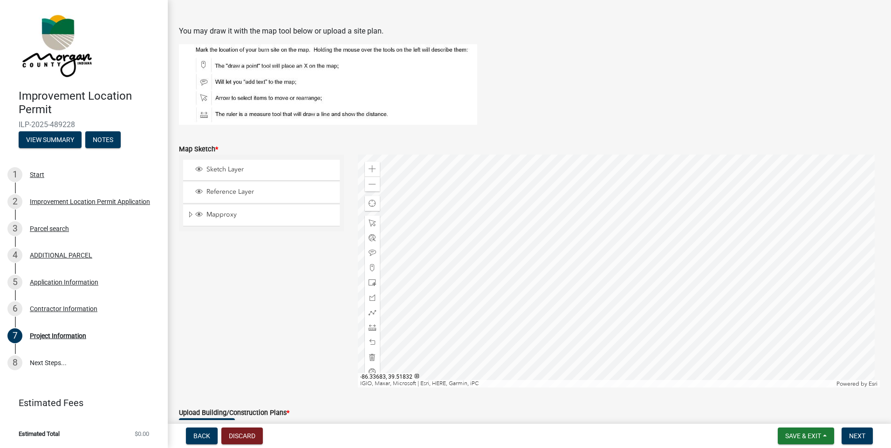
click at [620, 253] on div at bounding box center [619, 271] width 522 height 233
click at [622, 255] on div at bounding box center [619, 271] width 522 height 233
click at [628, 253] on div at bounding box center [619, 271] width 522 height 233
click at [619, 258] on div at bounding box center [619, 271] width 522 height 233
click at [461, 252] on div at bounding box center [619, 271] width 522 height 233
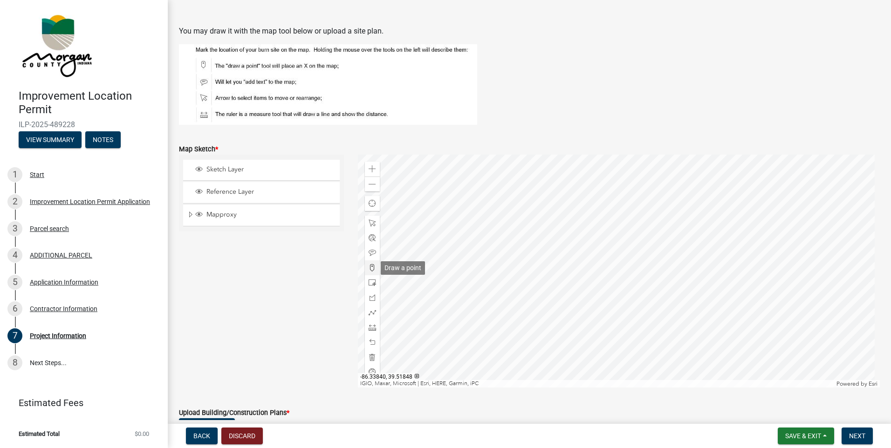
click at [370, 268] on span at bounding box center [372, 267] width 7 height 7
click at [590, 246] on div at bounding box center [619, 271] width 522 height 233
click at [370, 329] on span at bounding box center [372, 327] width 7 height 7
click at [587, 246] on div at bounding box center [619, 271] width 522 height 233
click at [591, 244] on div at bounding box center [619, 271] width 522 height 233
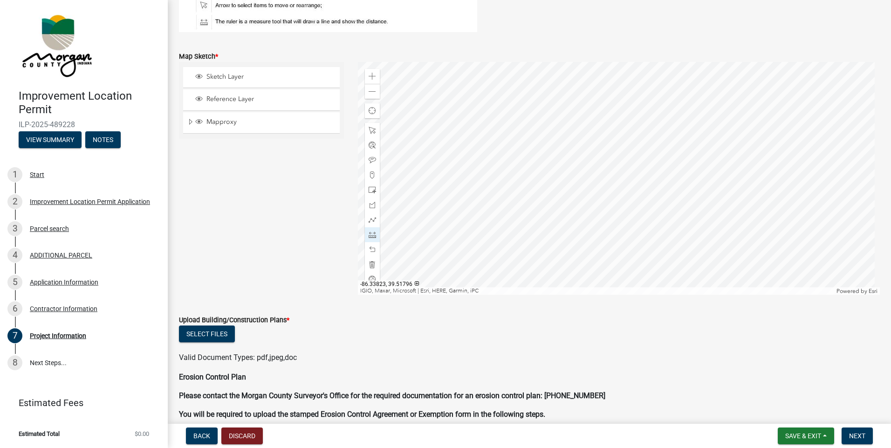
scroll to position [2144, 0]
click at [218, 334] on button "Select files" at bounding box center [207, 333] width 56 height 17
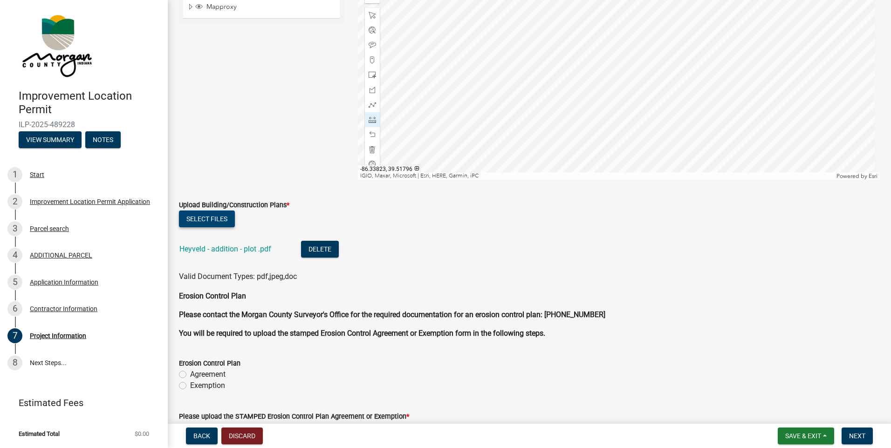
scroll to position [2283, 0]
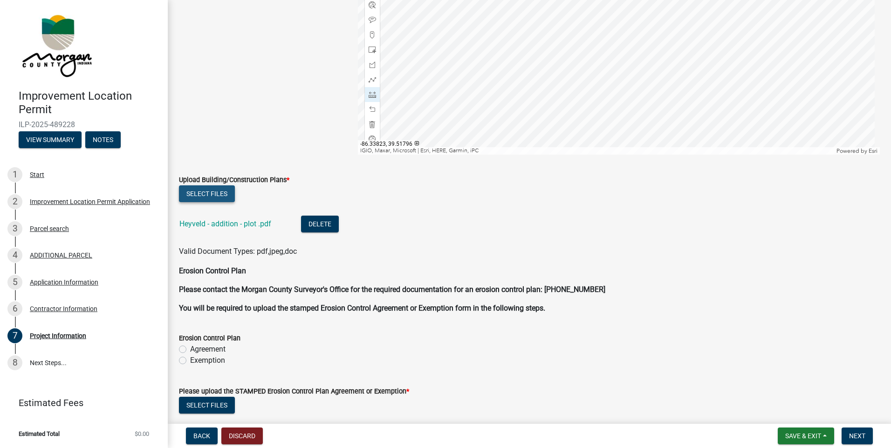
click at [217, 195] on button "Select files" at bounding box center [207, 193] width 56 height 17
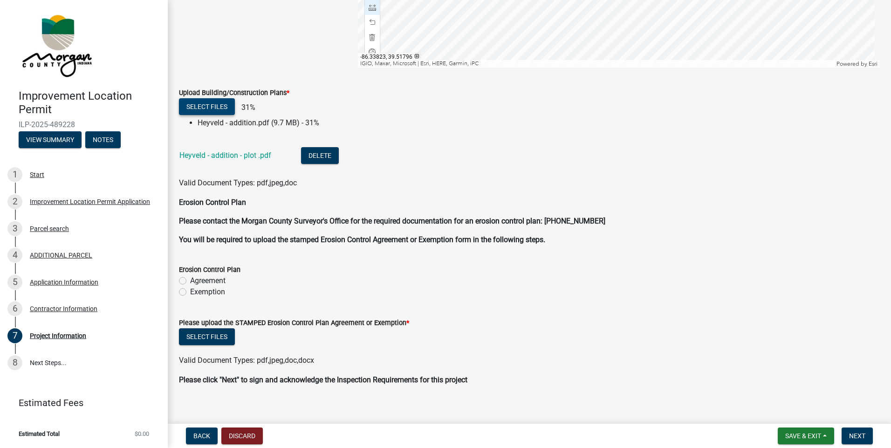
scroll to position [2377, 0]
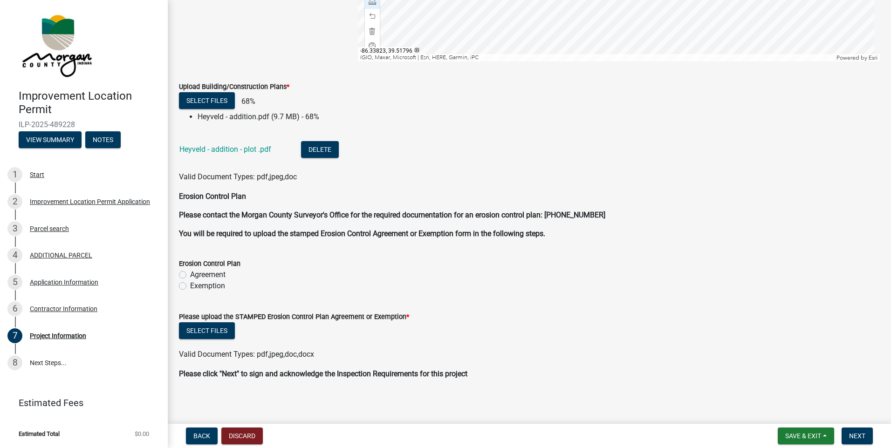
click at [190, 286] on label "Exemption" at bounding box center [207, 286] width 35 height 11
click at [190, 286] on input "Exemption" at bounding box center [193, 284] width 6 height 6
radio input "true"
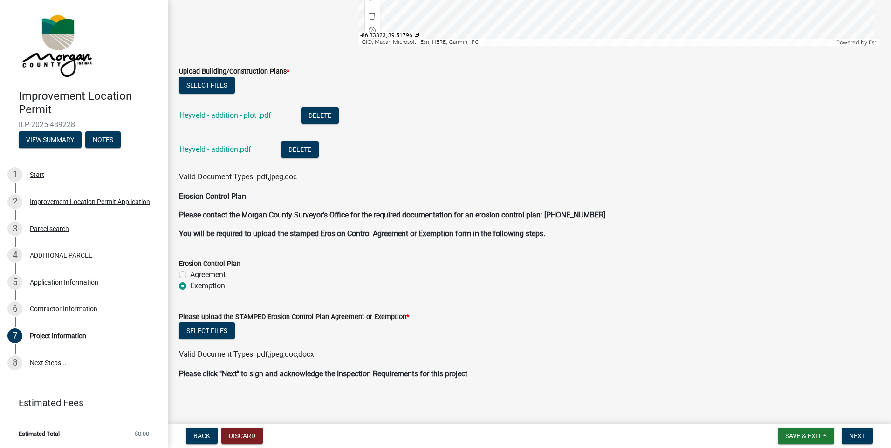
scroll to position [2395, 0]
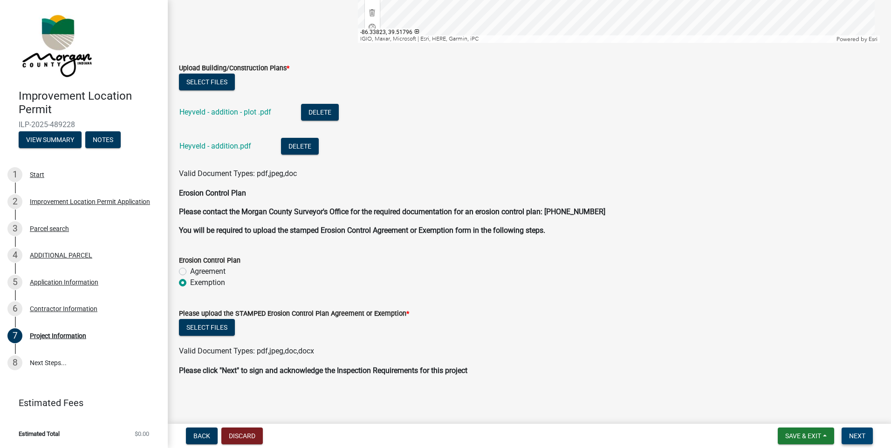
click at [859, 436] on span "Next" at bounding box center [857, 435] width 16 height 7
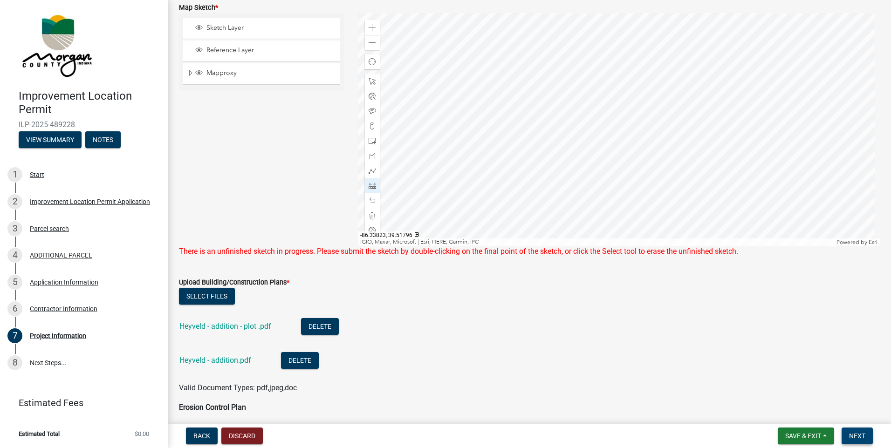
scroll to position [2145, 0]
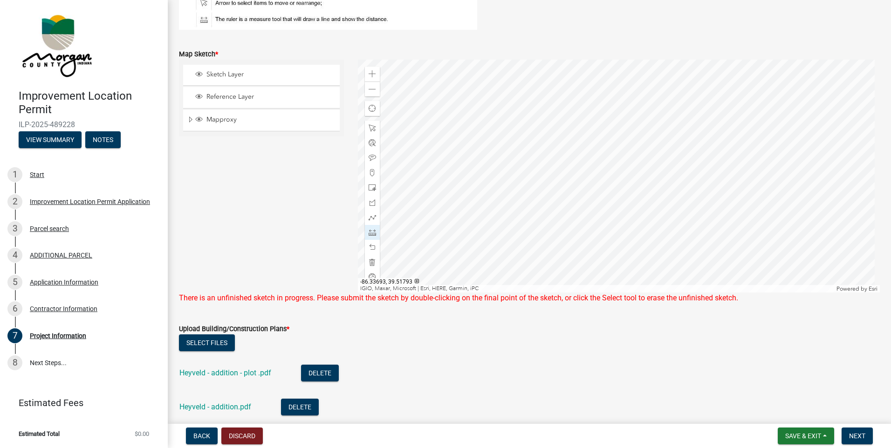
click at [573, 203] on div at bounding box center [619, 176] width 522 height 233
click at [656, 323] on form "Upload Building/Construction Plans * Select files Heyveld - addition - plot .pd…" at bounding box center [529, 376] width 701 height 128
click at [372, 233] on span at bounding box center [372, 232] width 7 height 7
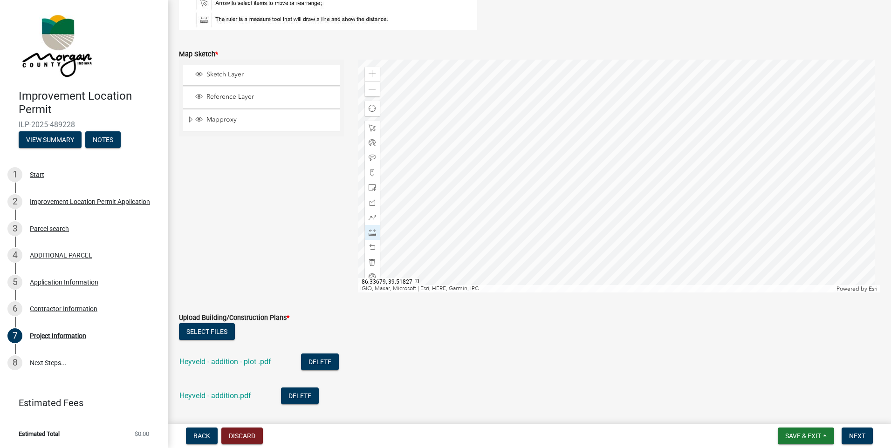
click at [592, 142] on div at bounding box center [619, 176] width 522 height 233
click at [609, 165] on div at bounding box center [619, 176] width 522 height 233
click at [643, 240] on div at bounding box center [619, 176] width 522 height 233
click at [372, 233] on span at bounding box center [372, 232] width 7 height 7
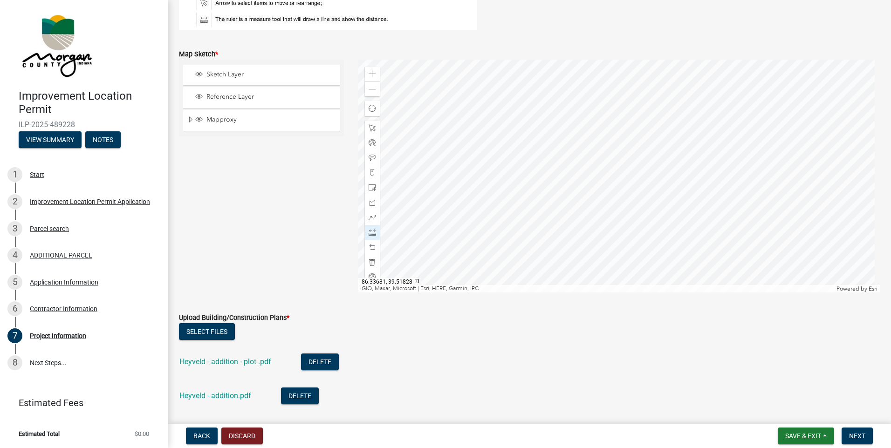
click at [607, 162] on div at bounding box center [619, 176] width 522 height 233
click at [658, 225] on div at bounding box center [619, 176] width 522 height 233
click at [612, 158] on div at bounding box center [619, 176] width 522 height 233
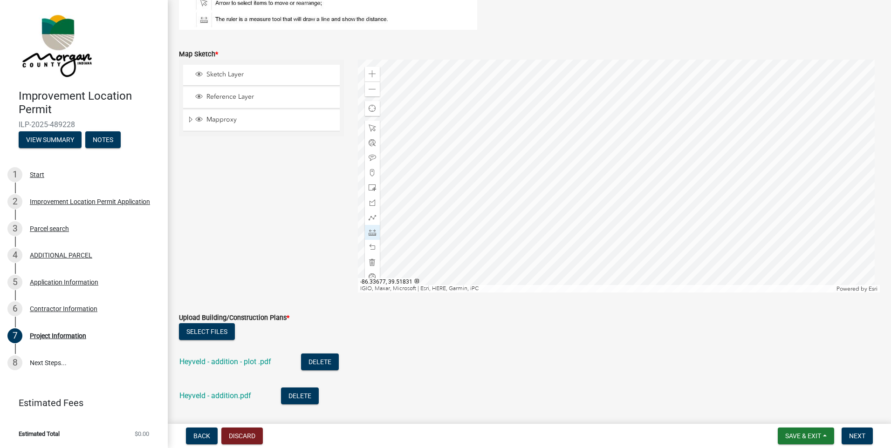
click at [612, 158] on div at bounding box center [619, 176] width 522 height 233
click at [758, 141] on div at bounding box center [619, 176] width 522 height 233
click at [757, 142] on div at bounding box center [619, 176] width 522 height 233
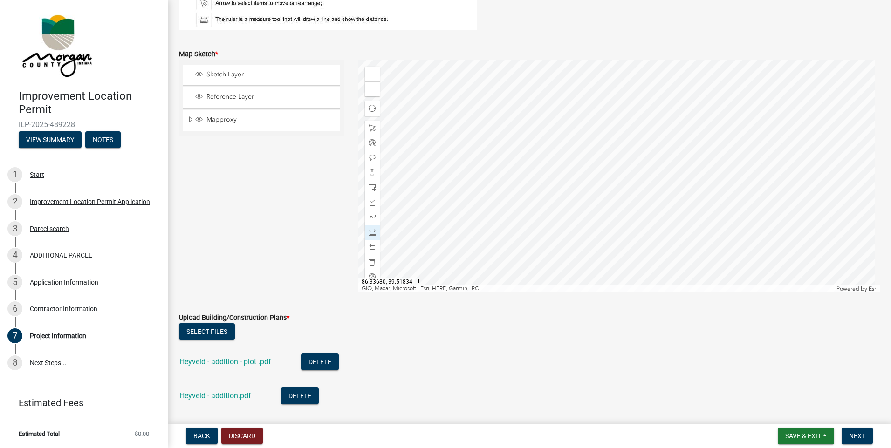
click at [608, 151] on div at bounding box center [619, 176] width 522 height 233
click at [607, 93] on div at bounding box center [619, 176] width 522 height 233
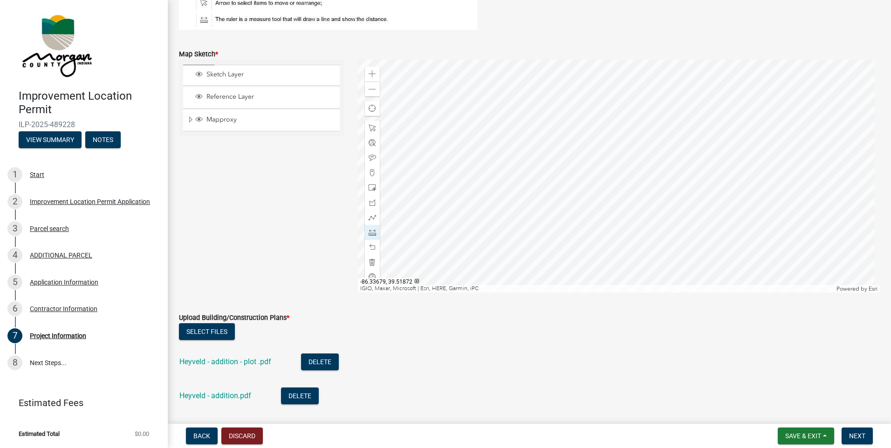
click at [609, 82] on div at bounding box center [619, 176] width 522 height 233
click at [608, 87] on div at bounding box center [619, 176] width 522 height 233
click at [608, 88] on div at bounding box center [619, 176] width 522 height 233
click at [605, 94] on div at bounding box center [619, 176] width 522 height 233
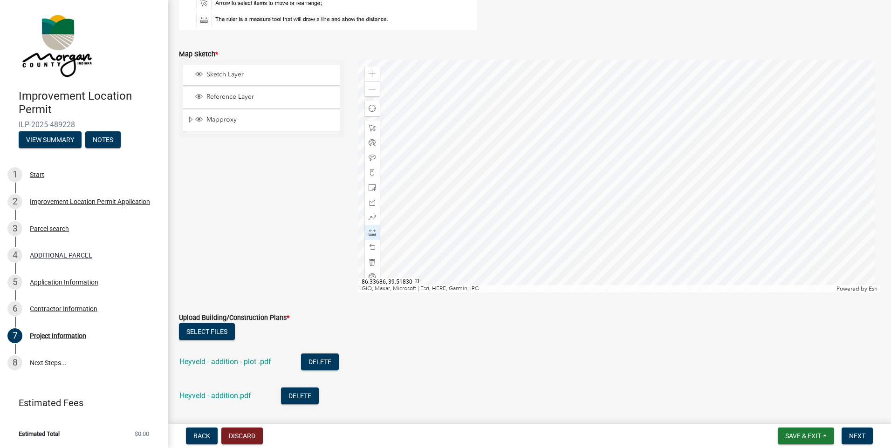
click at [599, 158] on div at bounding box center [619, 176] width 522 height 233
click at [476, 157] on div at bounding box center [619, 176] width 522 height 233
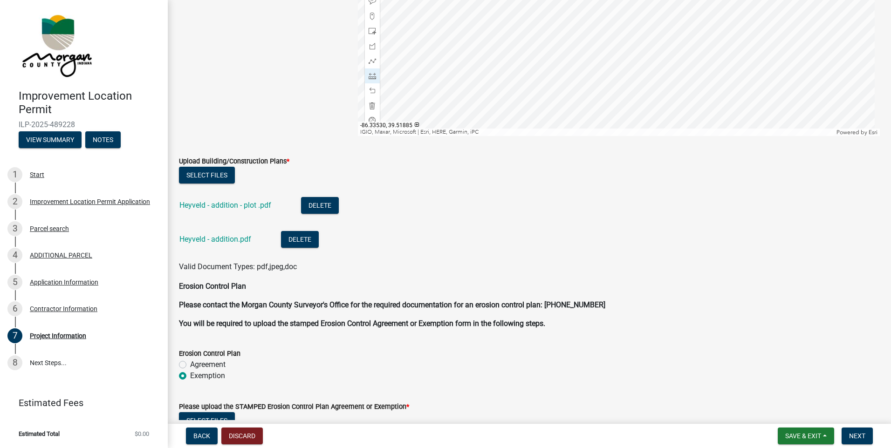
scroll to position [2274, 0]
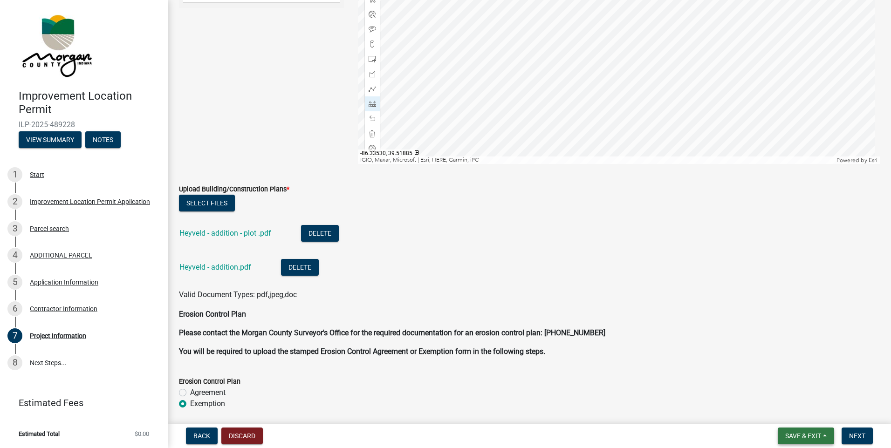
click at [809, 437] on span "Save & Exit" at bounding box center [803, 435] width 36 height 7
click at [781, 389] on button "Save" at bounding box center [797, 389] width 75 height 22
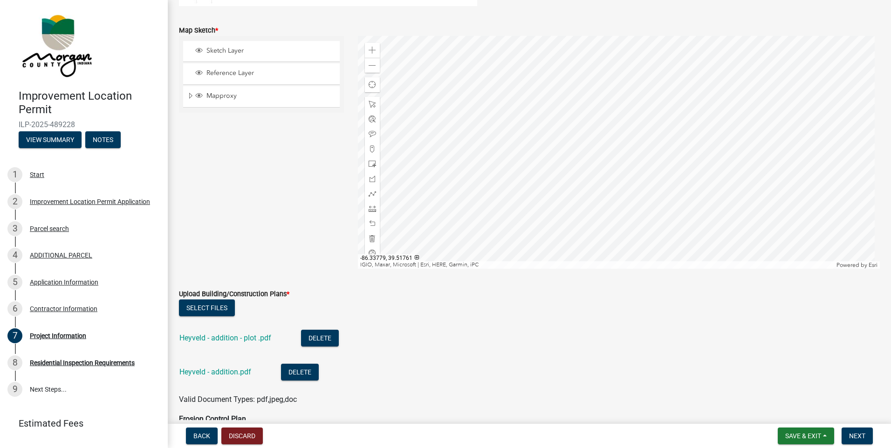
scroll to position [2180, 0]
